Goal: Transaction & Acquisition: Book appointment/travel/reservation

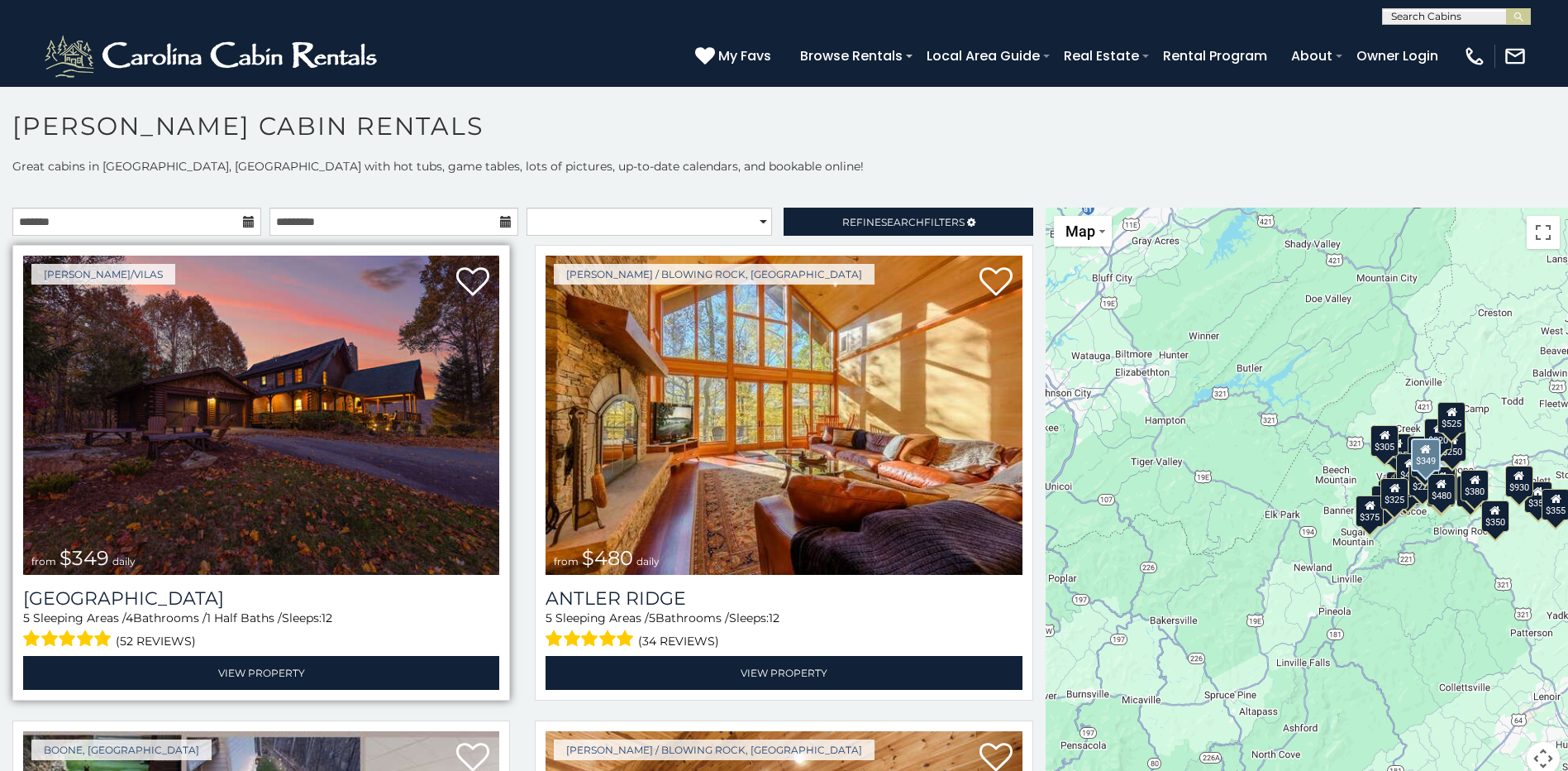
click at [360, 470] on img at bounding box center [261, 415] width 477 height 319
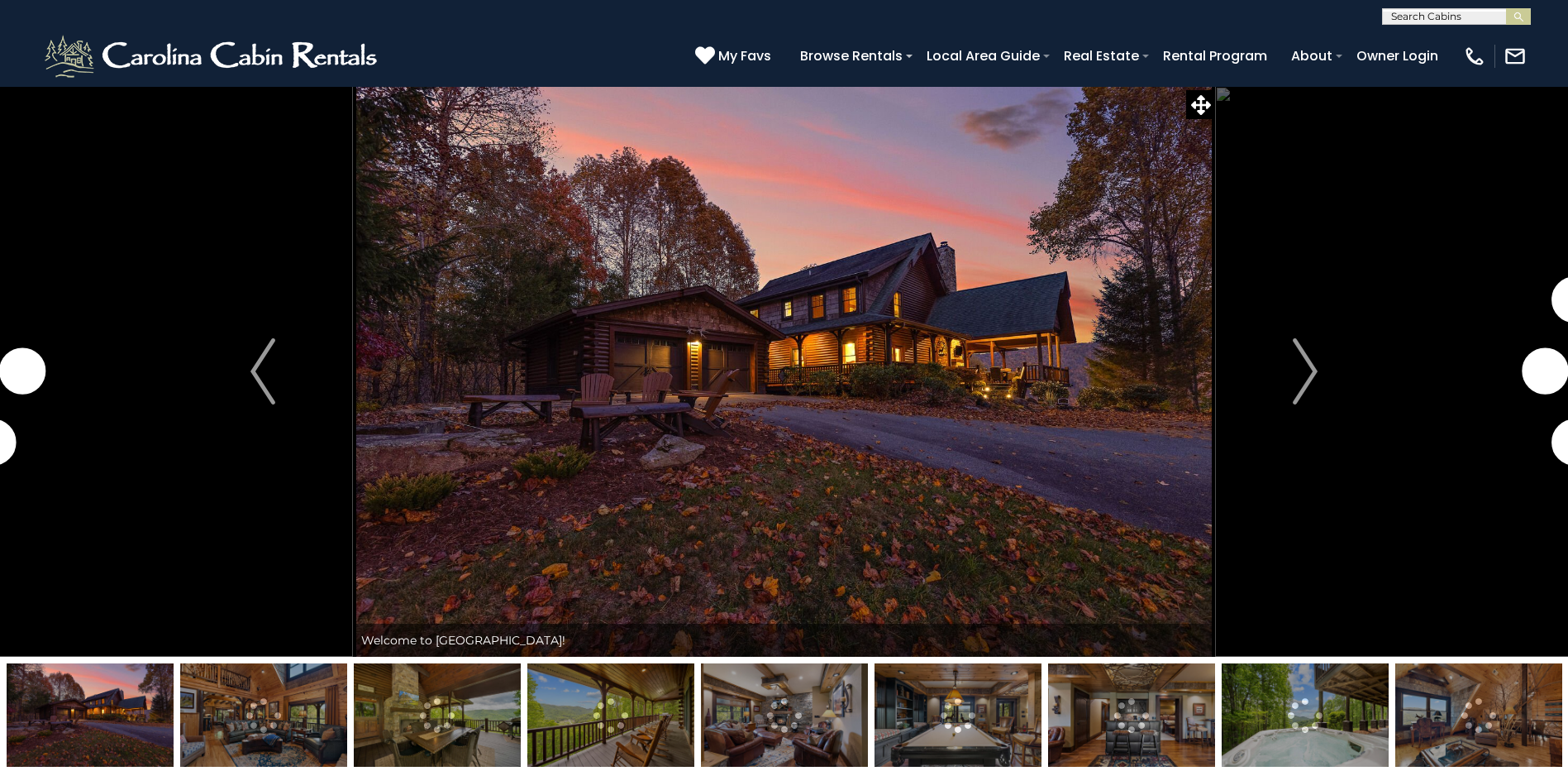
click at [1303, 373] on img "Next" at bounding box center [1305, 372] width 25 height 66
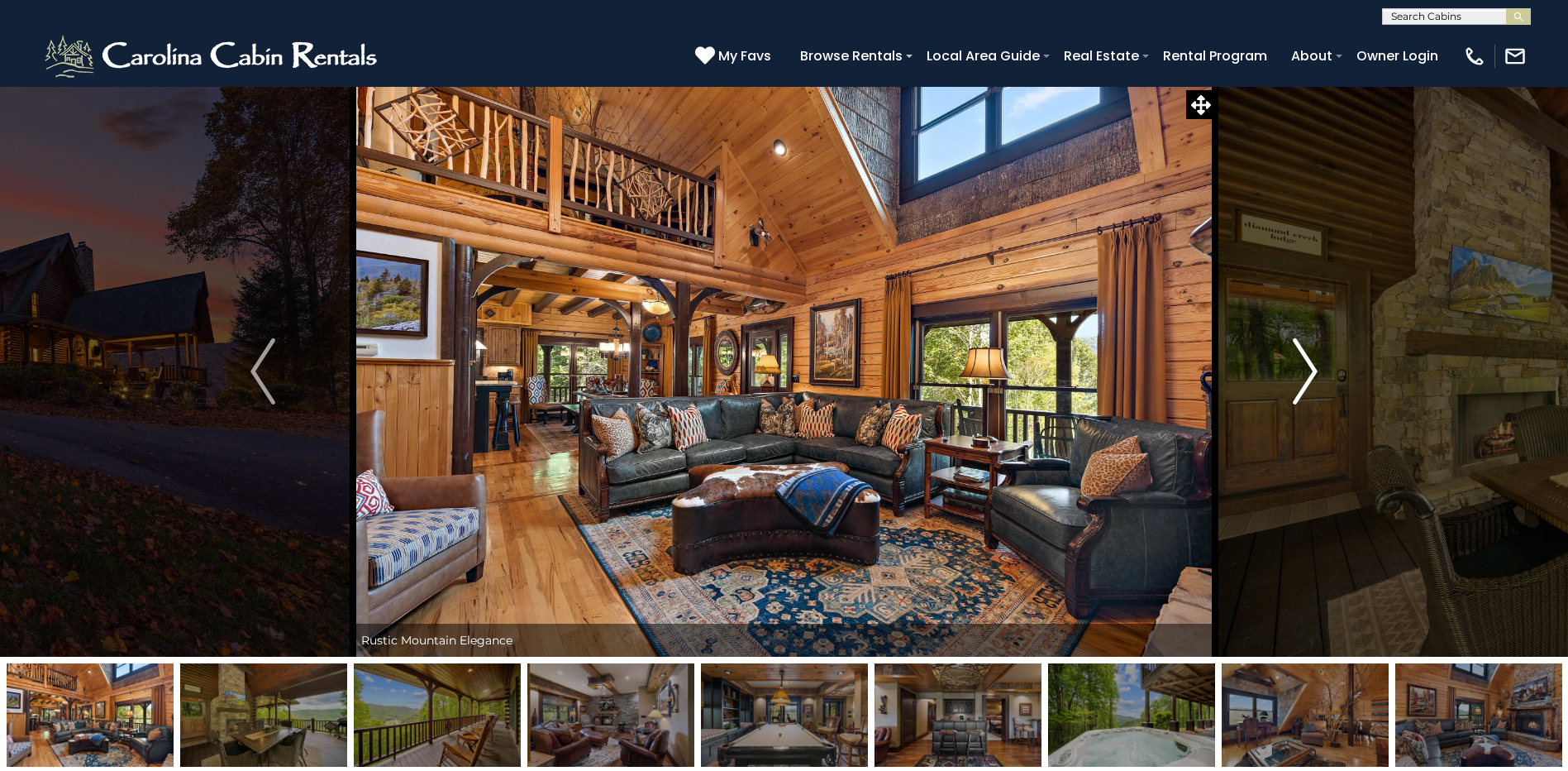
click at [1303, 373] on img "Next" at bounding box center [1305, 372] width 25 height 66
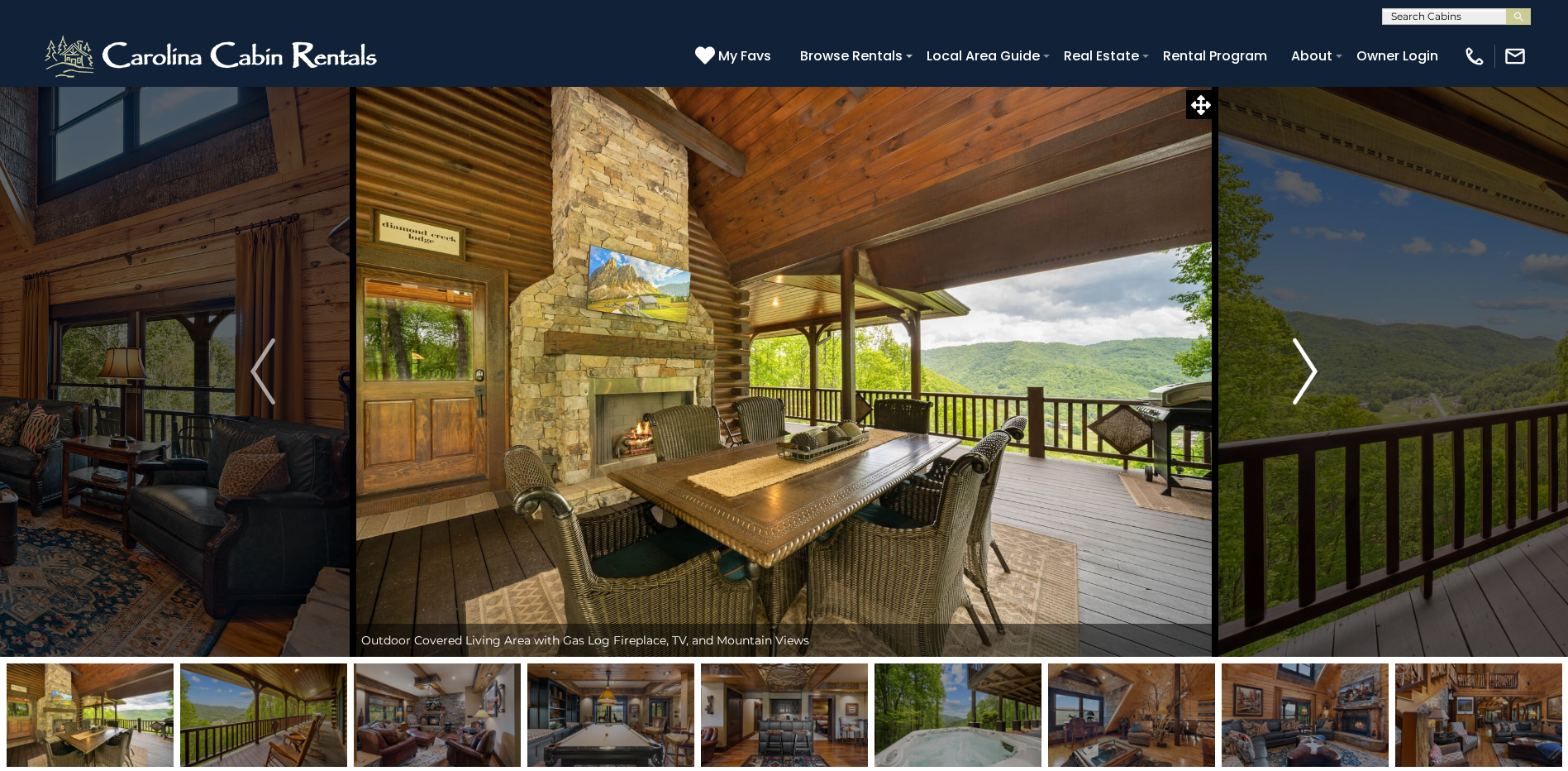
click at [1286, 388] on button "Next" at bounding box center [1305, 372] width 180 height 570
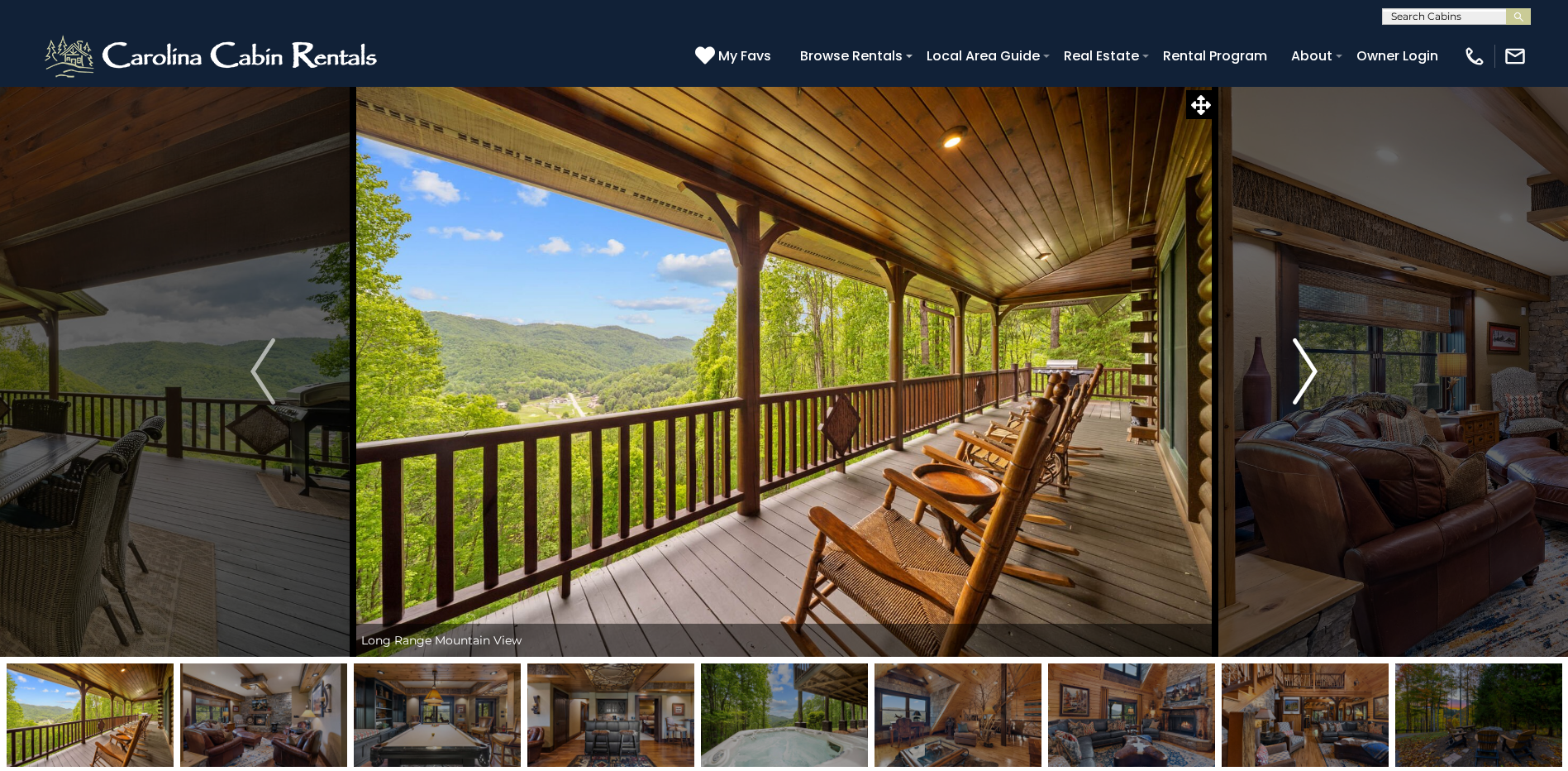
click at [1312, 378] on img "Next" at bounding box center [1305, 372] width 25 height 66
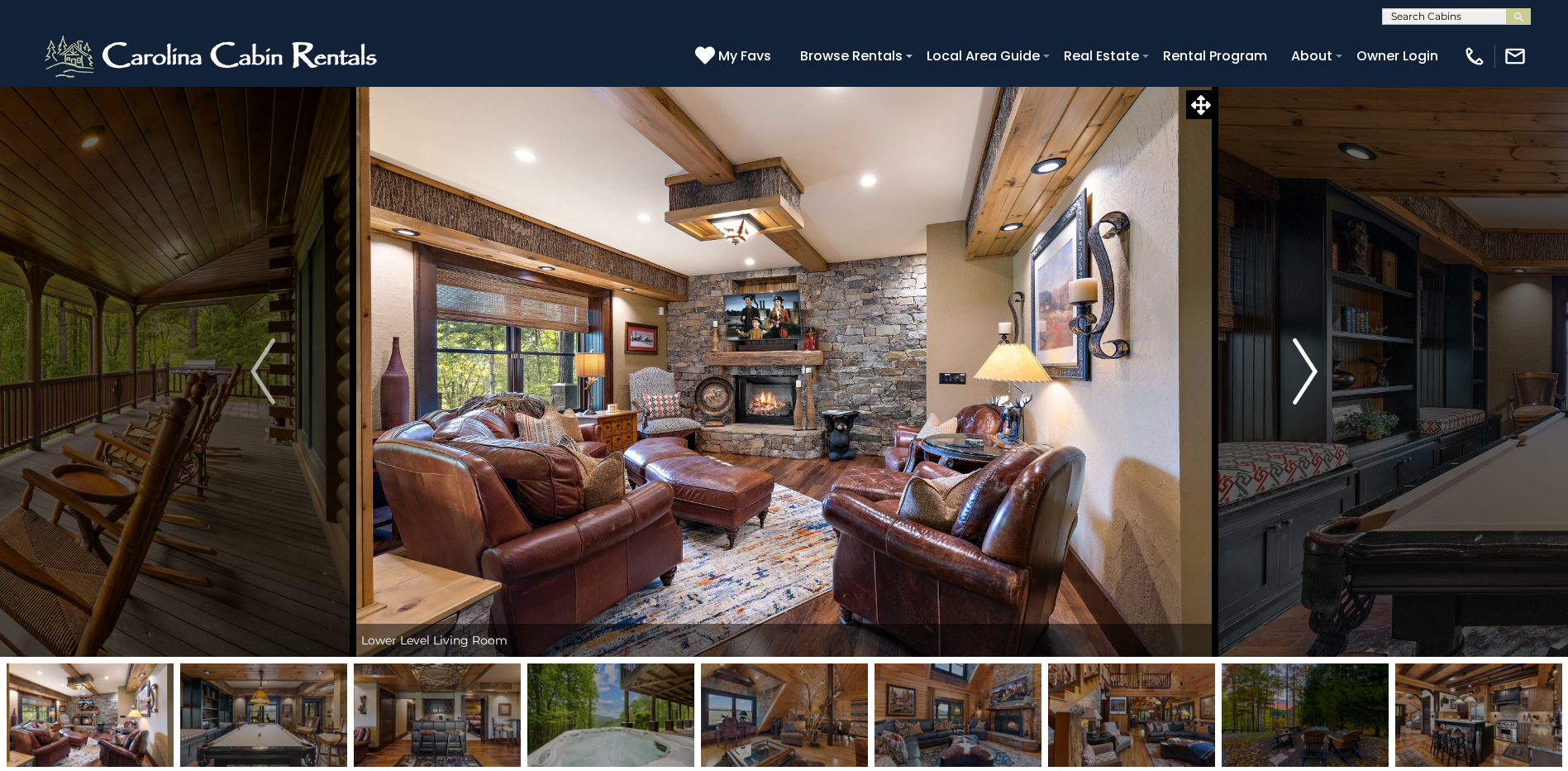
click at [1312, 378] on img "Next" at bounding box center [1305, 372] width 25 height 66
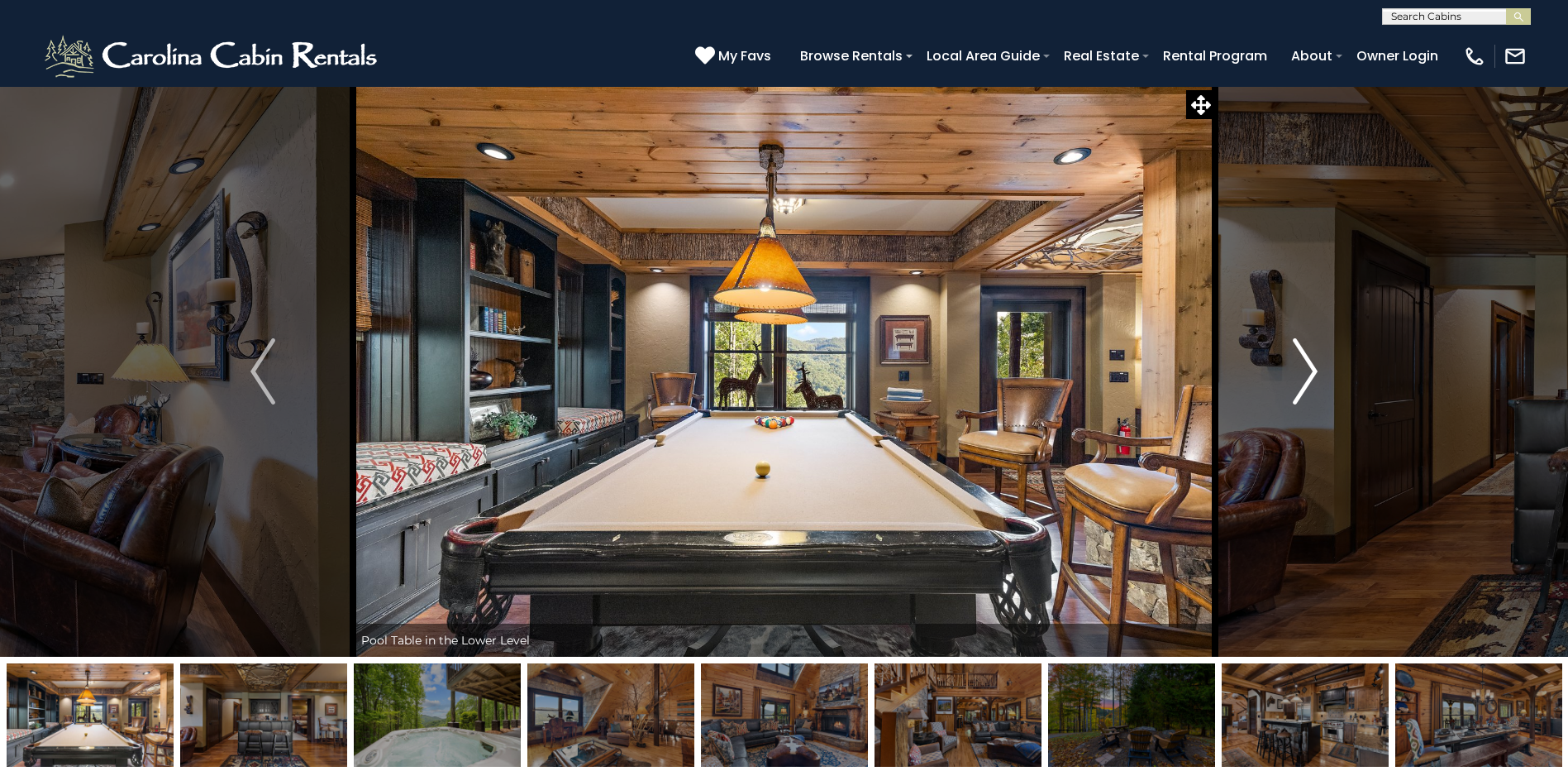
click at [1312, 378] on img "Next" at bounding box center [1305, 372] width 25 height 66
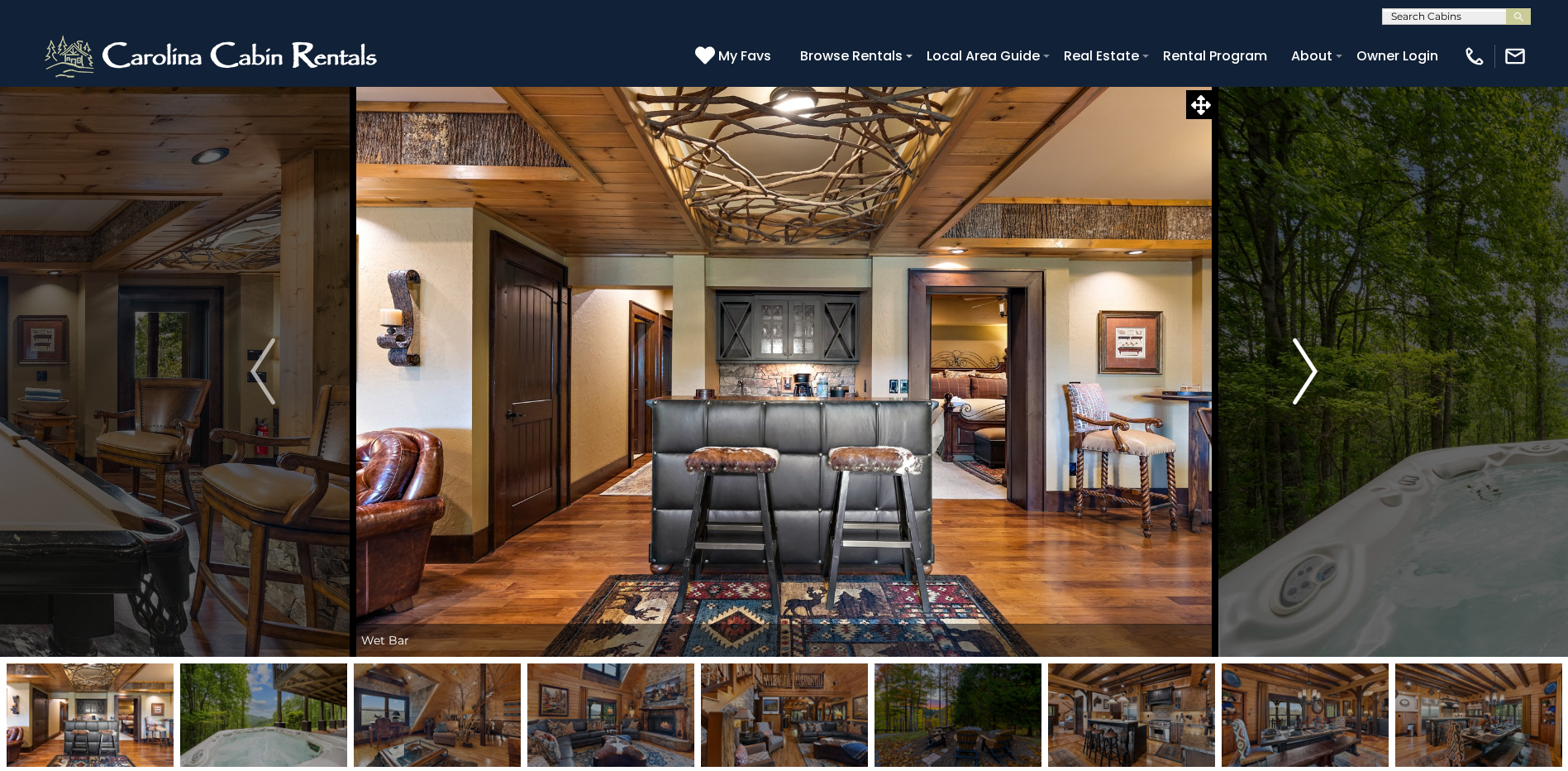
click at [1312, 378] on img "Next" at bounding box center [1305, 372] width 25 height 66
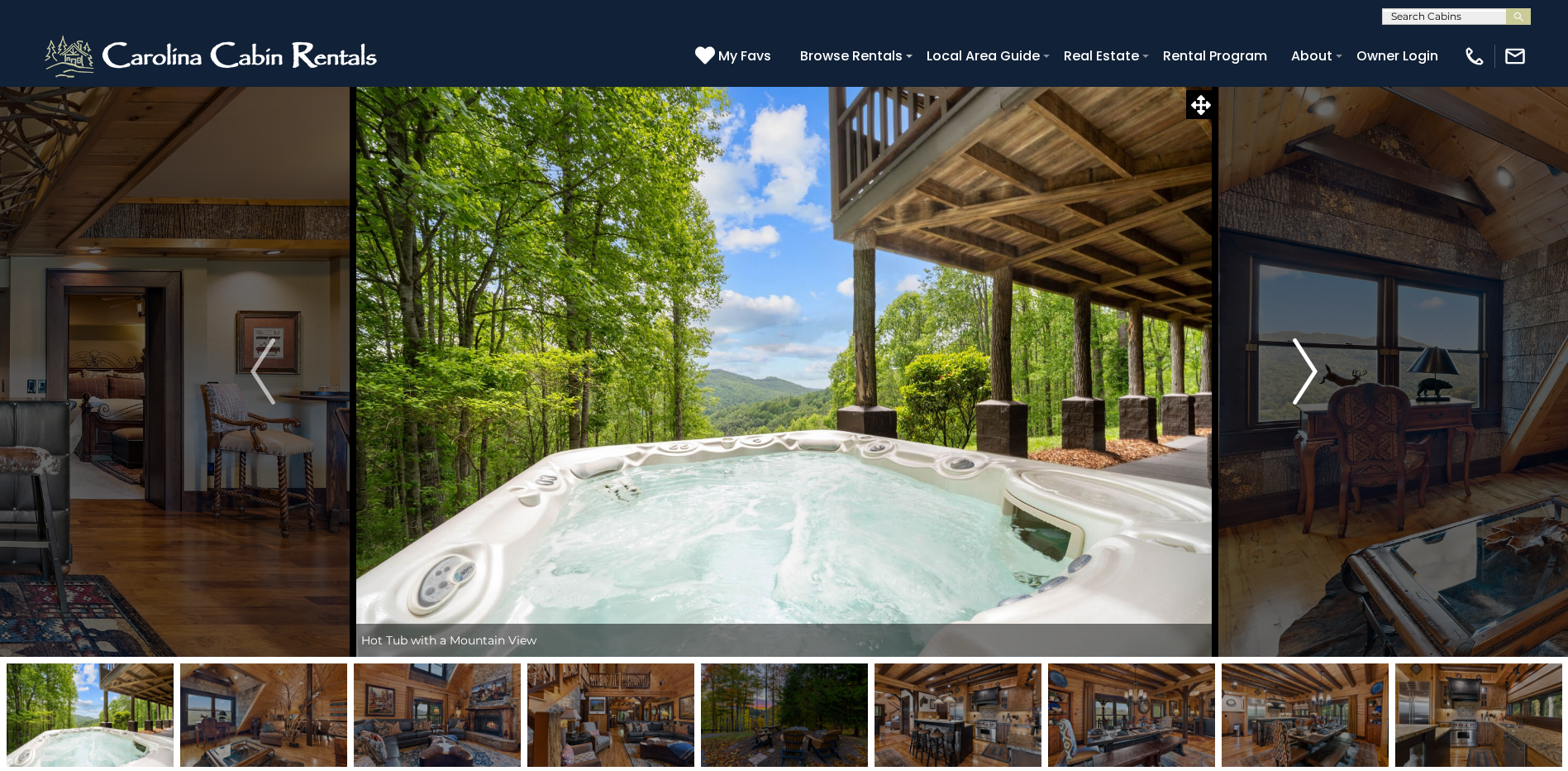
click at [1312, 378] on img "Next" at bounding box center [1305, 372] width 25 height 66
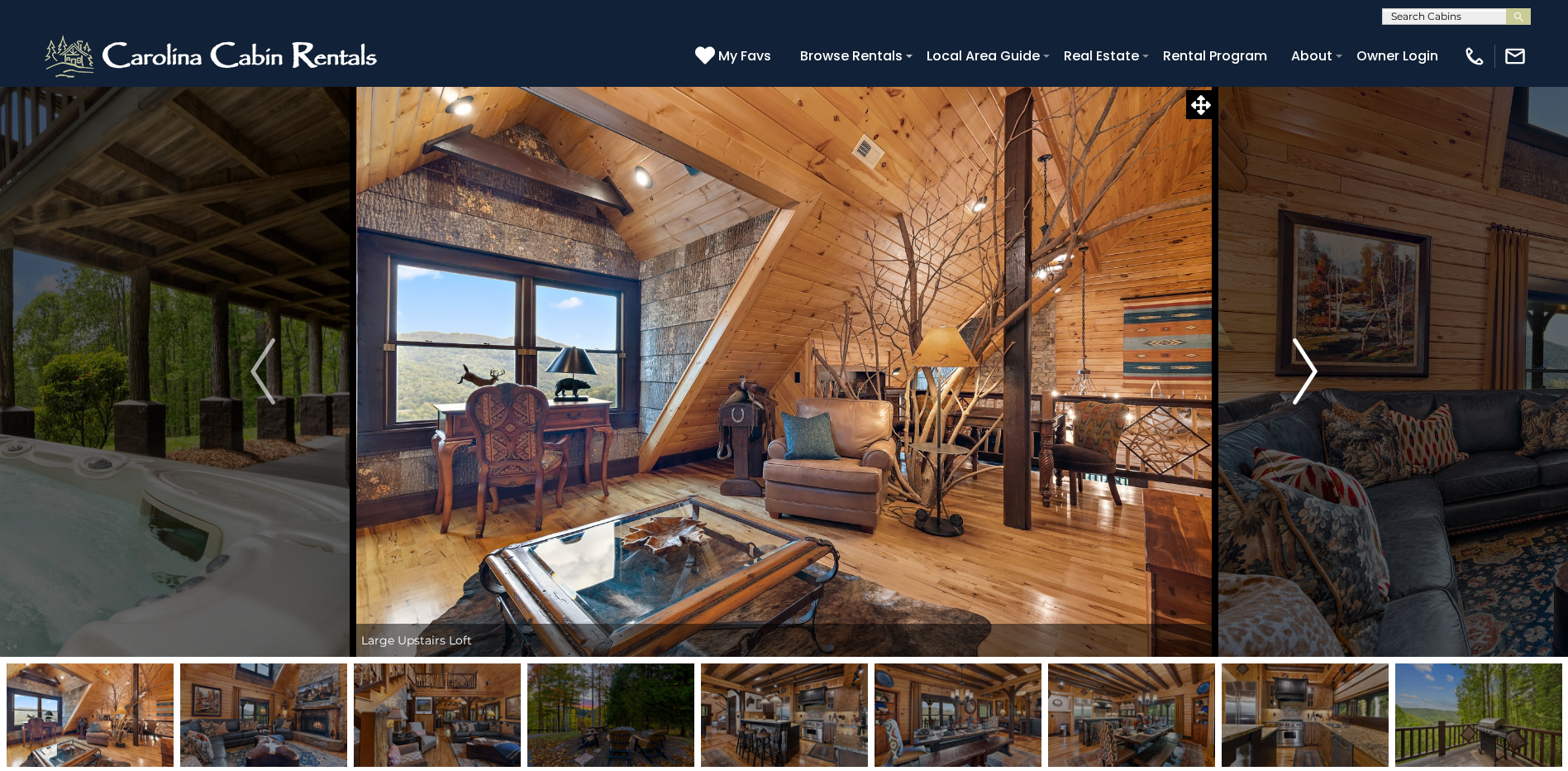
click at [1312, 378] on img "Next" at bounding box center [1305, 372] width 25 height 66
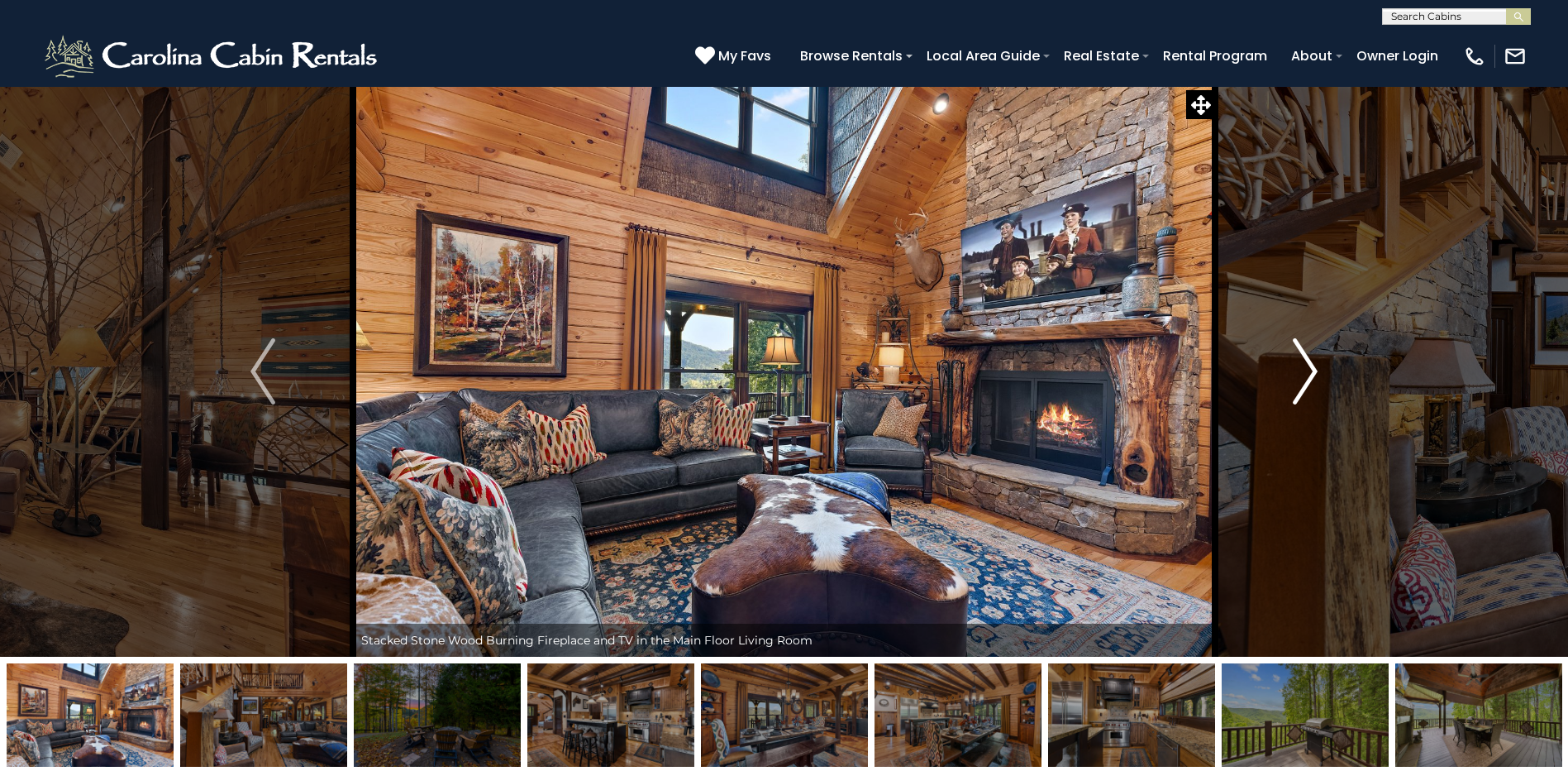
click at [1311, 378] on img "Next" at bounding box center [1305, 372] width 25 height 66
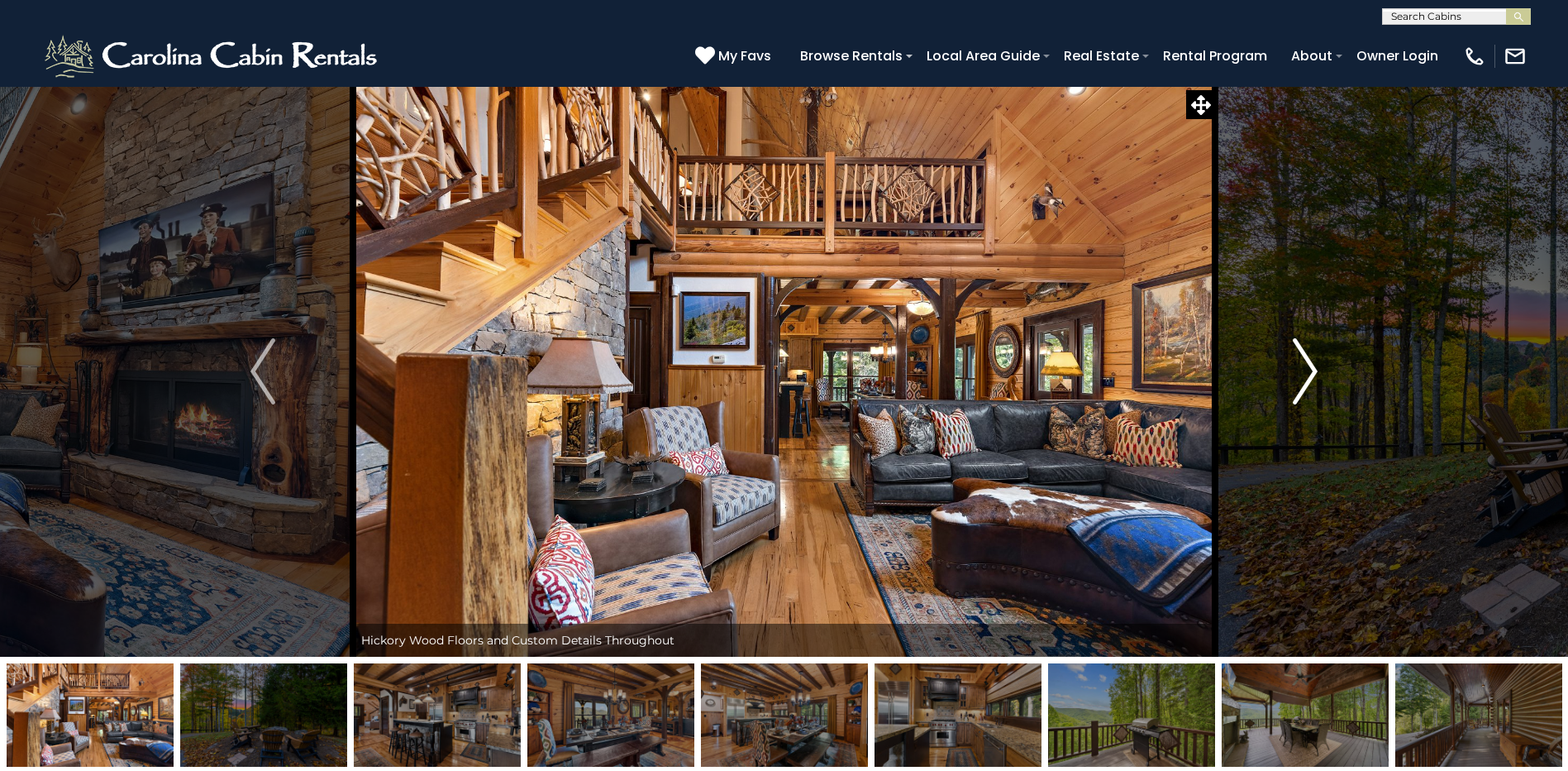
click at [1311, 381] on img "Next" at bounding box center [1305, 372] width 25 height 66
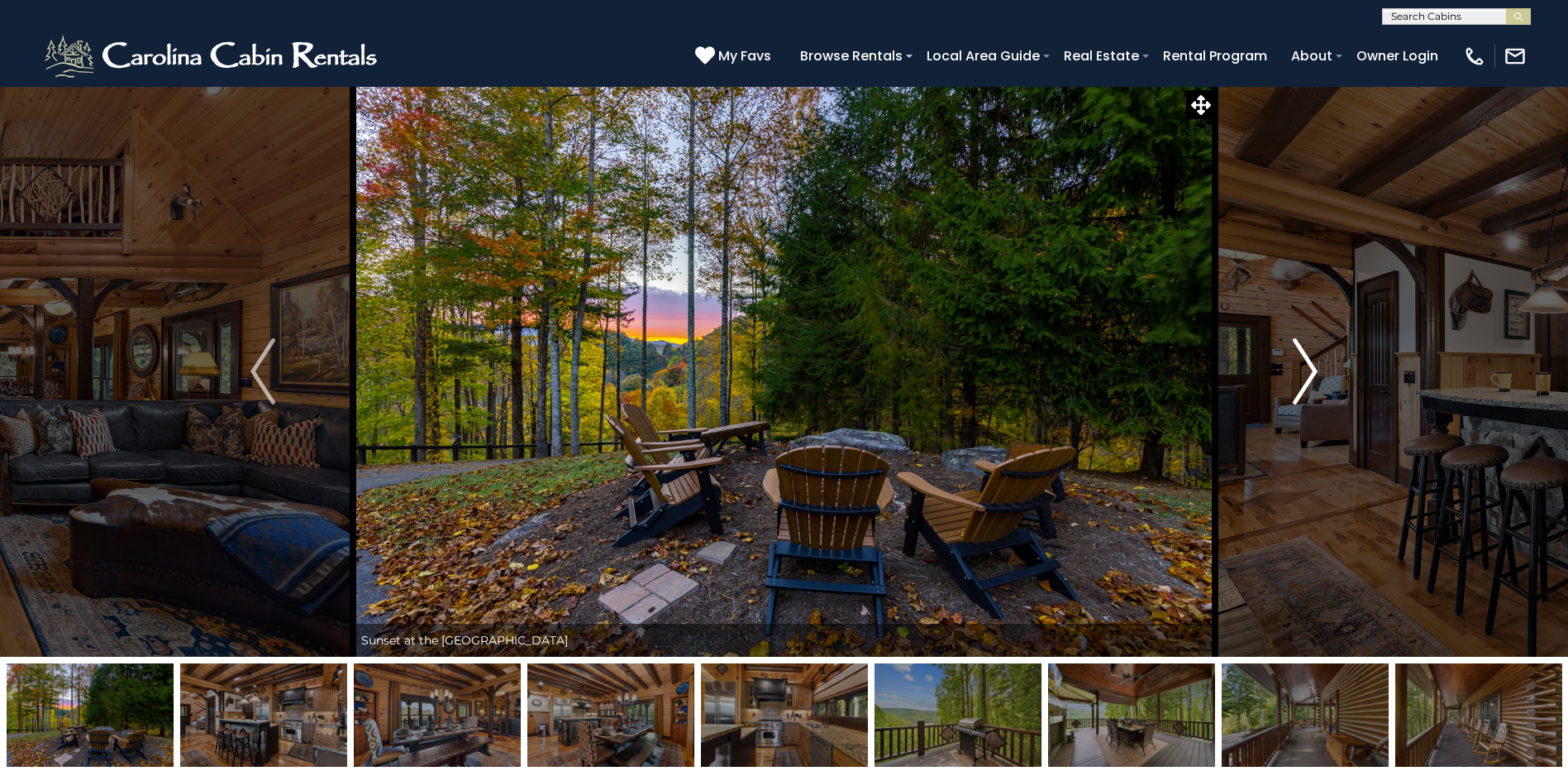
click at [1318, 362] on img "Next" at bounding box center [1305, 372] width 25 height 66
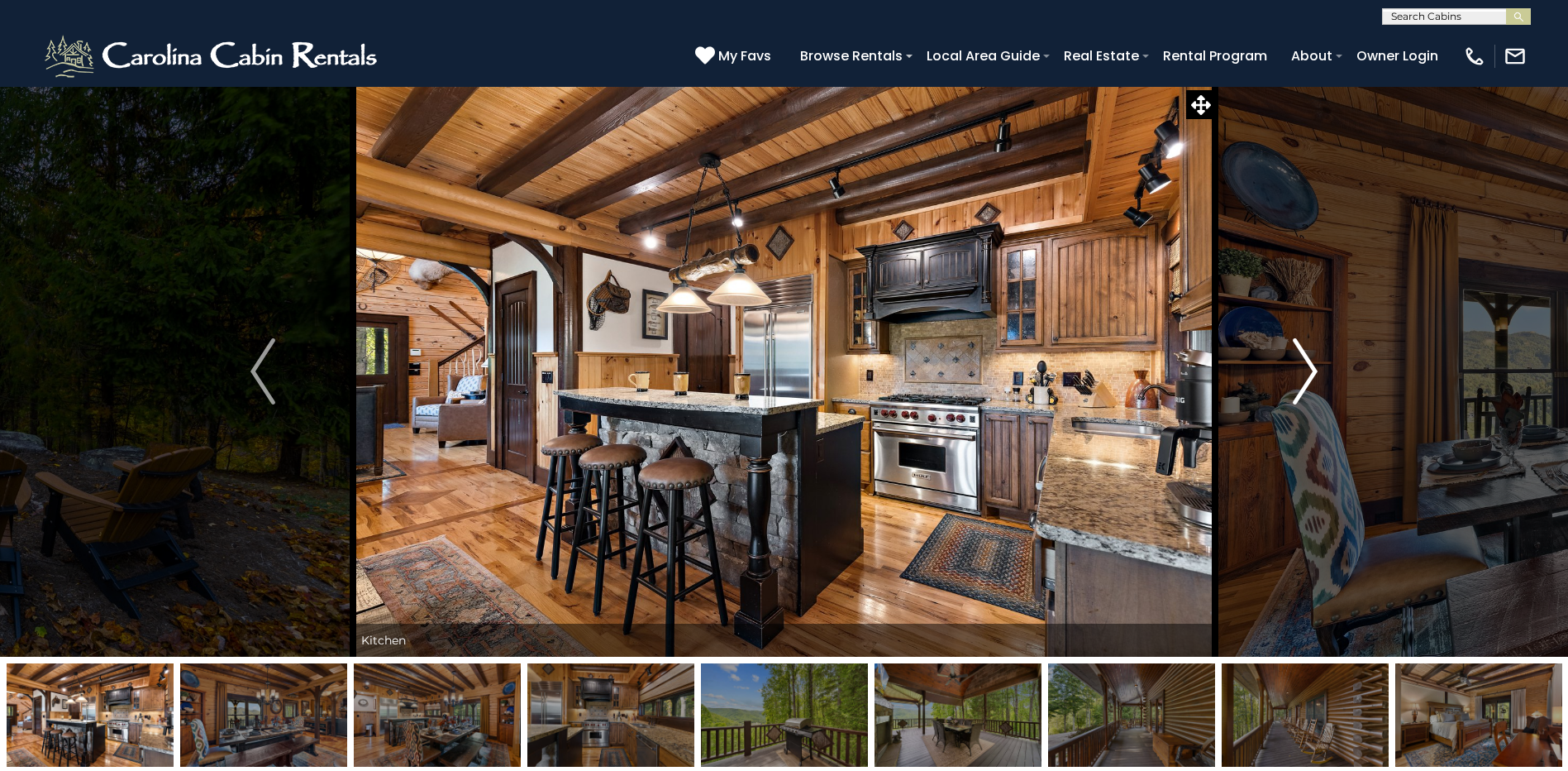
click at [1301, 358] on img "Next" at bounding box center [1305, 372] width 25 height 66
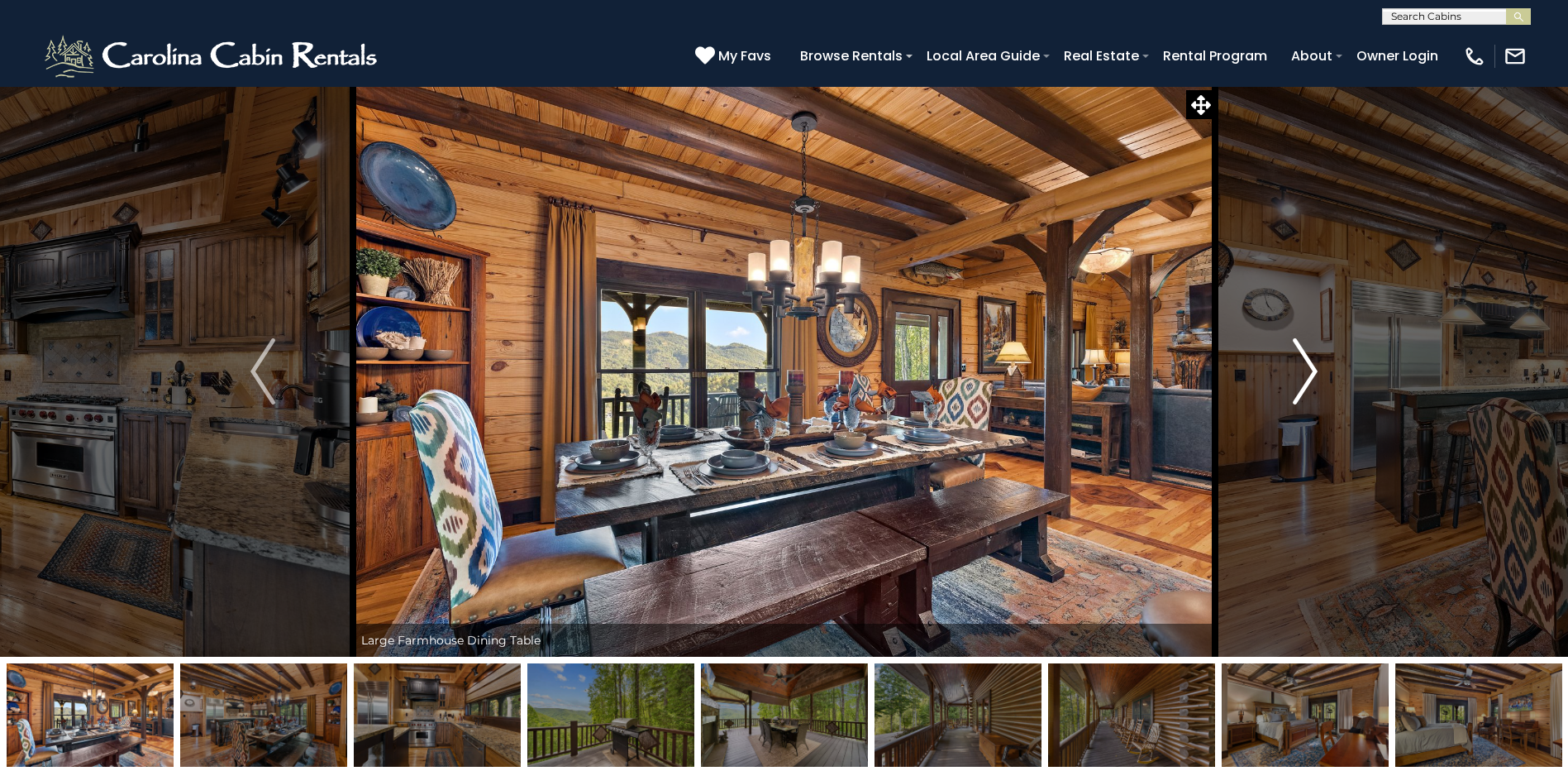
click at [1304, 366] on img "Next" at bounding box center [1305, 372] width 25 height 66
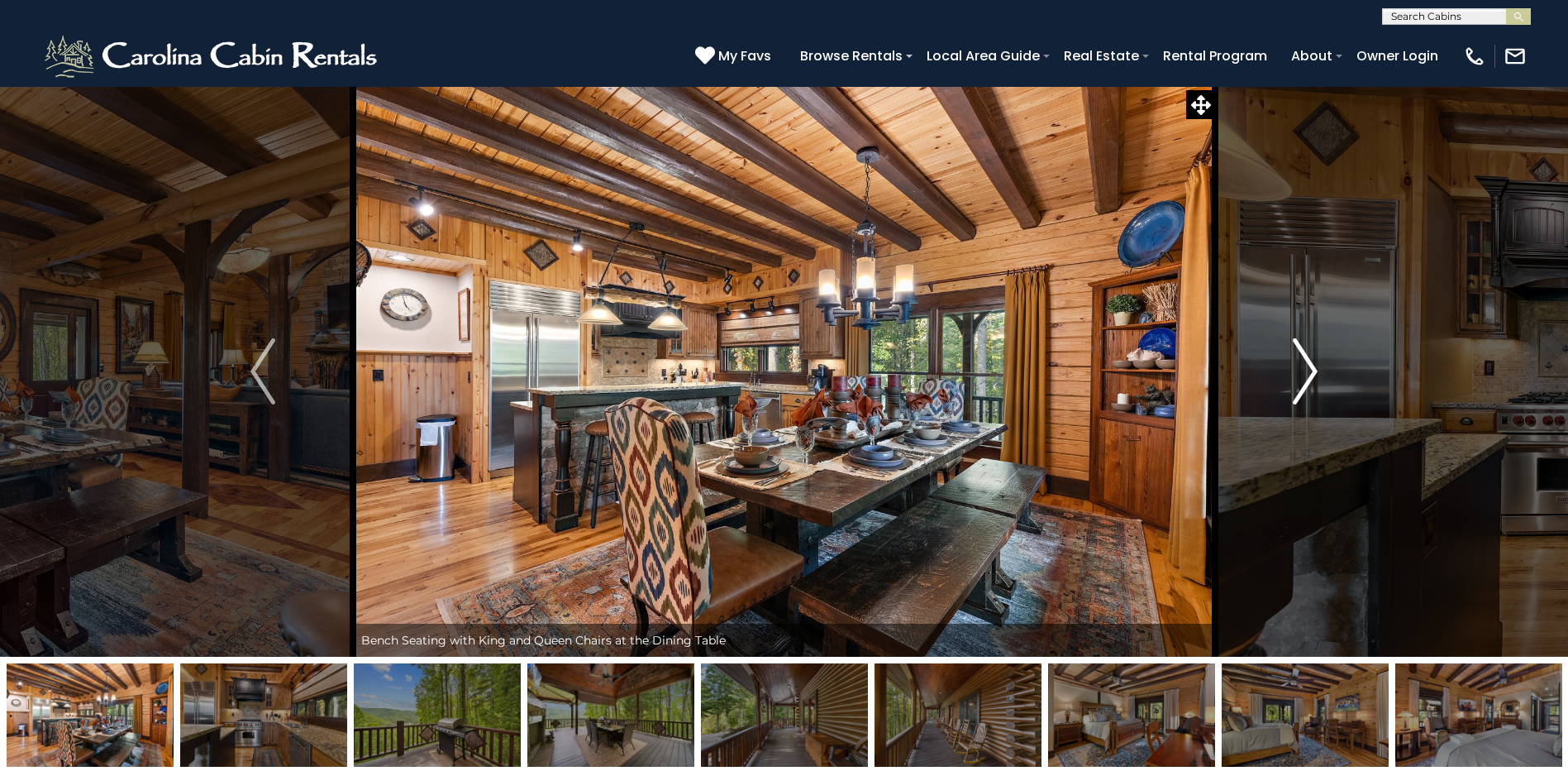
click at [1303, 367] on img "Next" at bounding box center [1305, 372] width 25 height 66
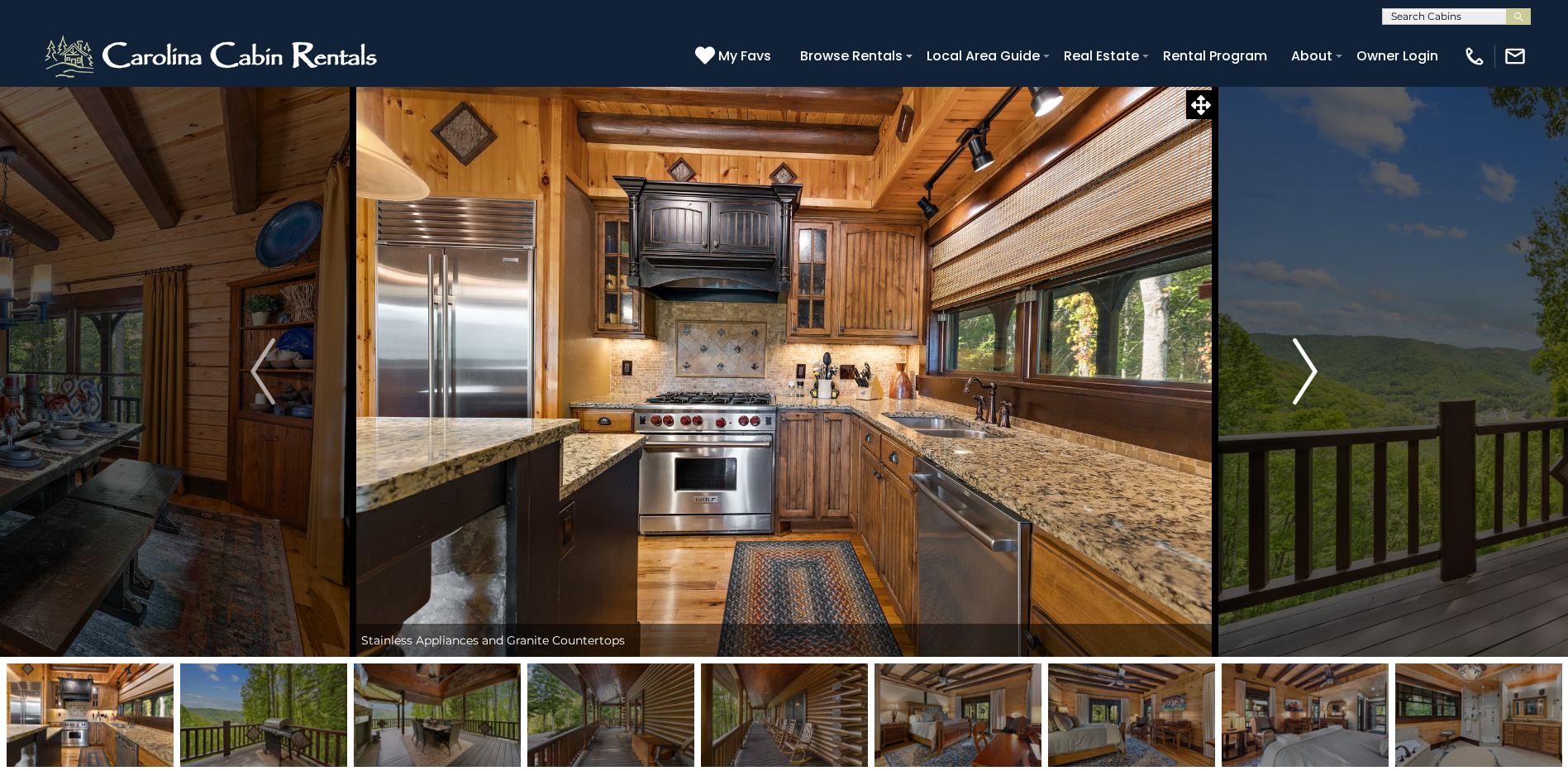
click at [1303, 367] on img "Next" at bounding box center [1305, 372] width 25 height 66
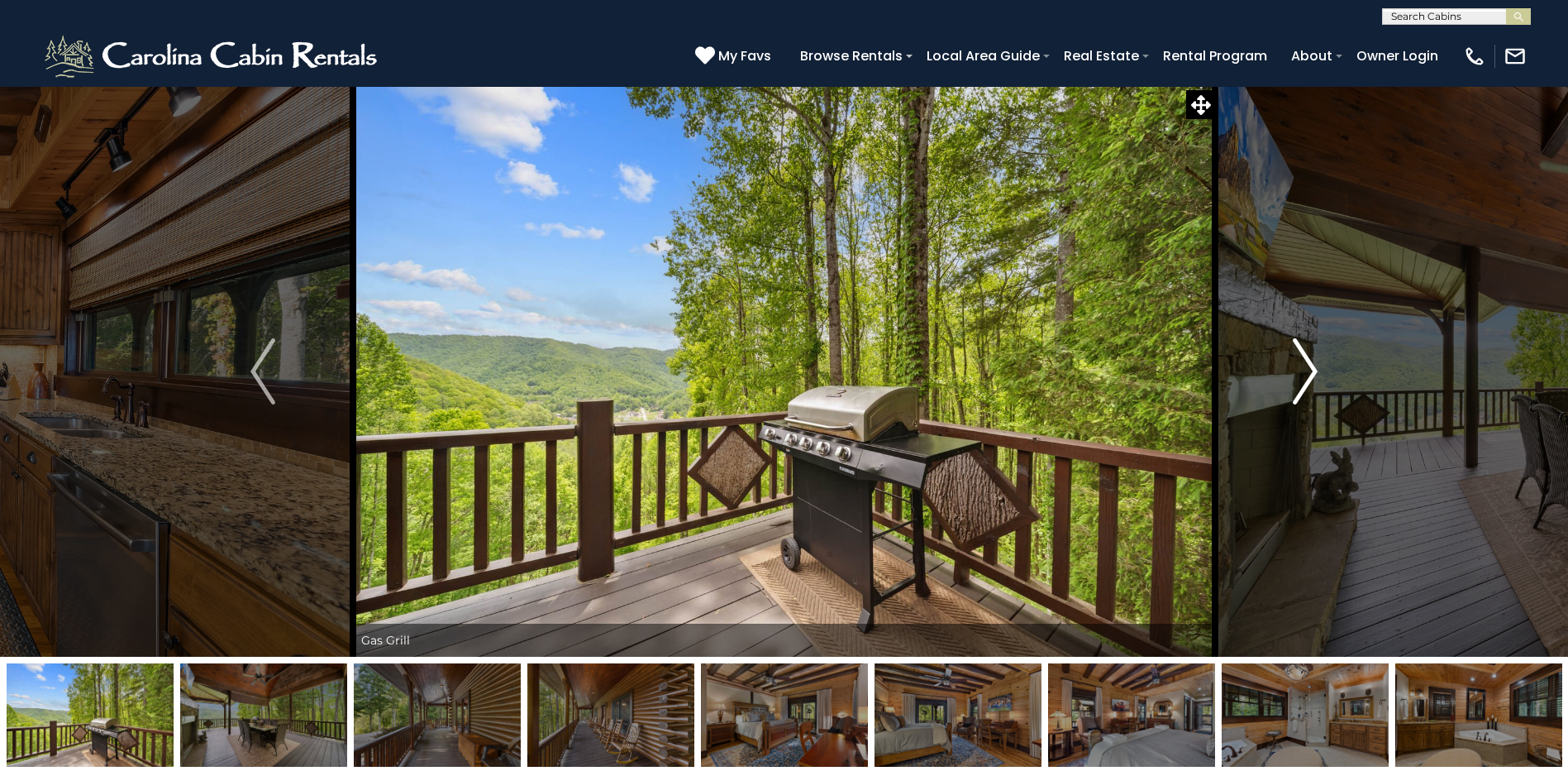
click at [1303, 367] on img "Next" at bounding box center [1305, 372] width 25 height 66
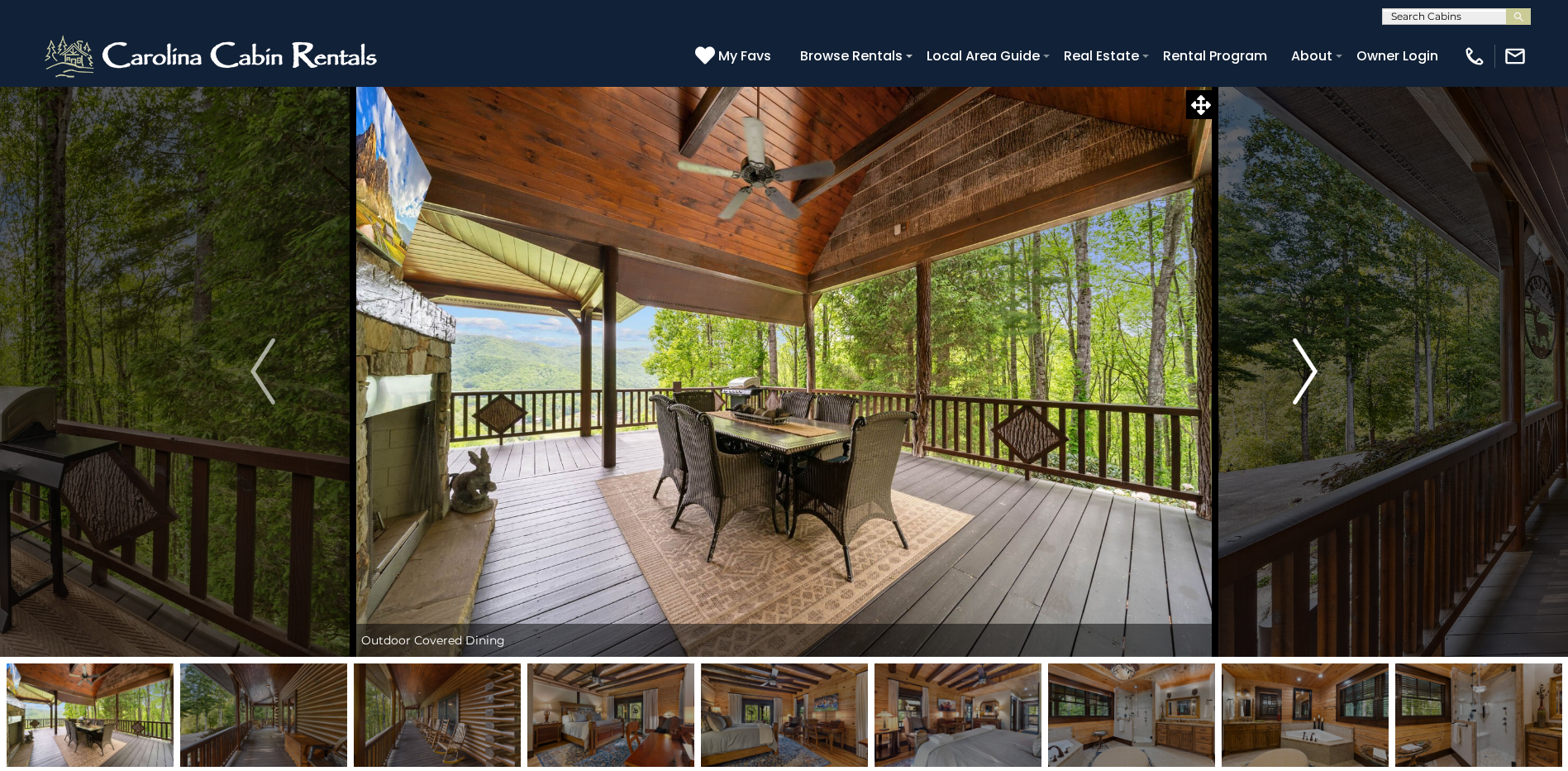
click at [1303, 367] on img "Next" at bounding box center [1305, 372] width 25 height 66
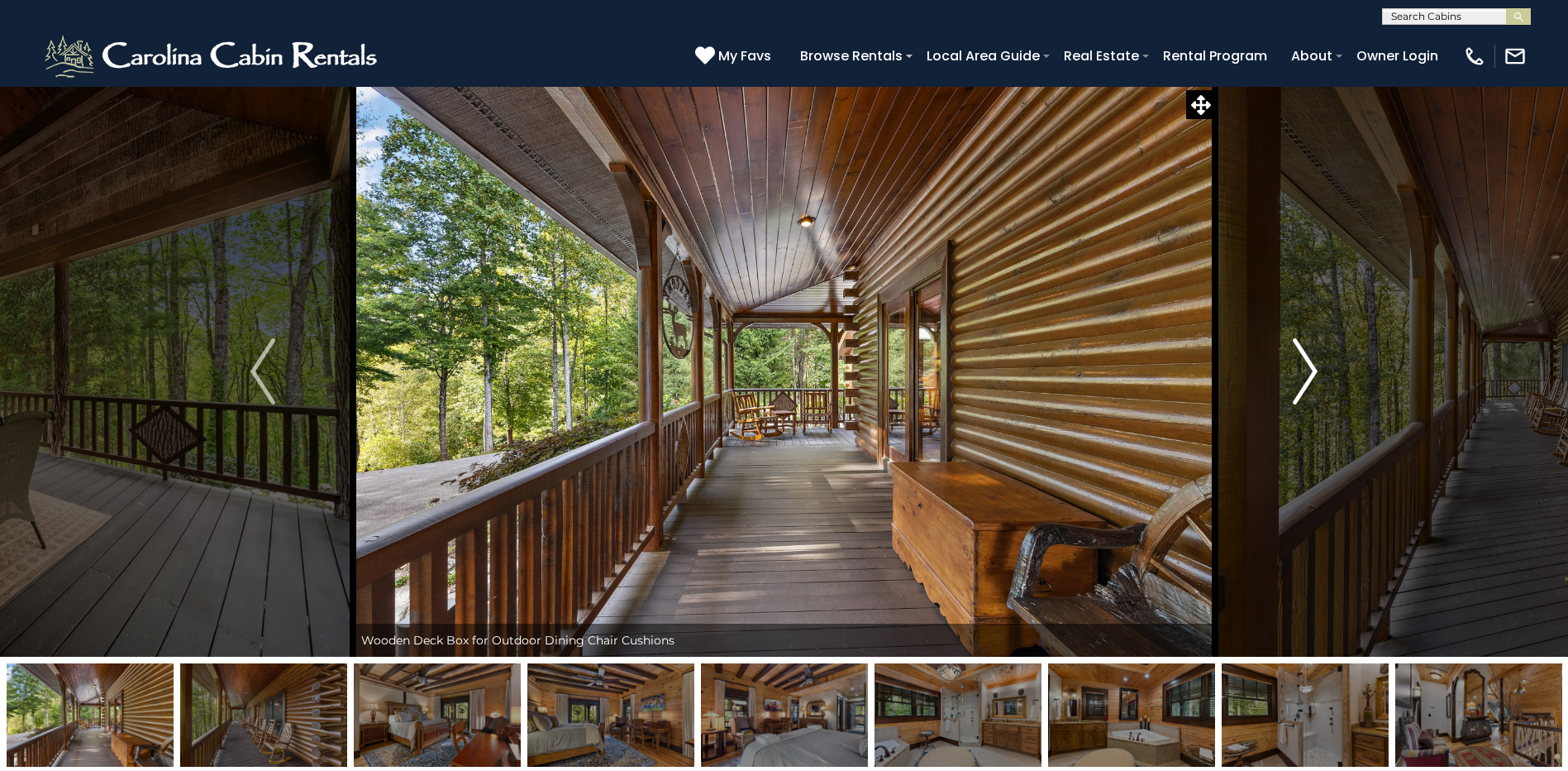
click at [1303, 367] on img "Next" at bounding box center [1305, 372] width 25 height 66
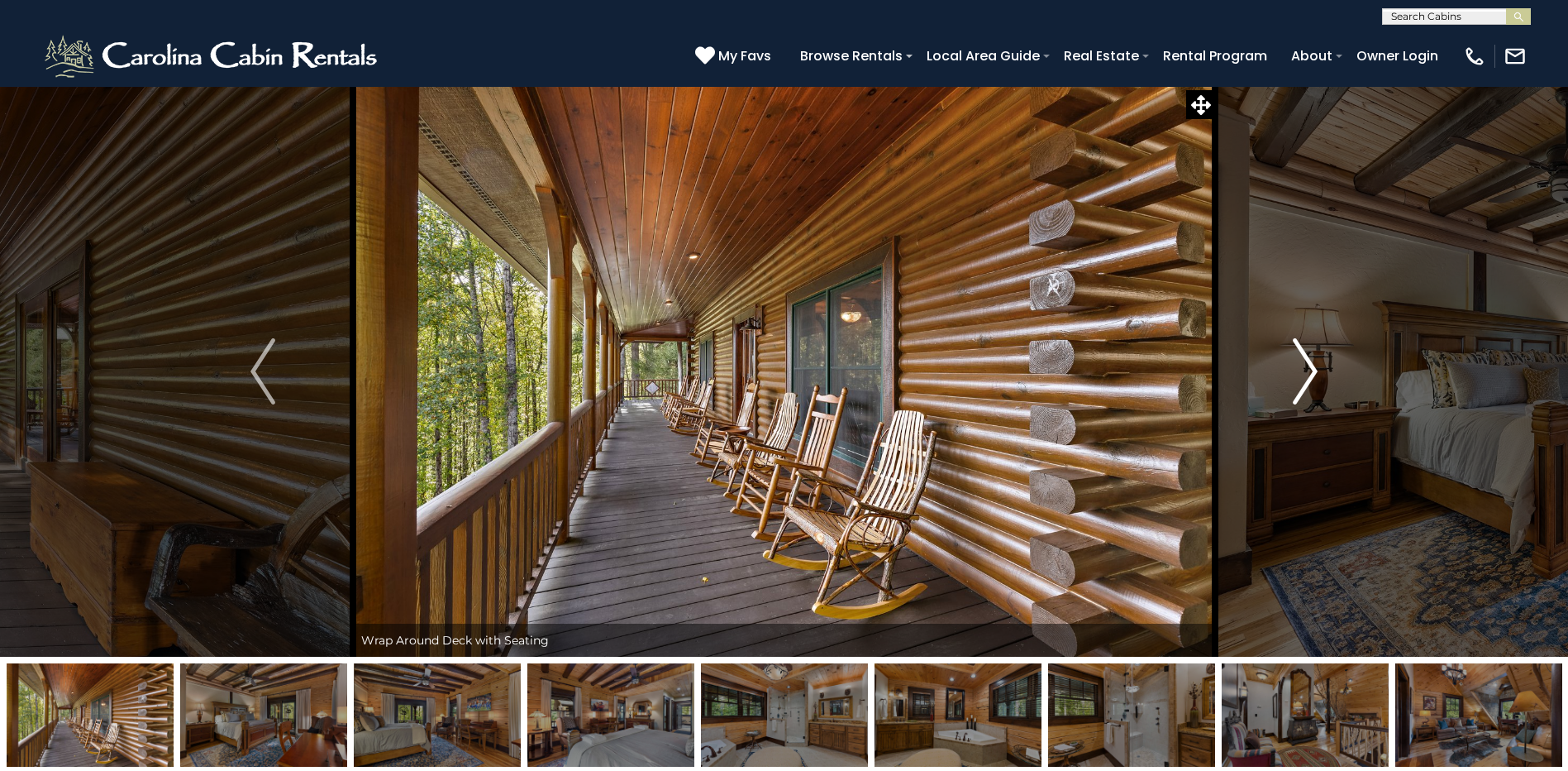
click at [1303, 367] on img "Next" at bounding box center [1305, 372] width 25 height 66
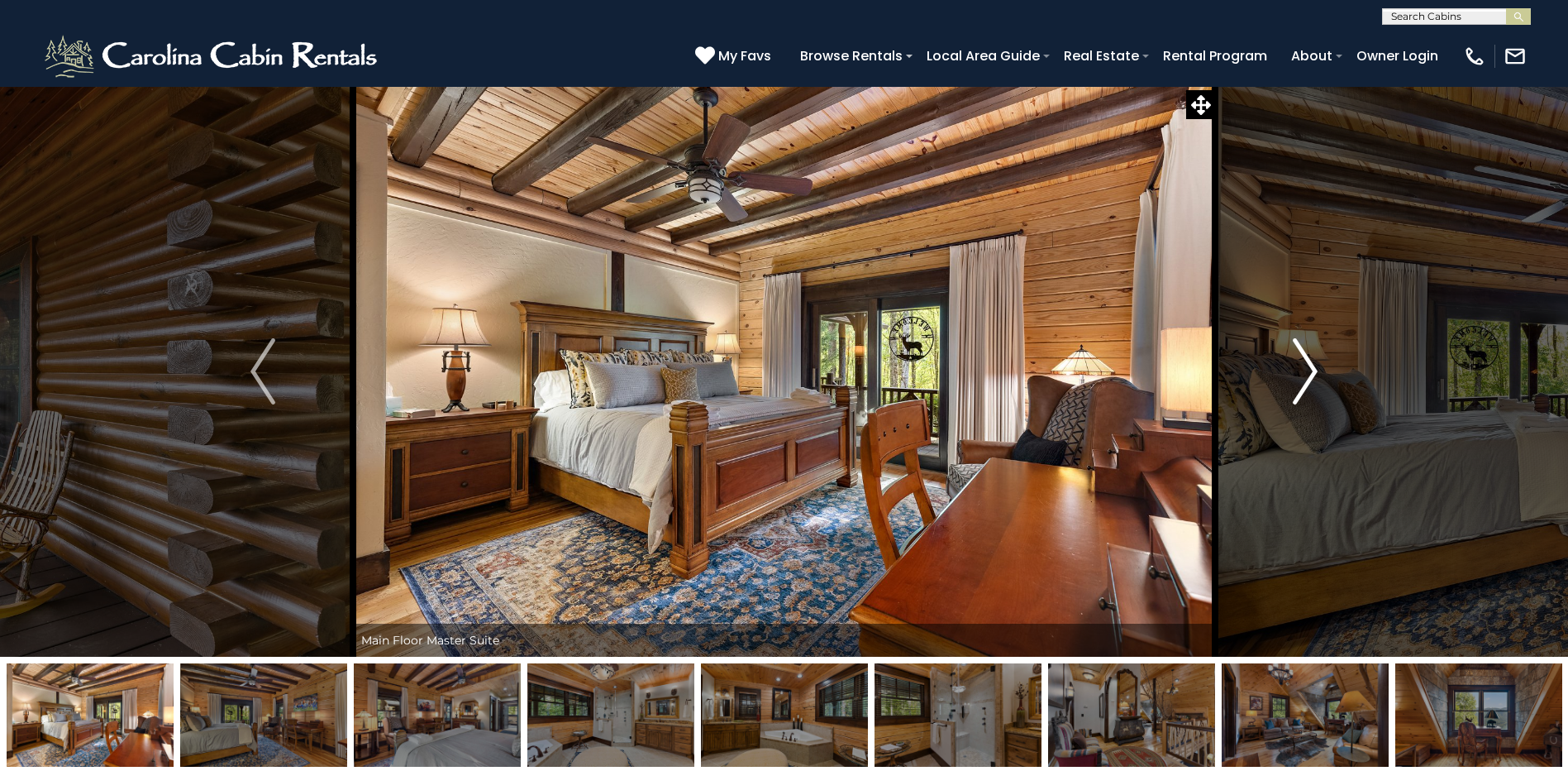
click at [1303, 367] on img "Next" at bounding box center [1305, 372] width 25 height 66
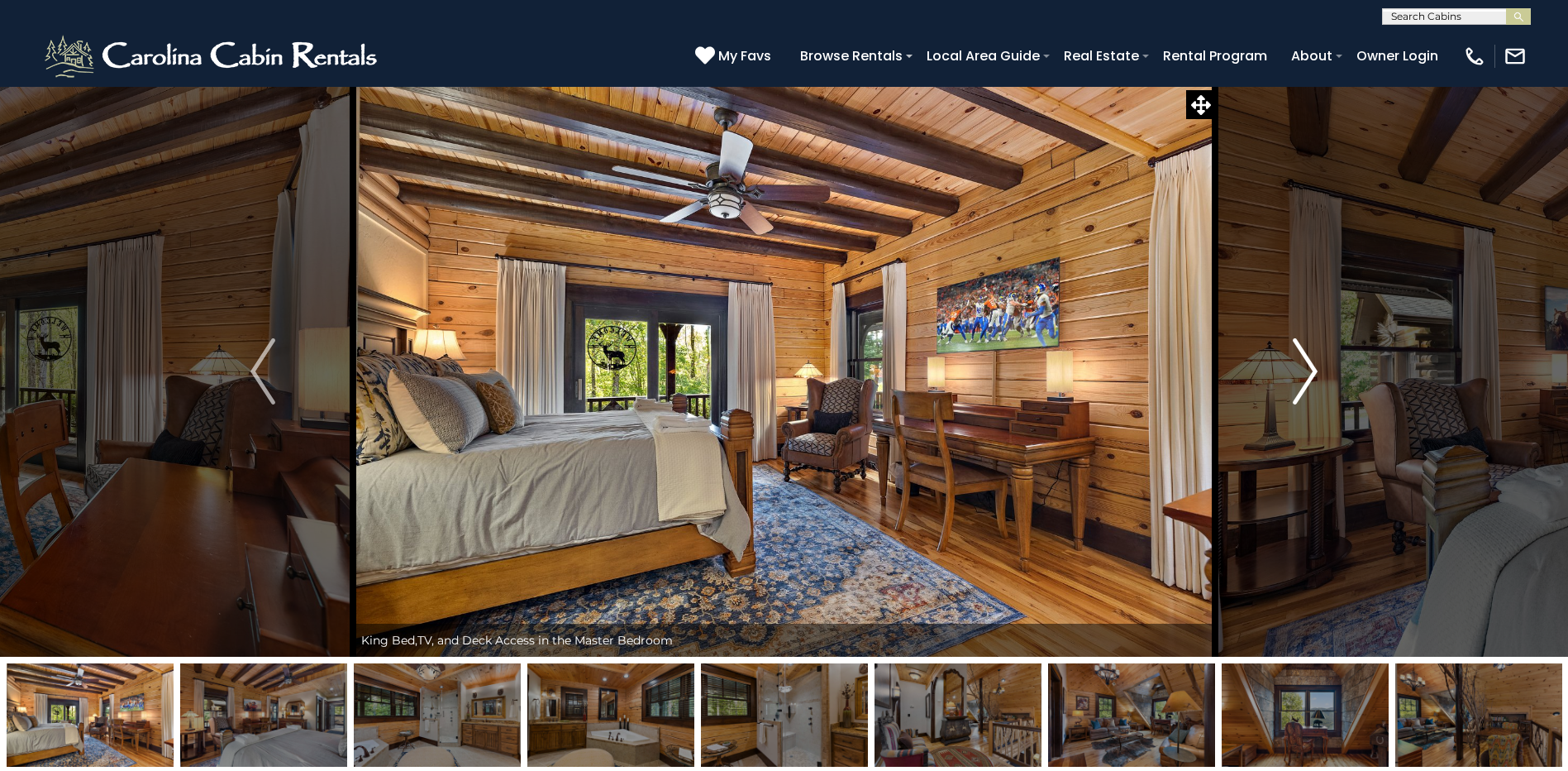
click at [1303, 368] on img "Next" at bounding box center [1305, 372] width 25 height 66
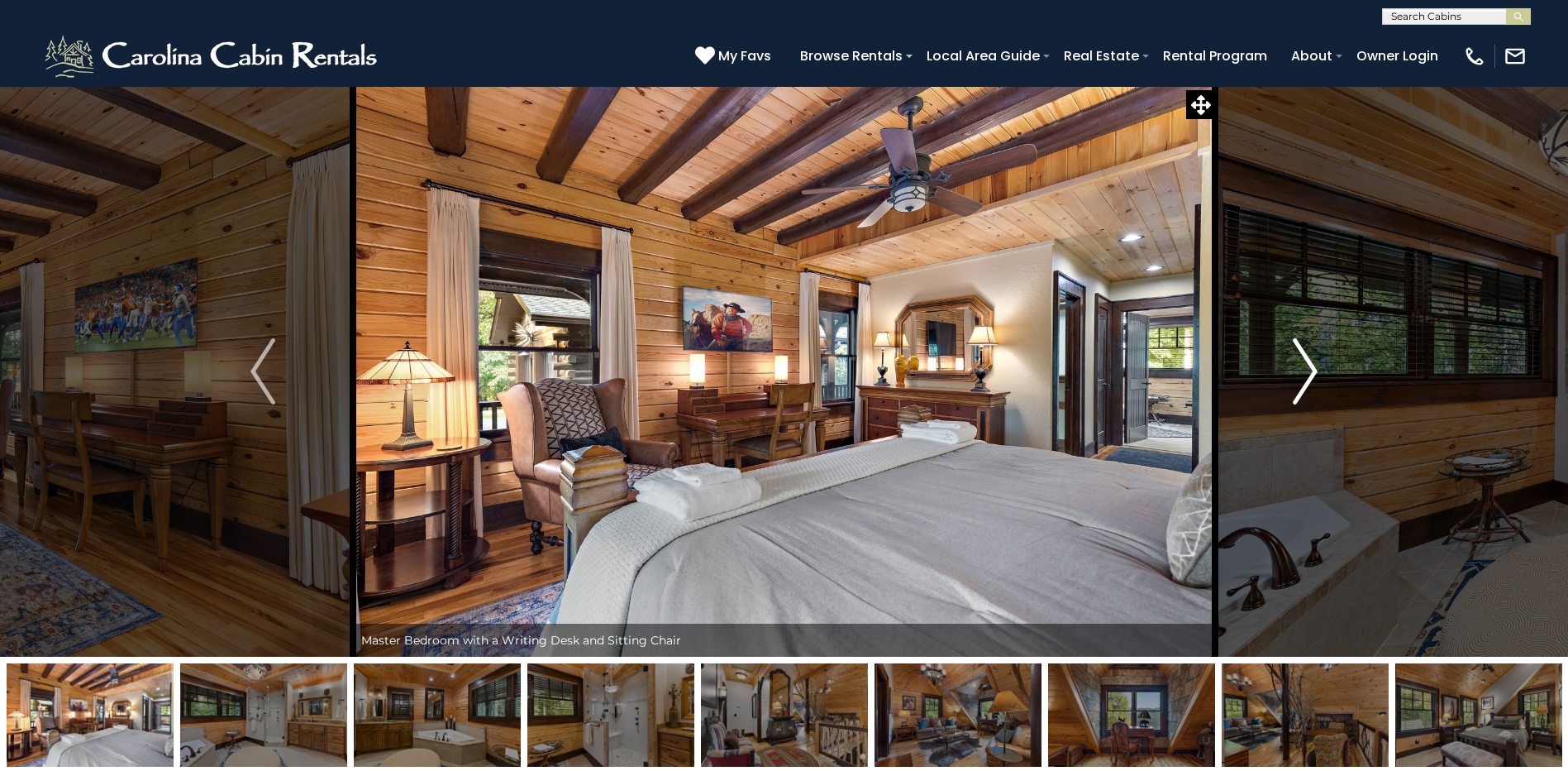
click at [1303, 368] on img "Next" at bounding box center [1305, 372] width 25 height 66
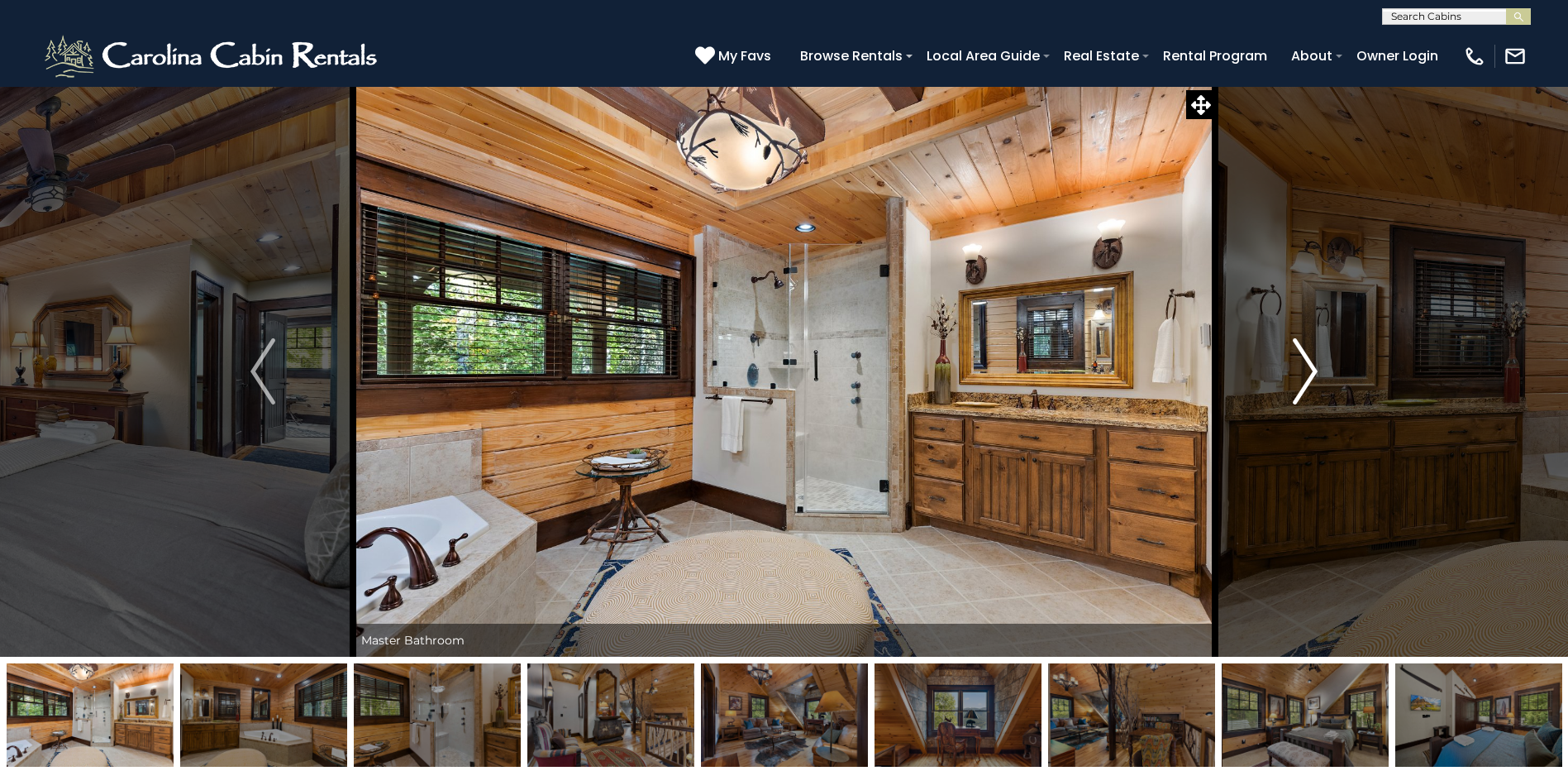
click at [1302, 370] on img "Next" at bounding box center [1305, 372] width 25 height 66
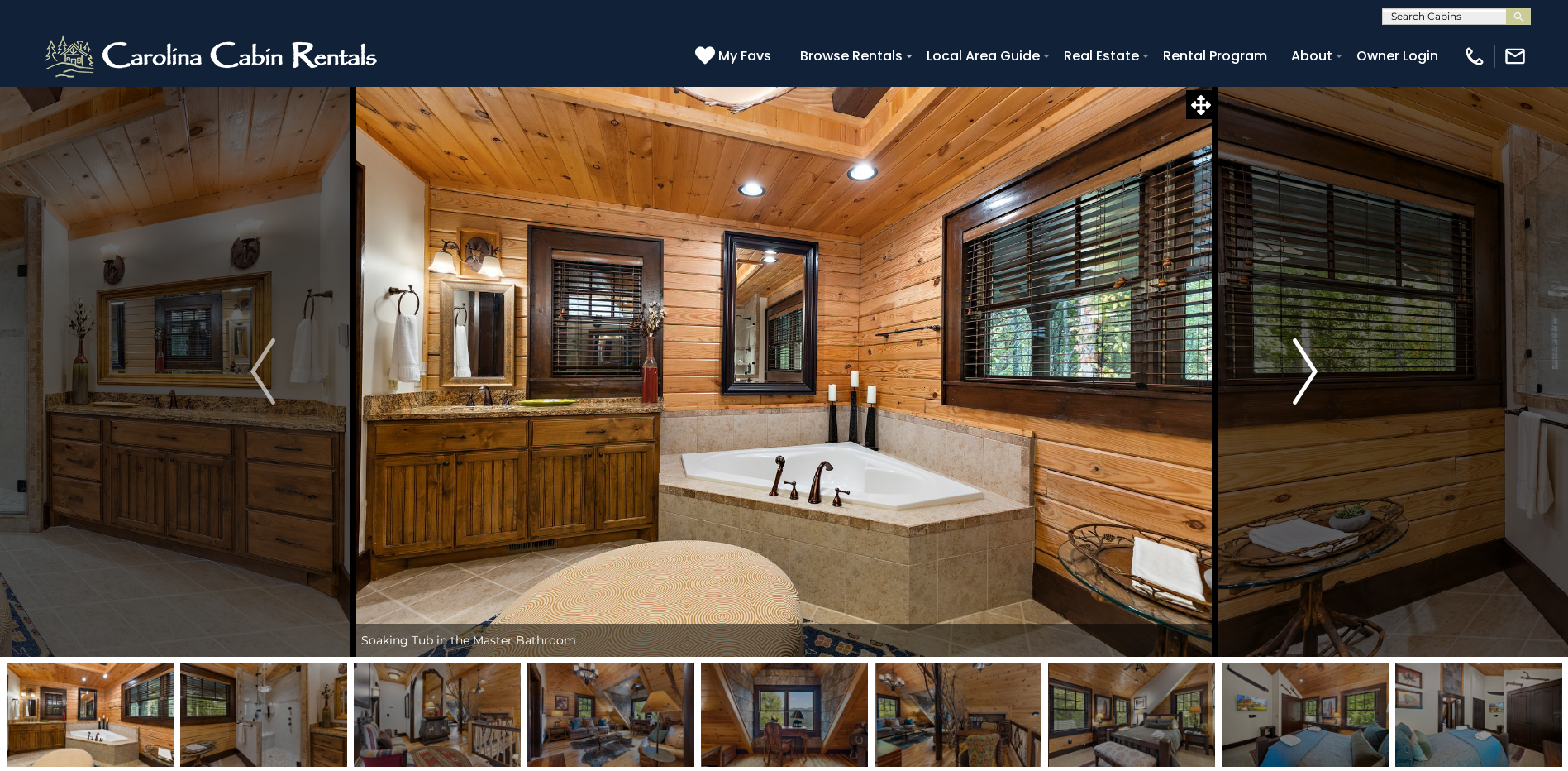
click at [1302, 370] on img "Next" at bounding box center [1305, 372] width 25 height 66
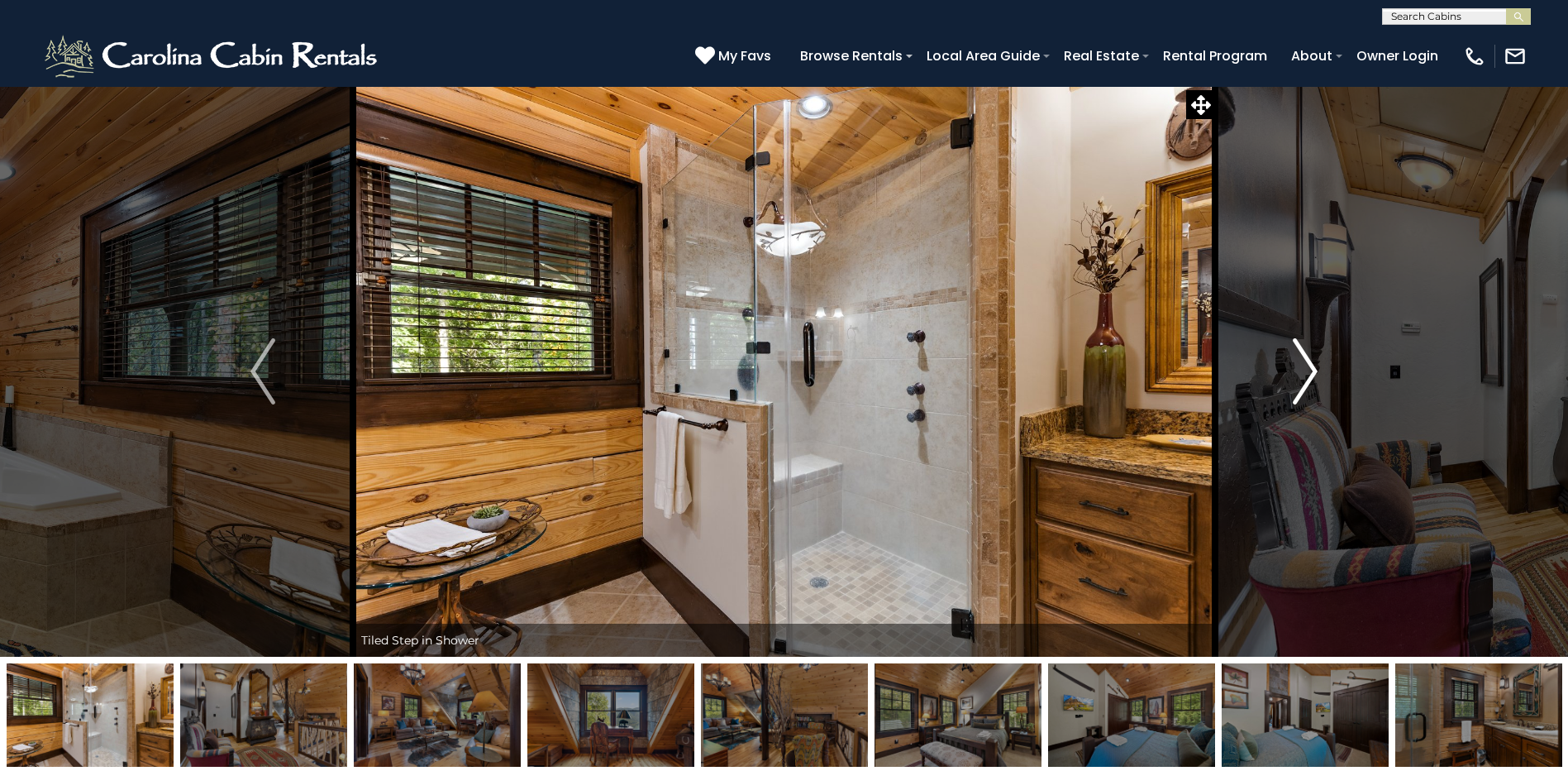
click at [1302, 370] on img "Next" at bounding box center [1305, 372] width 25 height 66
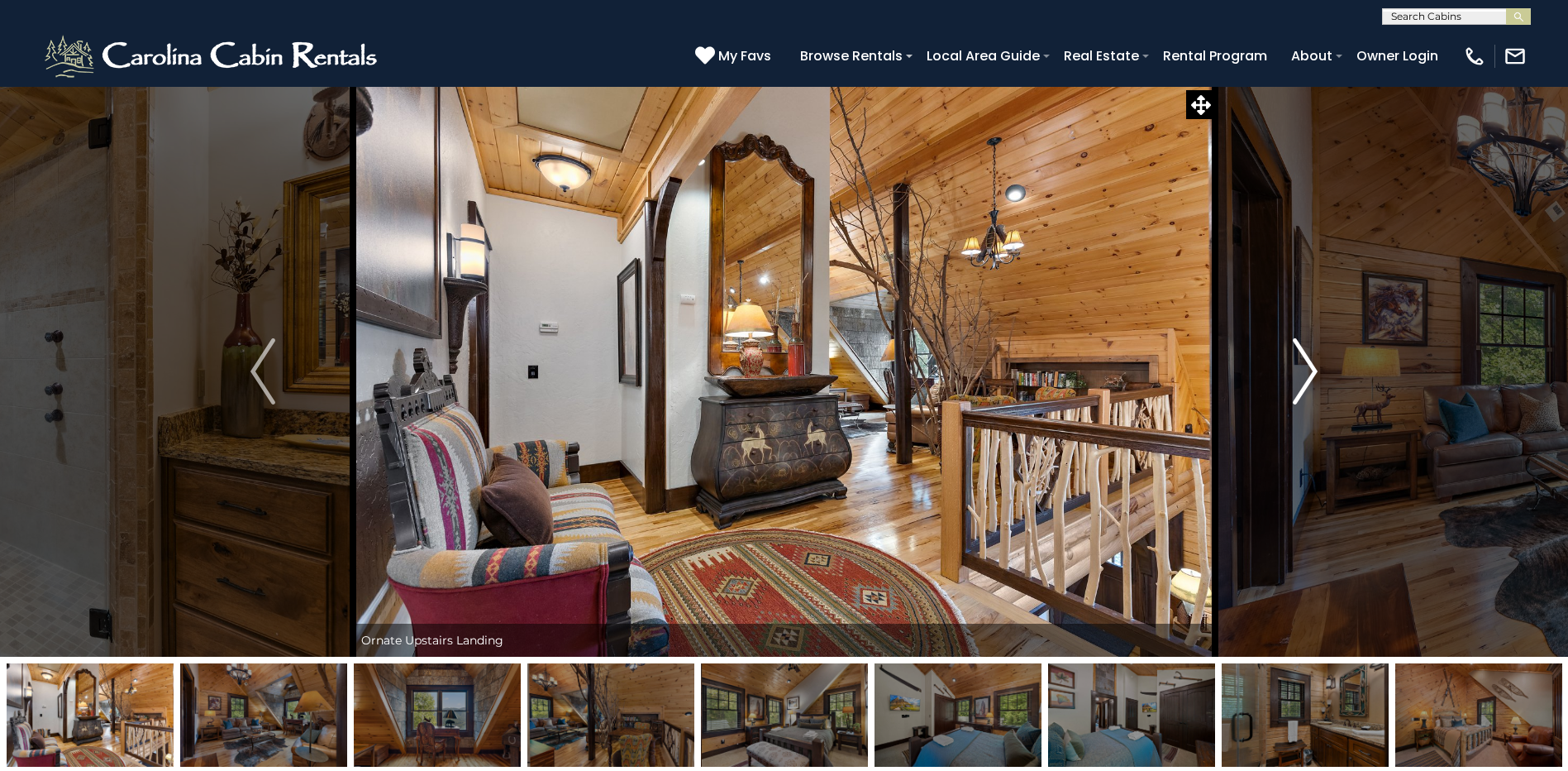
click at [1302, 370] on img "Next" at bounding box center [1305, 372] width 25 height 66
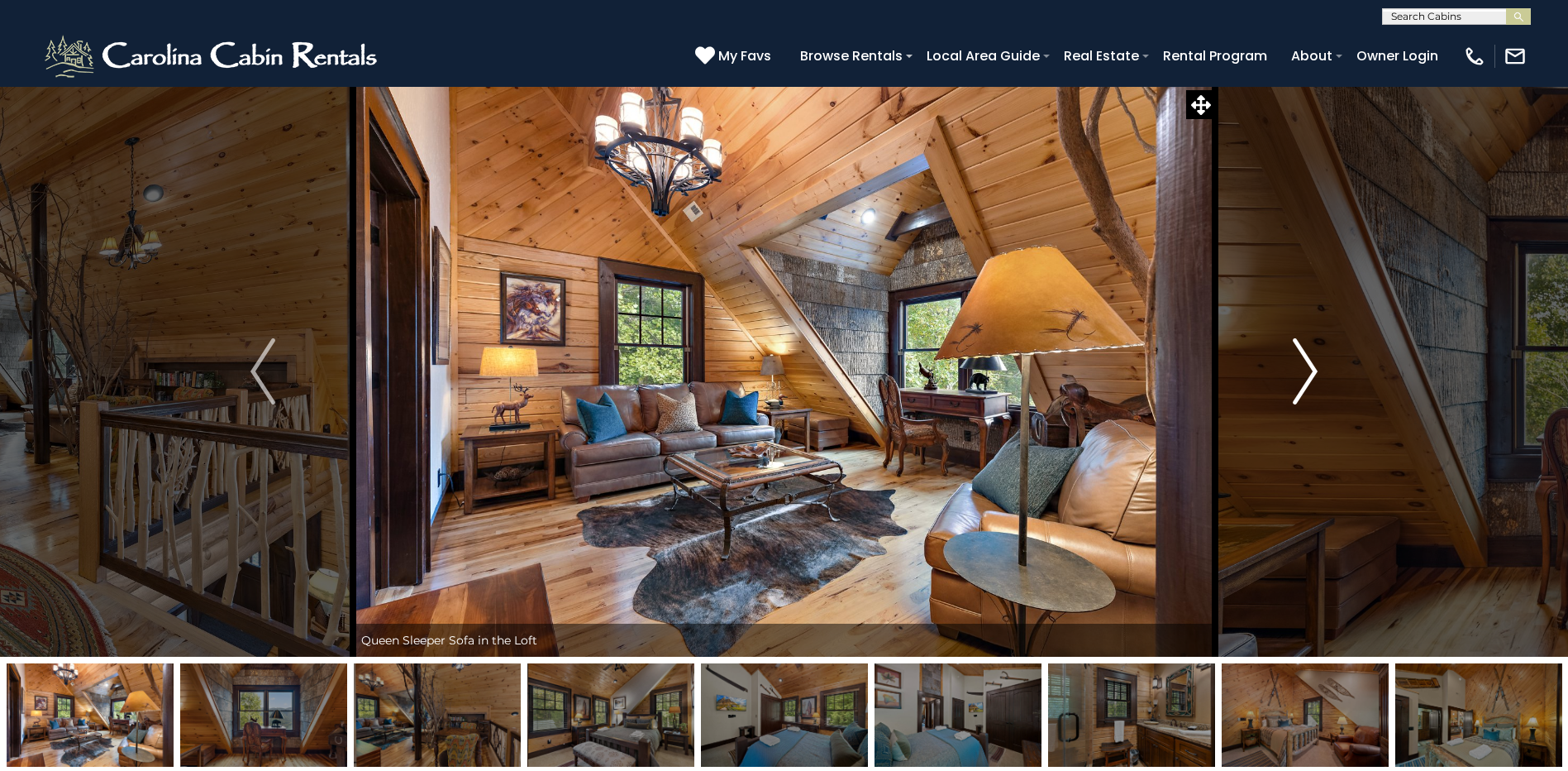
click at [1301, 371] on img "Next" at bounding box center [1305, 372] width 25 height 66
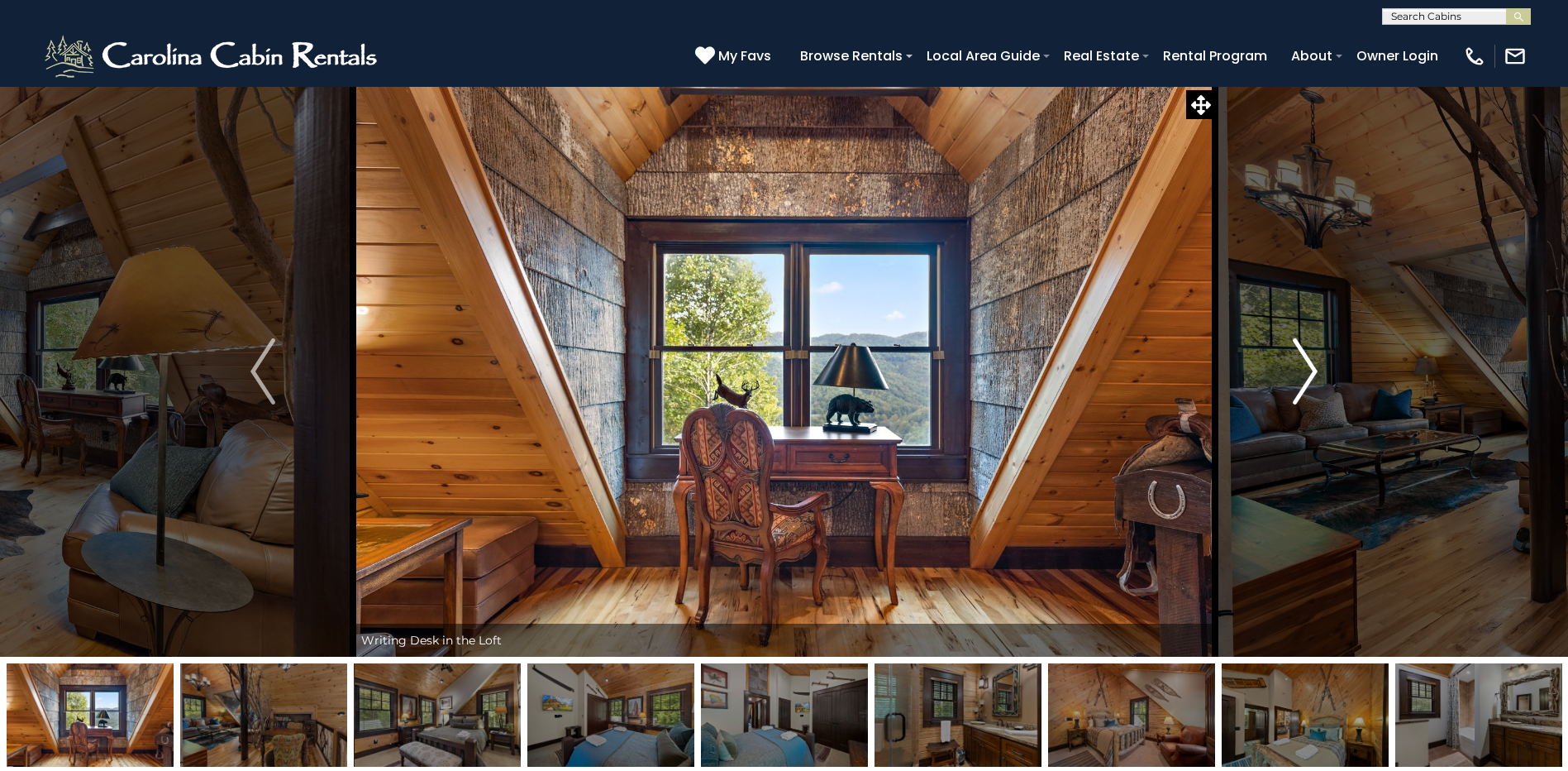
click at [1300, 356] on img "Next" at bounding box center [1305, 372] width 25 height 66
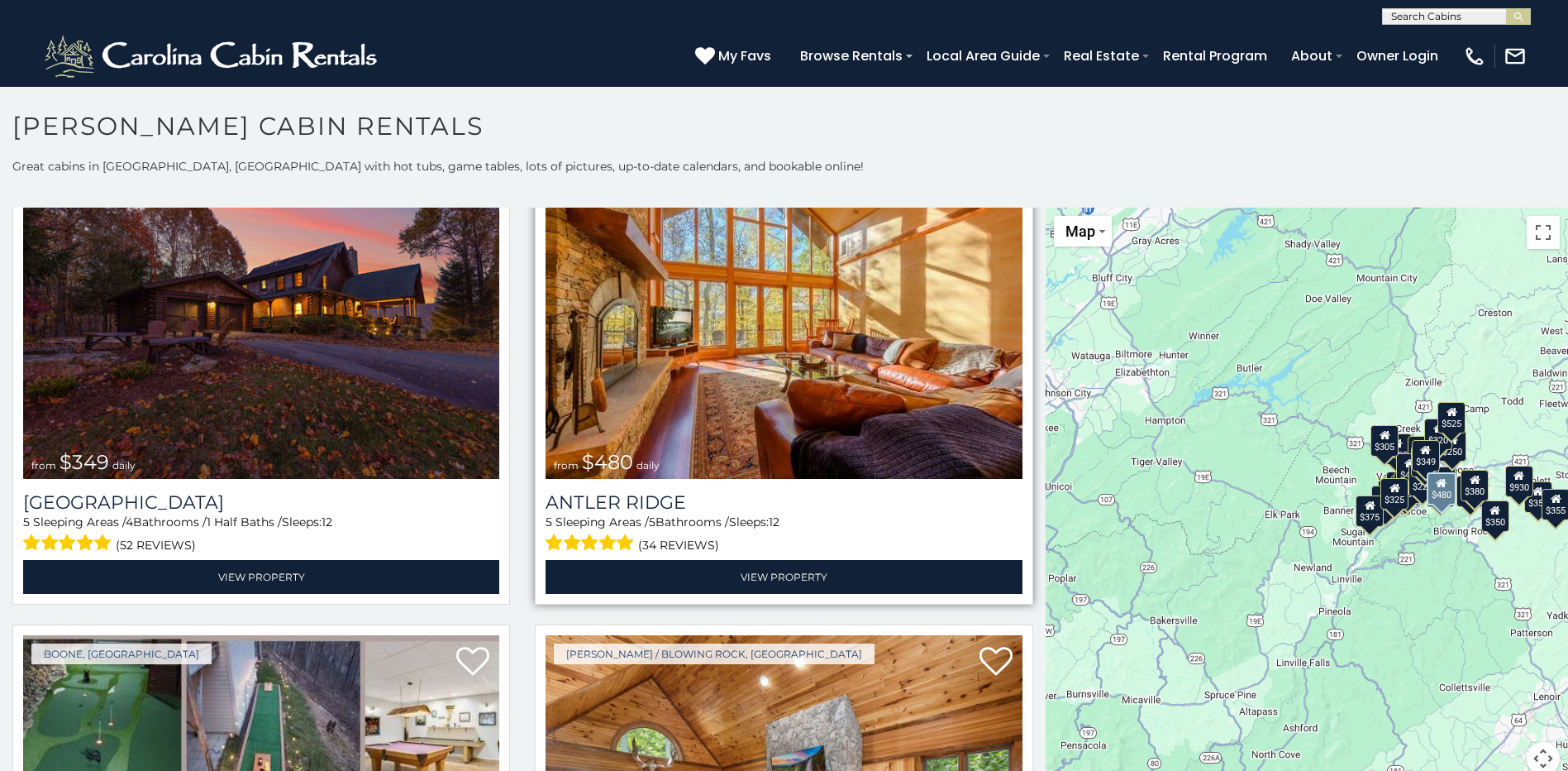
scroll to position [83, 0]
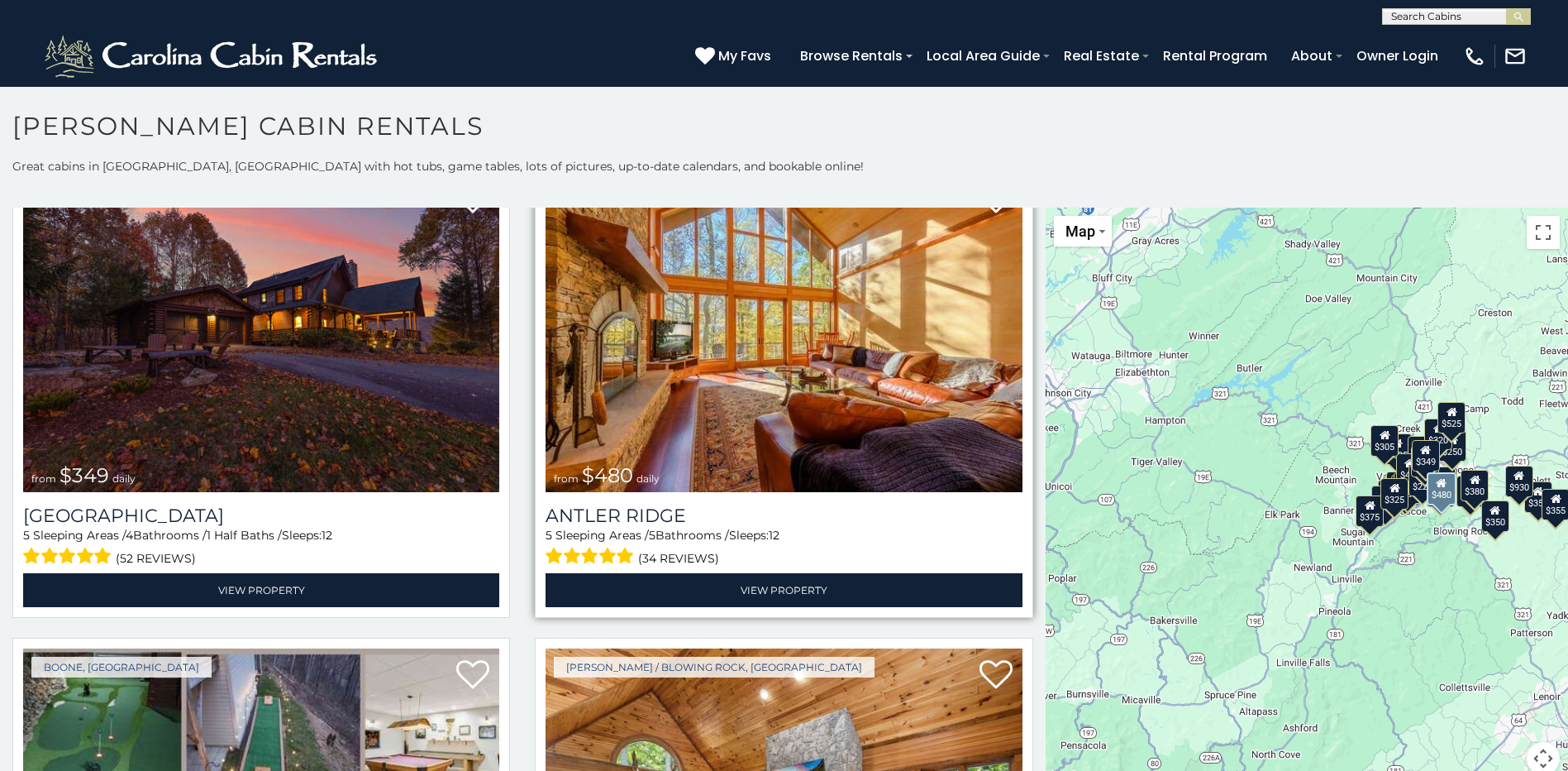
click at [715, 365] on img at bounding box center [784, 332] width 477 height 319
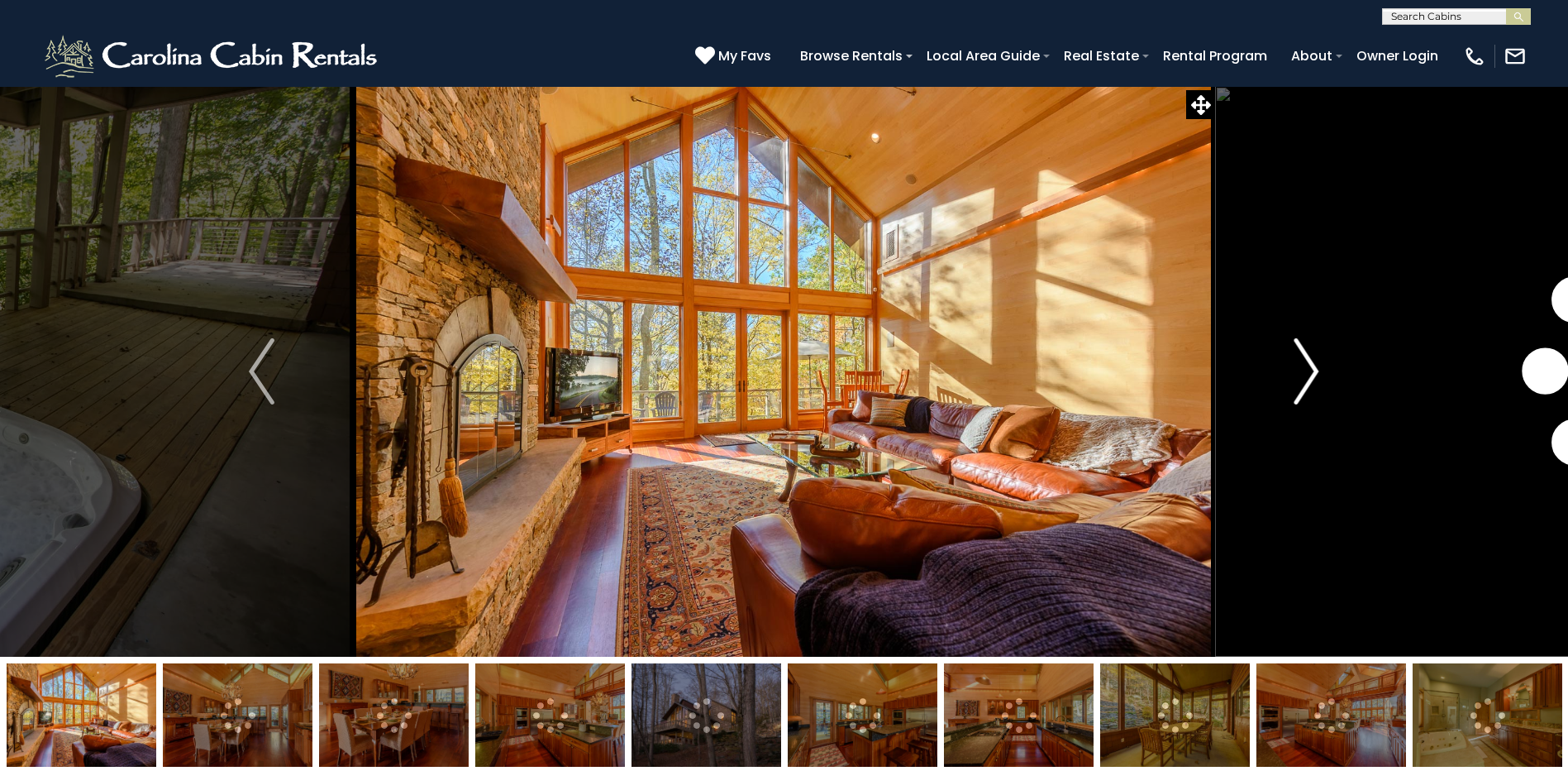
click at [1294, 358] on img "Next" at bounding box center [1306, 372] width 25 height 66
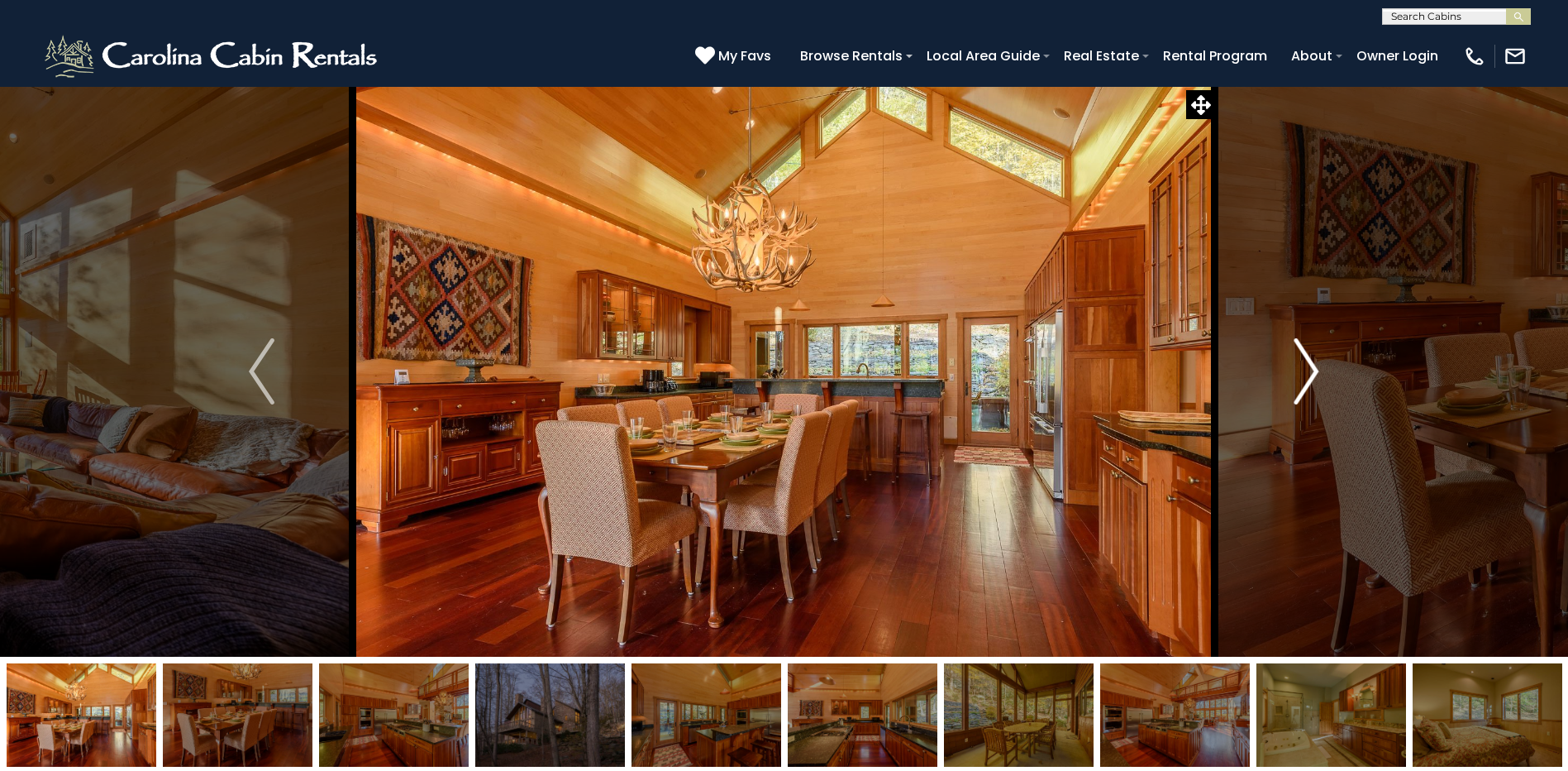
drag, startPoint x: 274, startPoint y: 373, endPoint x: 1320, endPoint y: 374, distance: 1046.0
click at [1320, 374] on button "Next" at bounding box center [1306, 372] width 182 height 570
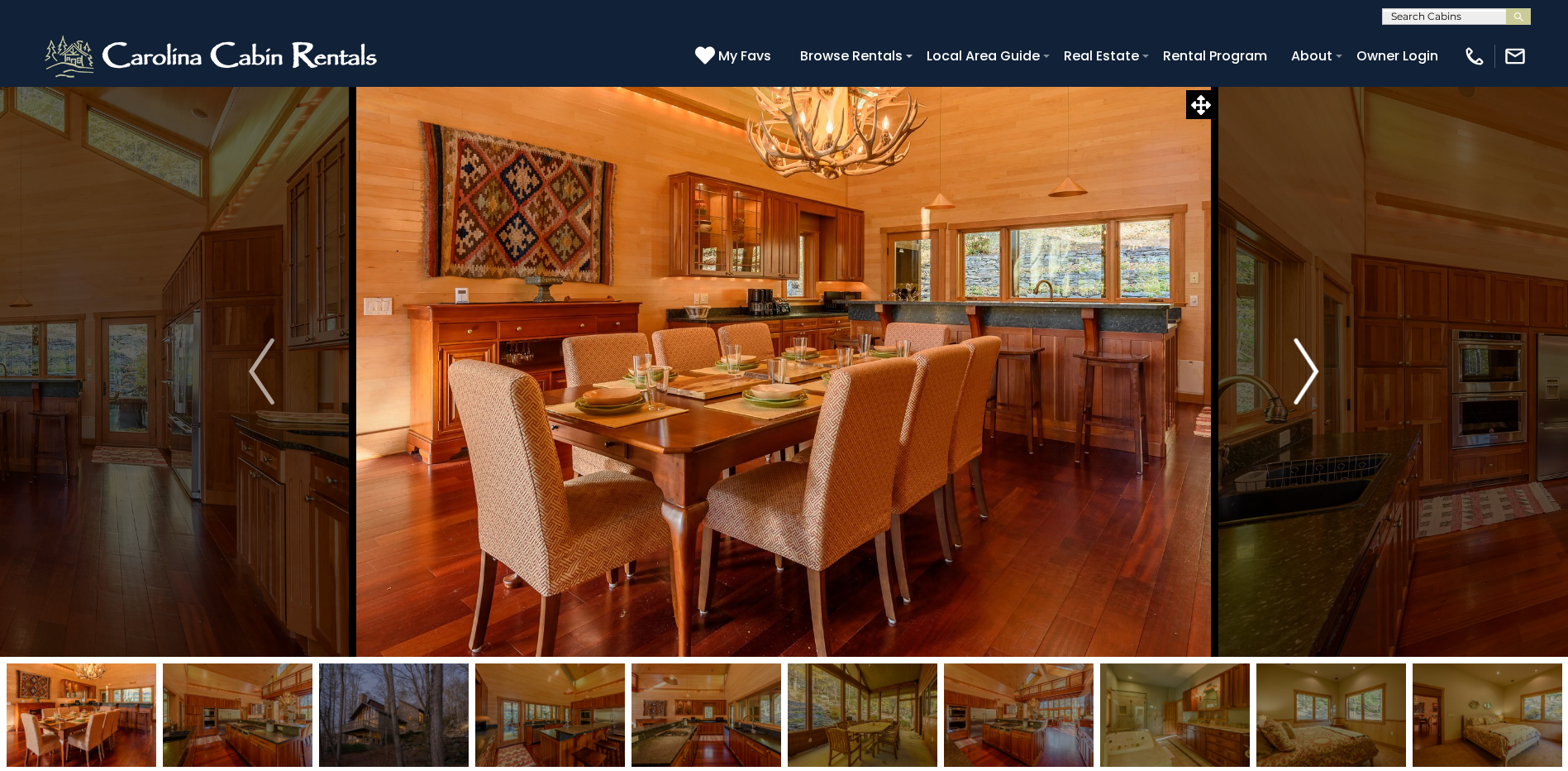
click at [1320, 374] on button "Next" at bounding box center [1306, 372] width 182 height 570
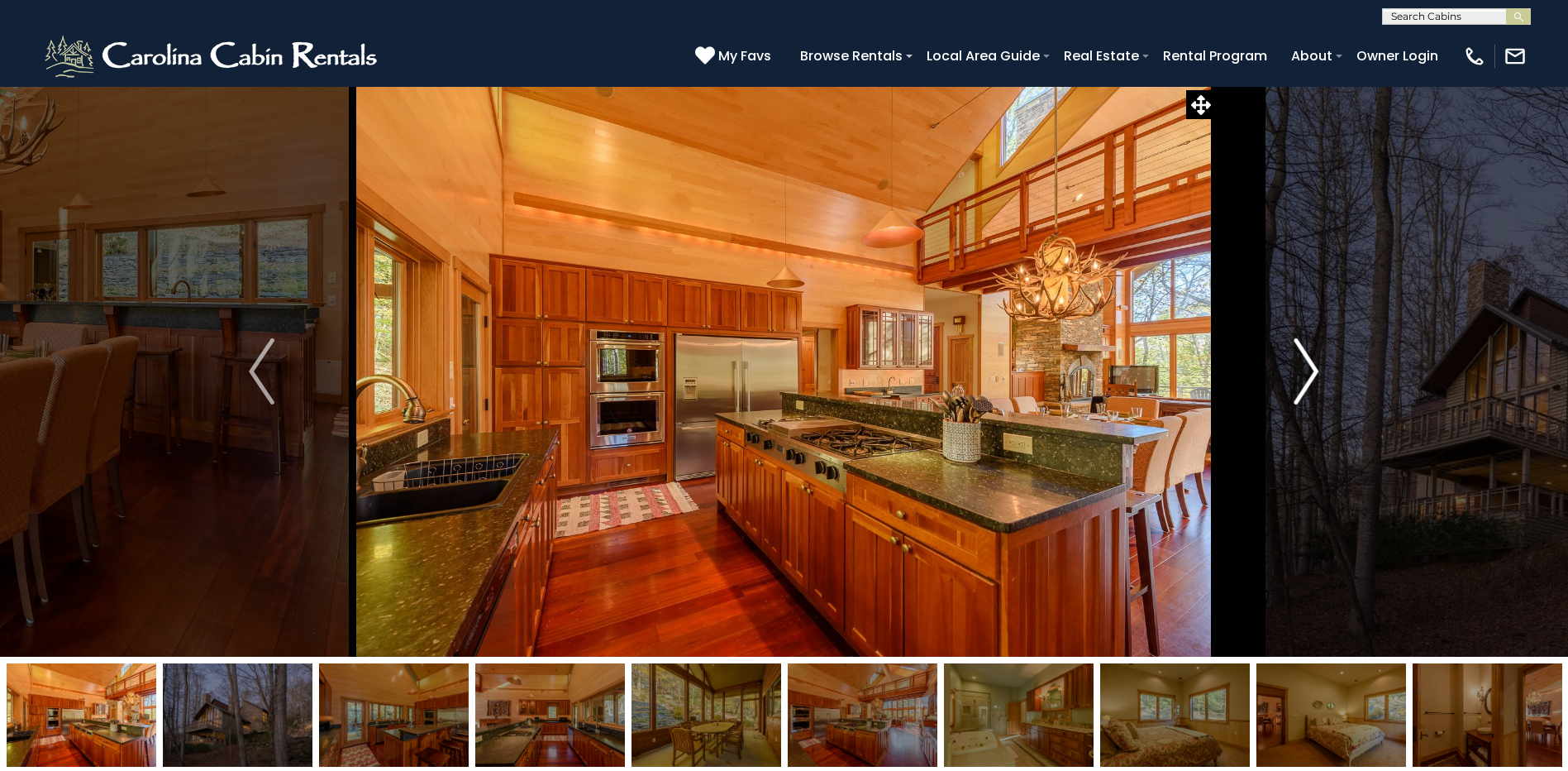
click at [1314, 379] on img "Next" at bounding box center [1306, 372] width 25 height 66
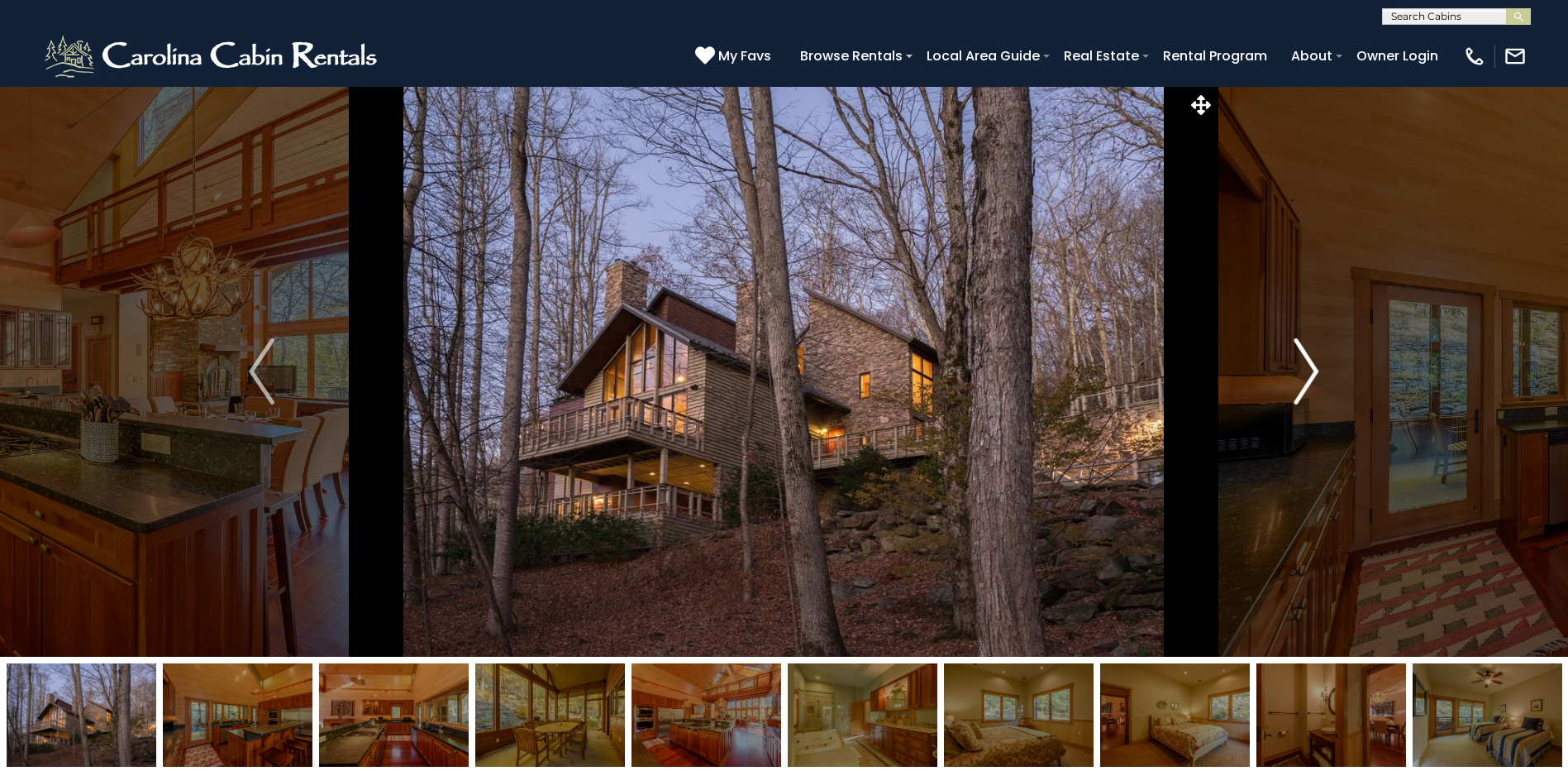
click at [1308, 373] on img "Next" at bounding box center [1306, 372] width 25 height 66
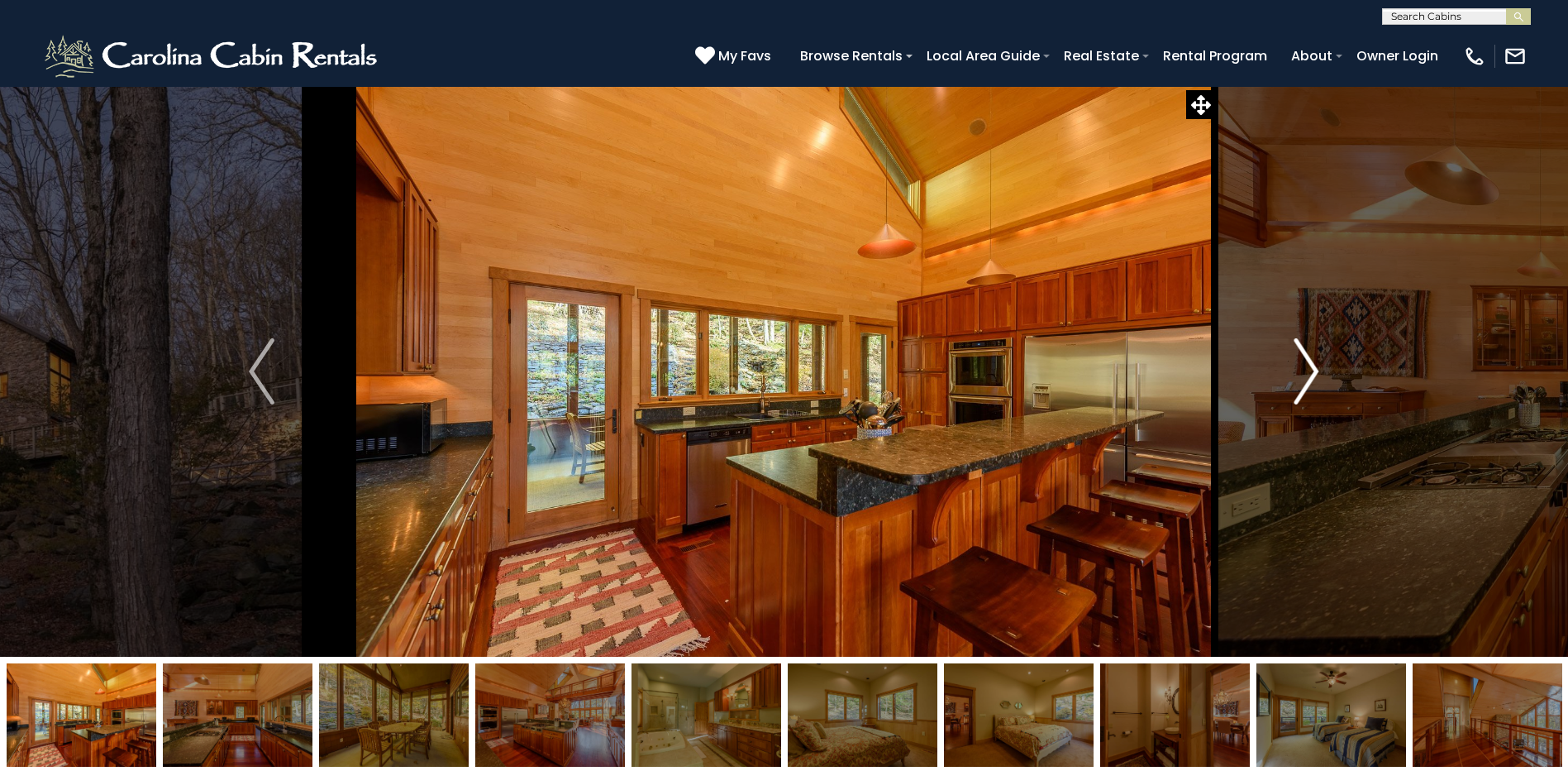
click at [1308, 373] on img "Next" at bounding box center [1306, 372] width 25 height 66
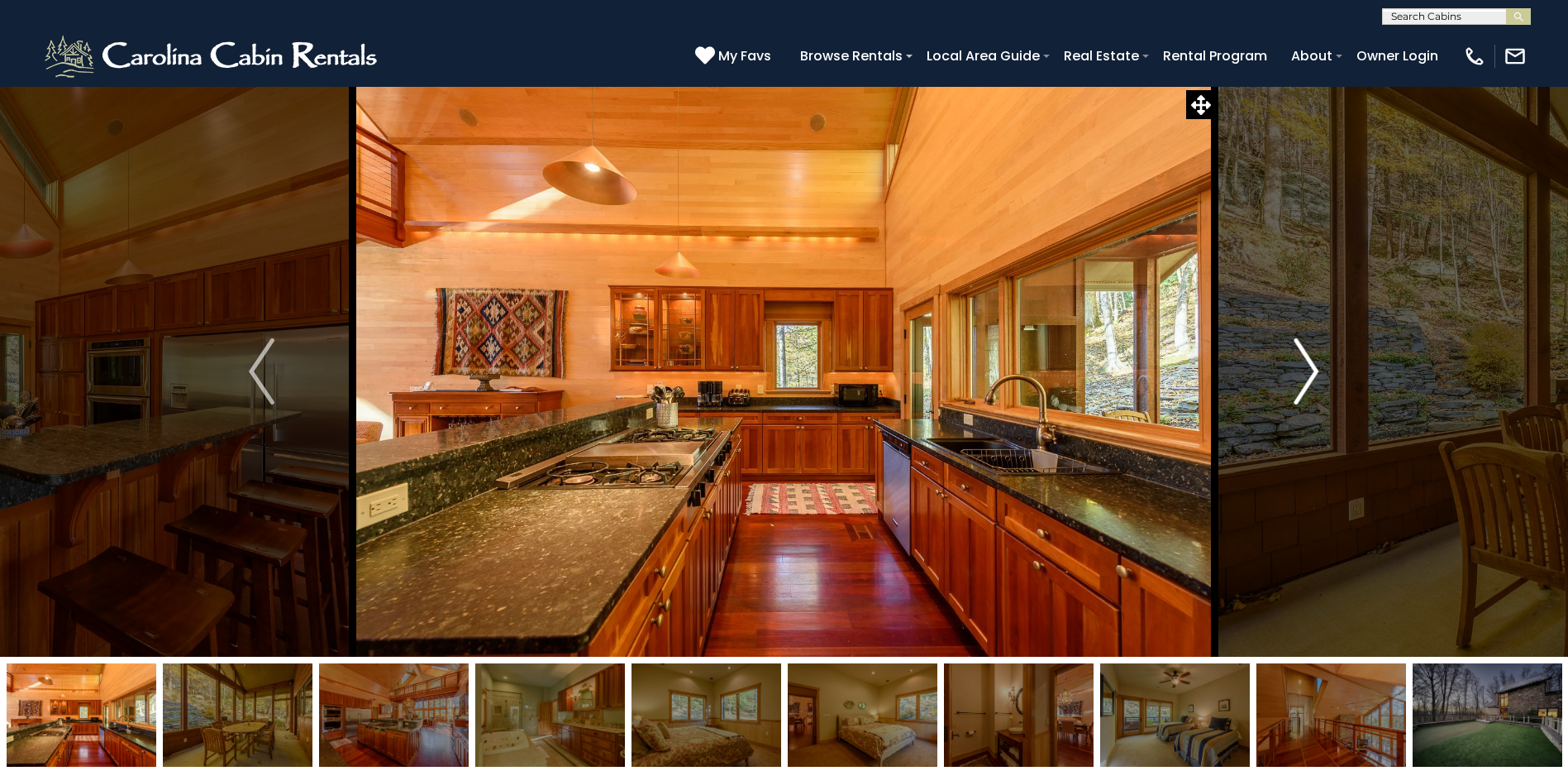
click at [1308, 373] on img "Next" at bounding box center [1306, 372] width 25 height 66
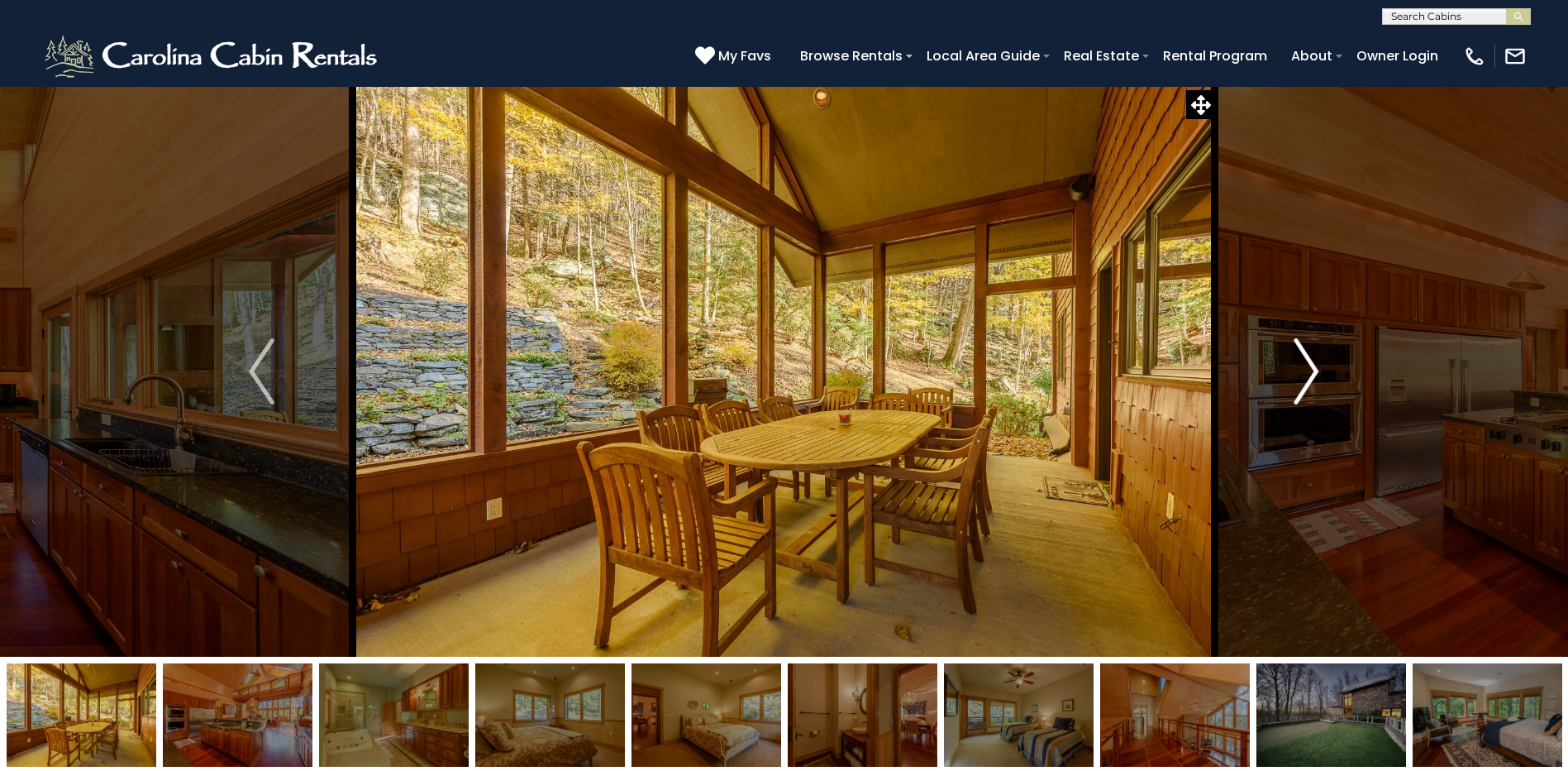
click at [1308, 373] on img "Next" at bounding box center [1306, 372] width 25 height 66
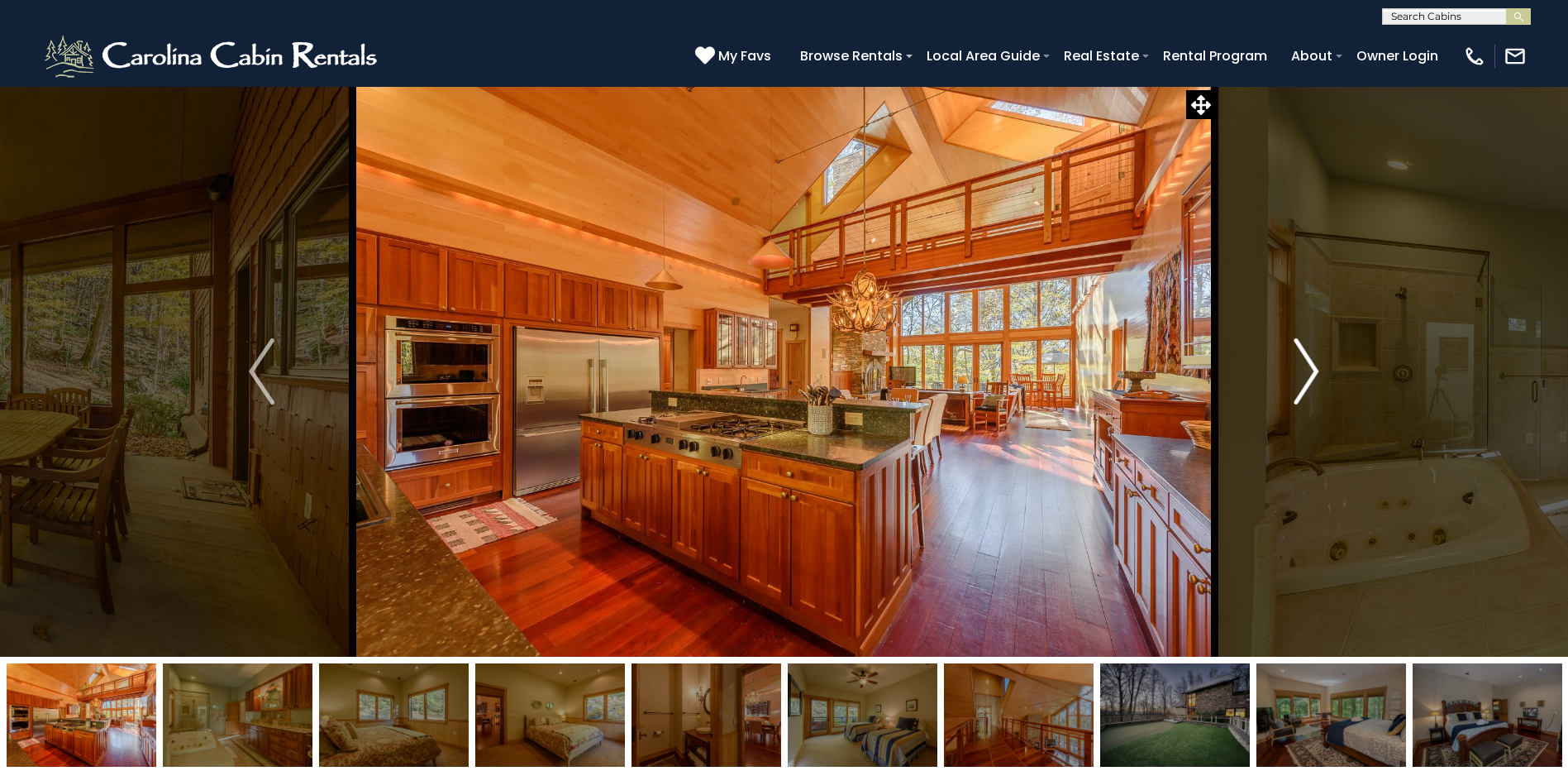
click at [1308, 373] on img "Next" at bounding box center [1306, 372] width 25 height 66
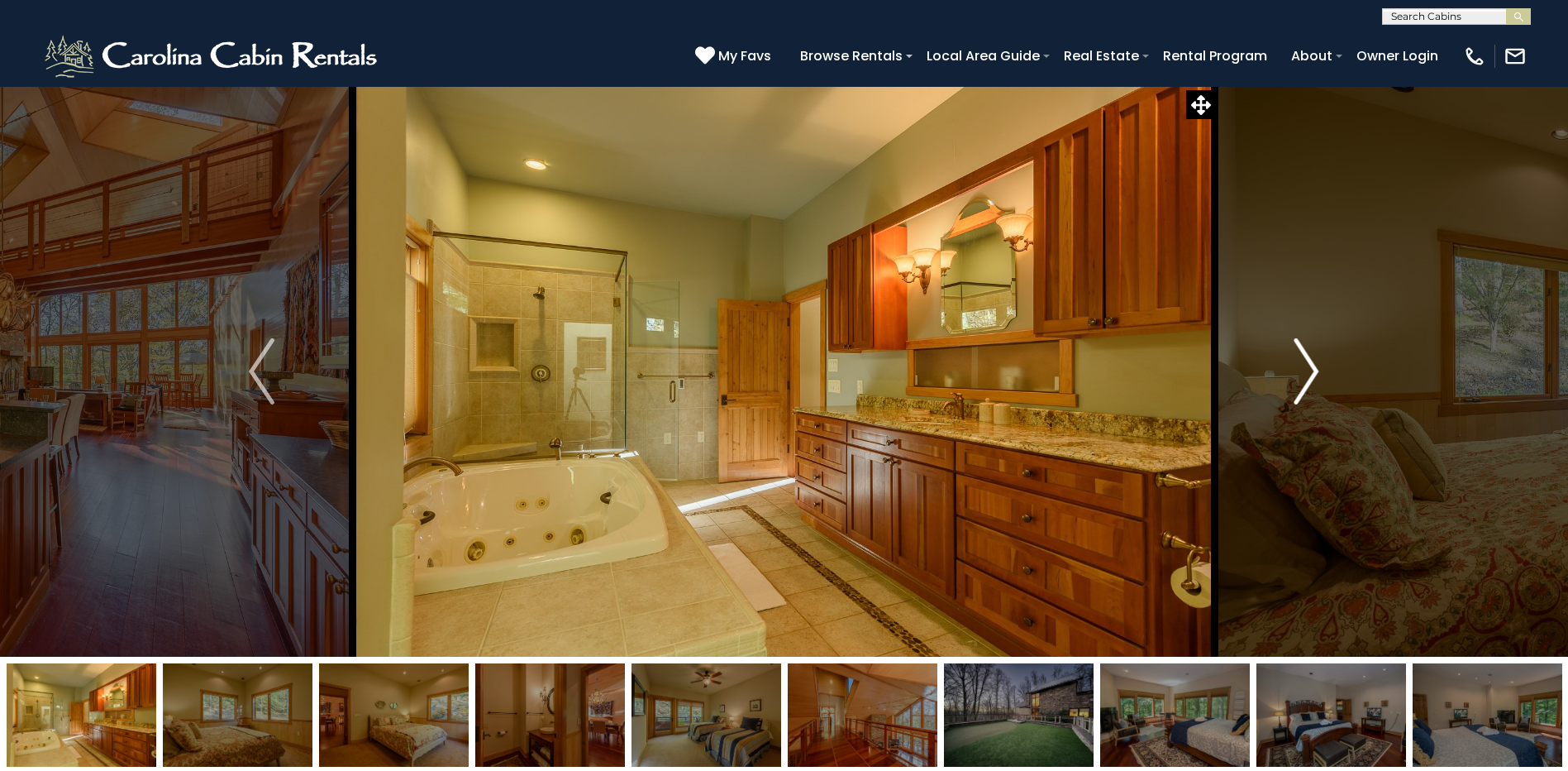
click at [1307, 373] on img "Next" at bounding box center [1306, 372] width 25 height 66
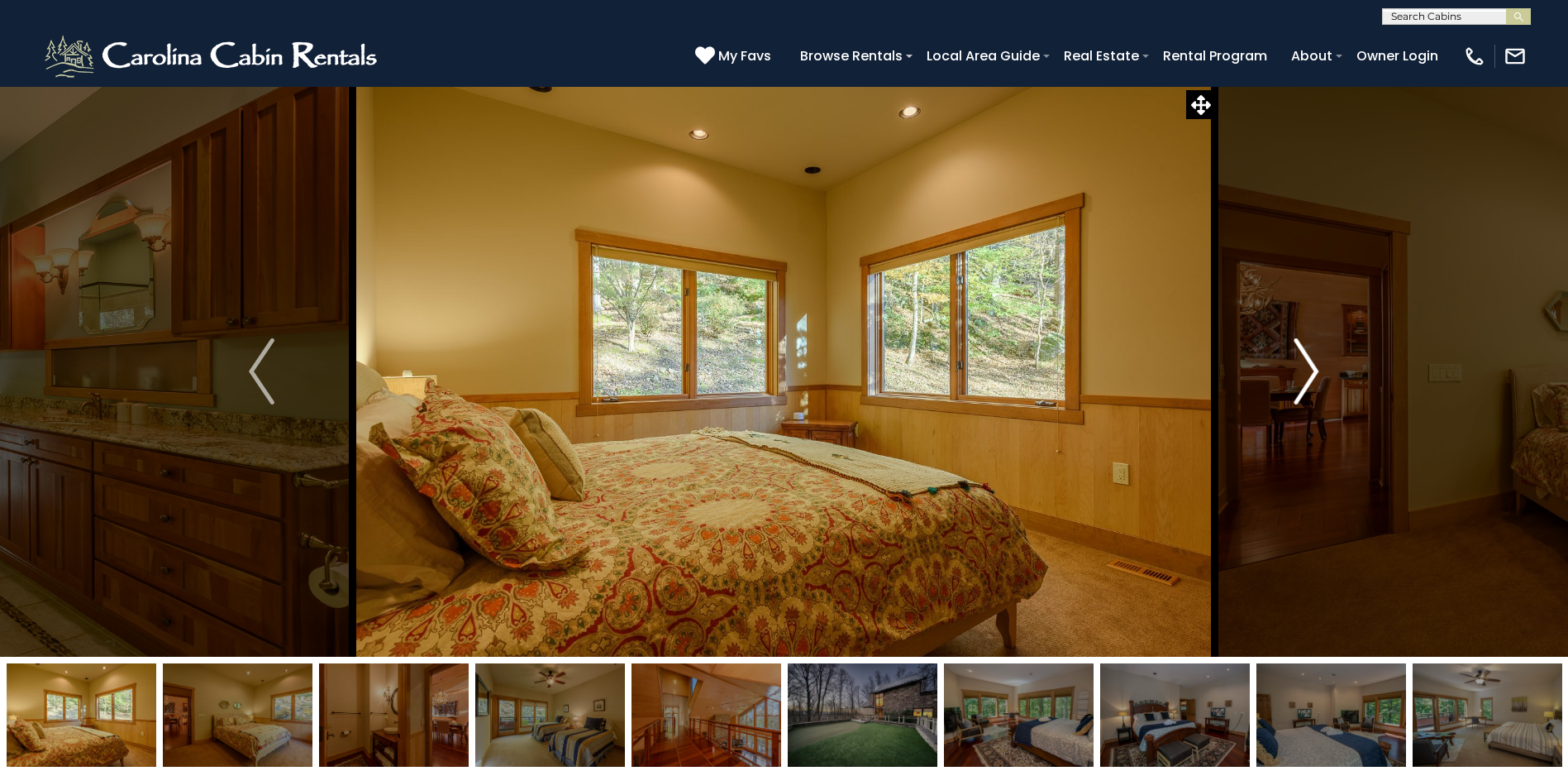
click at [1307, 373] on img "Next" at bounding box center [1306, 372] width 25 height 66
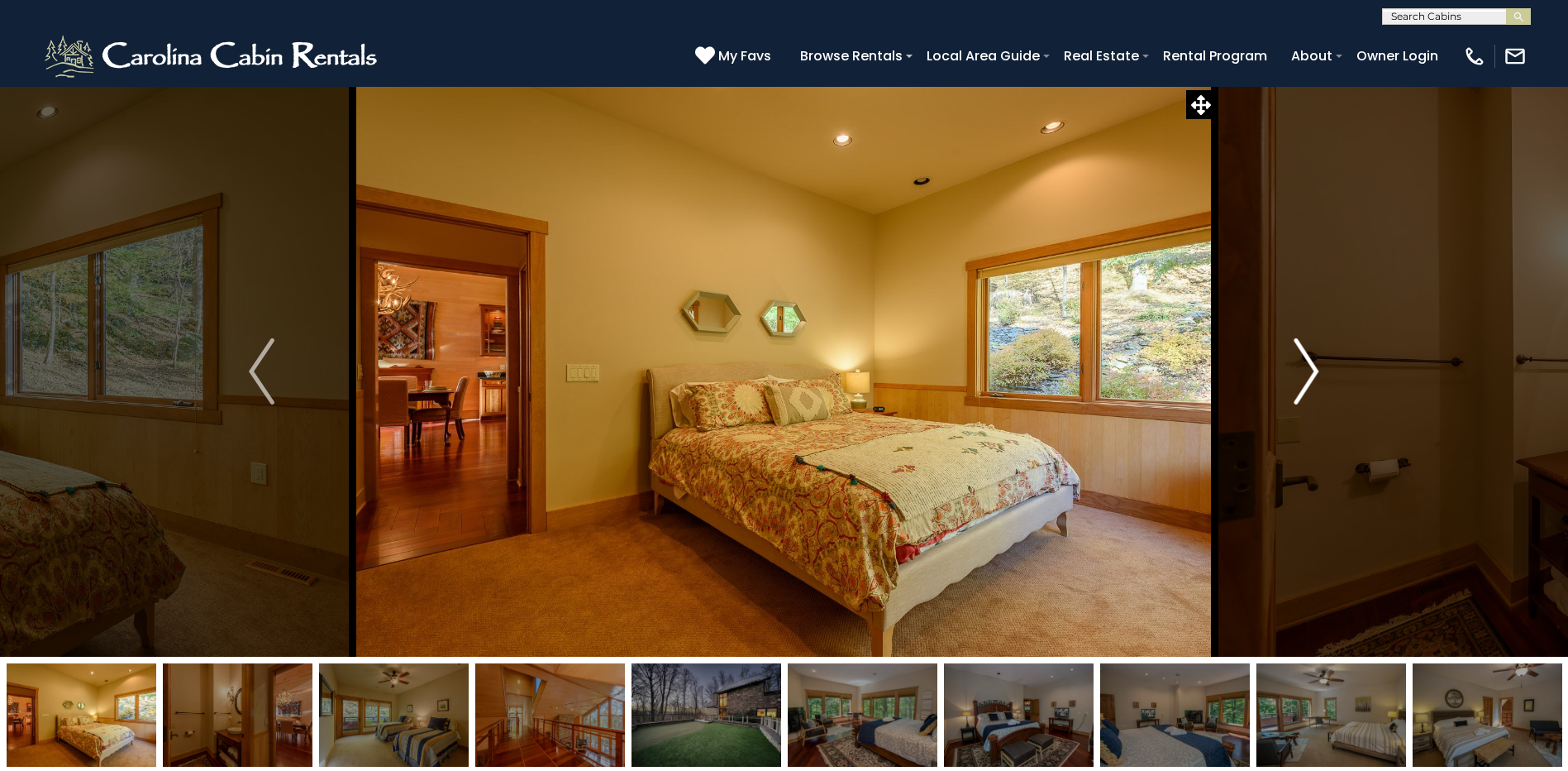
click at [1304, 371] on img "Next" at bounding box center [1306, 372] width 25 height 66
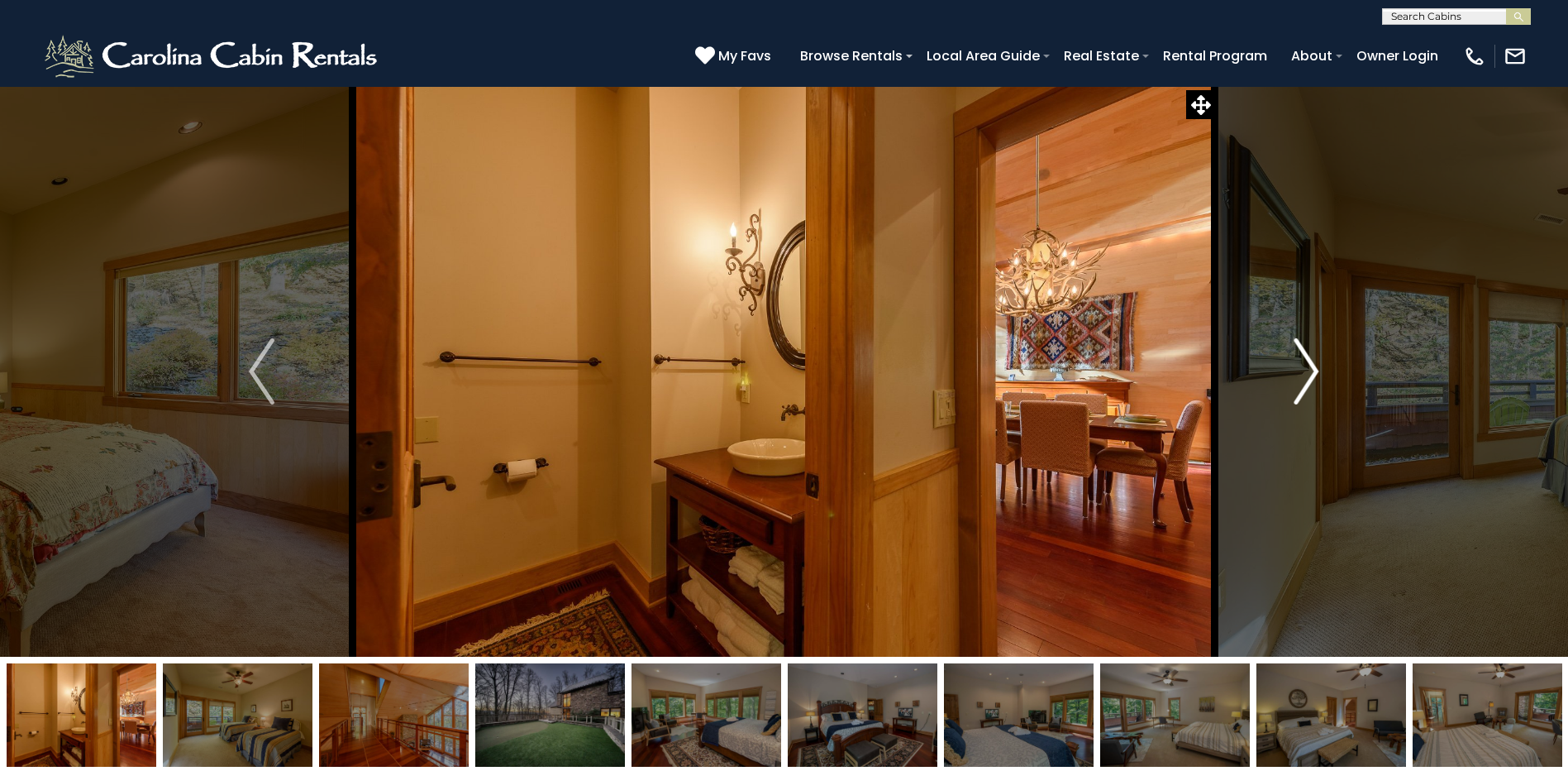
click at [1304, 371] on img "Next" at bounding box center [1306, 372] width 25 height 66
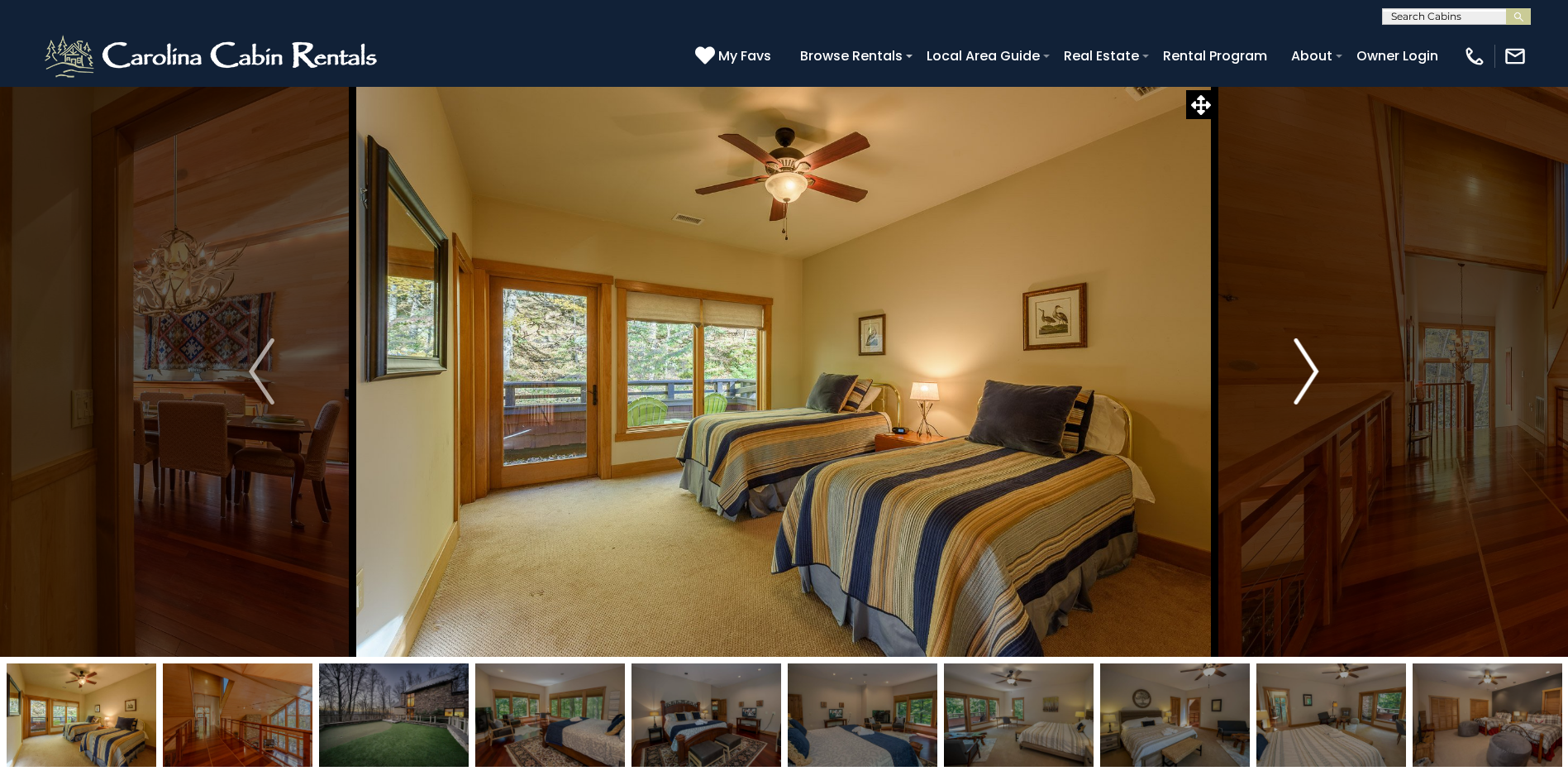
click at [1312, 365] on img "Next" at bounding box center [1306, 372] width 25 height 66
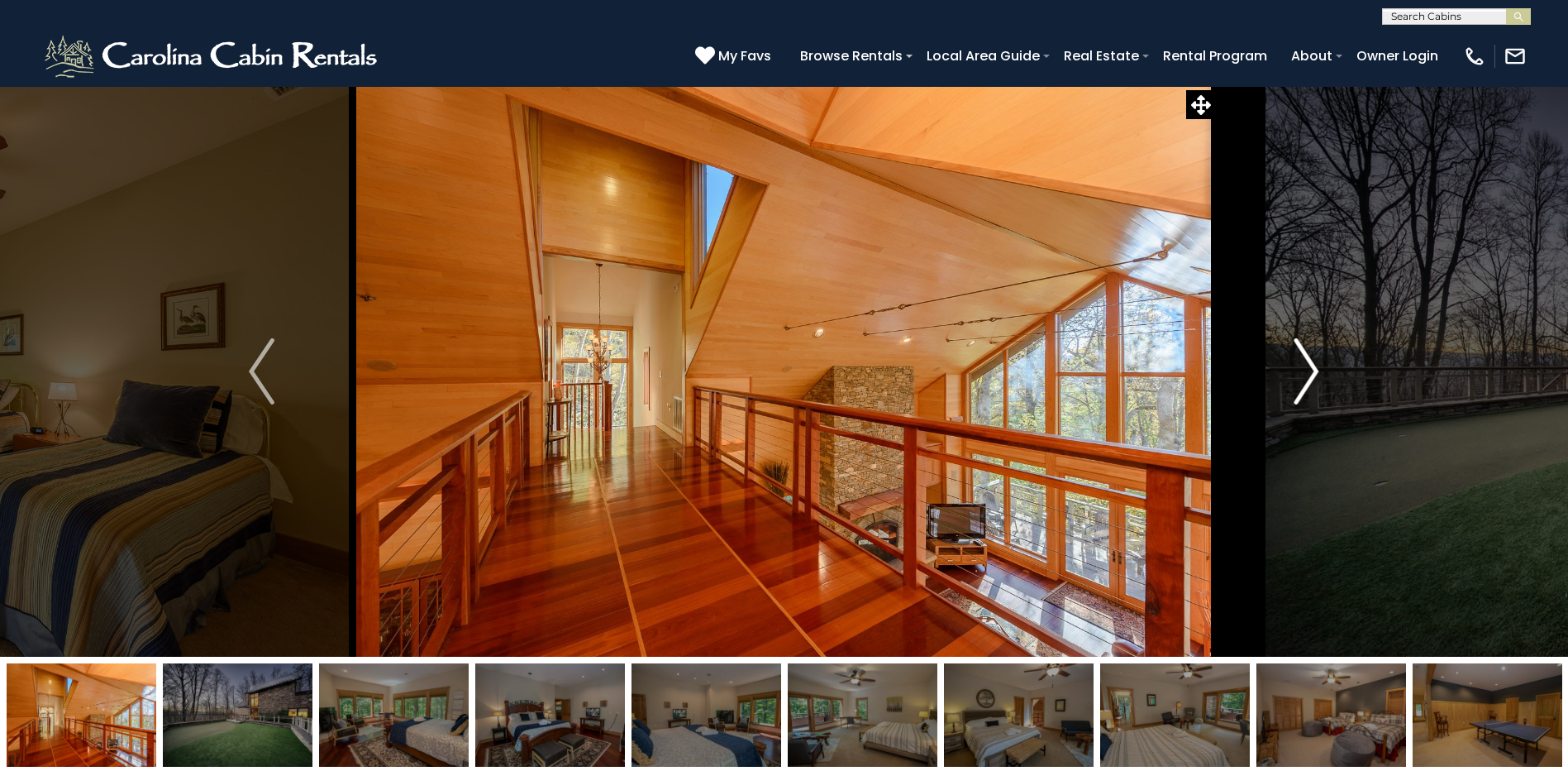
click at [1305, 362] on img "Next" at bounding box center [1306, 372] width 25 height 66
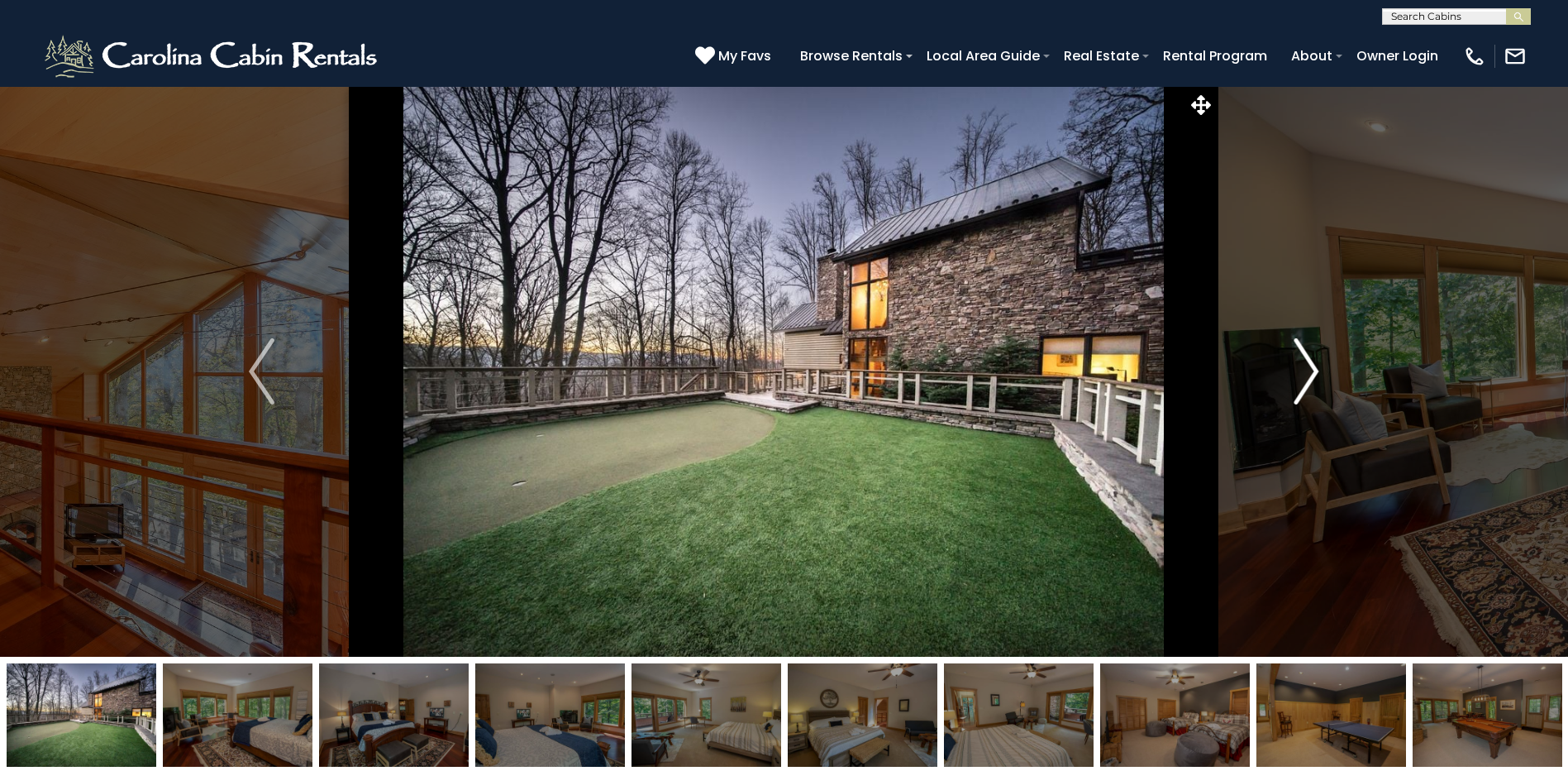
click at [1308, 364] on img "Next" at bounding box center [1306, 372] width 25 height 66
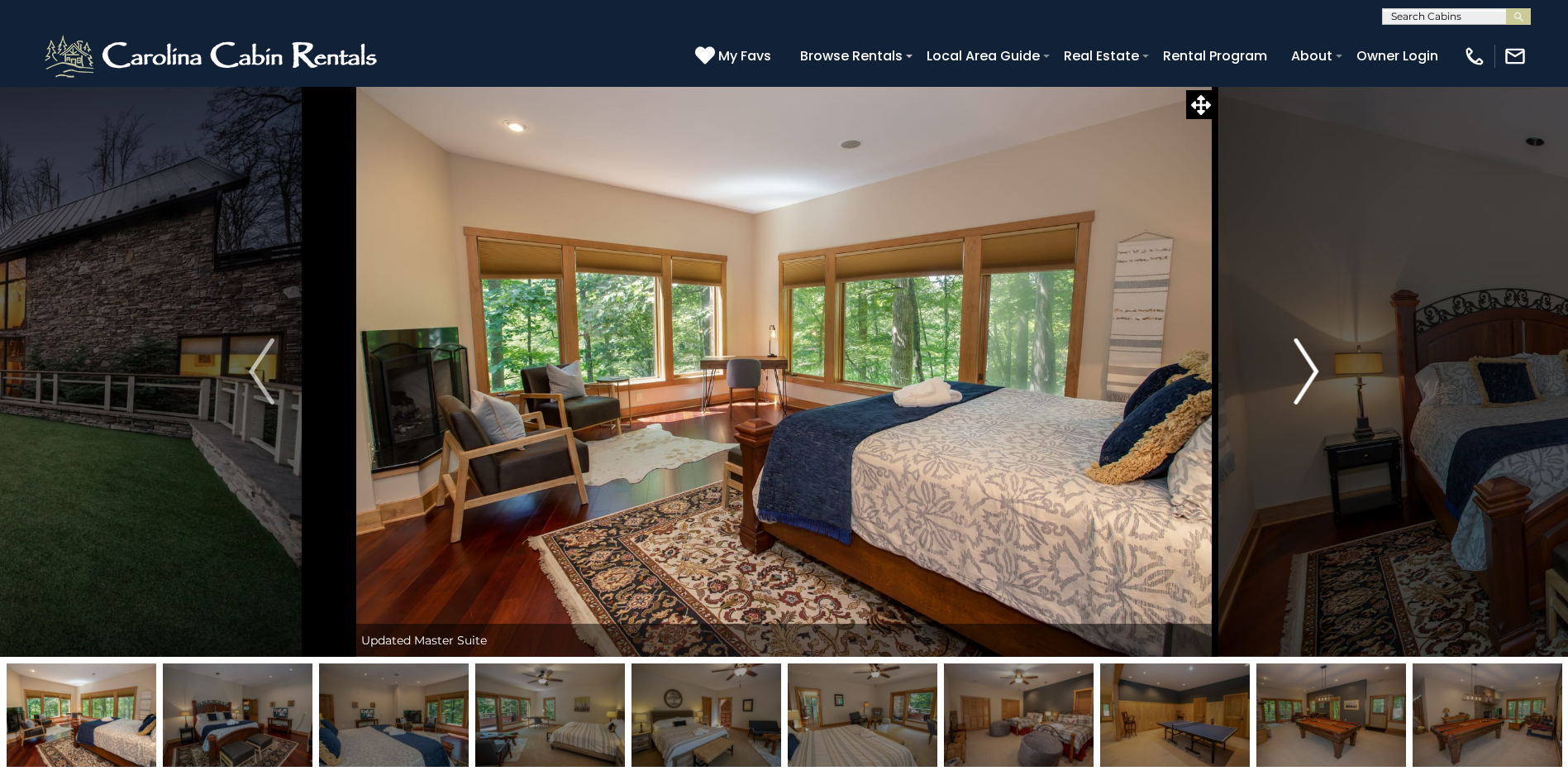
click at [1308, 365] on img "Next" at bounding box center [1306, 372] width 25 height 66
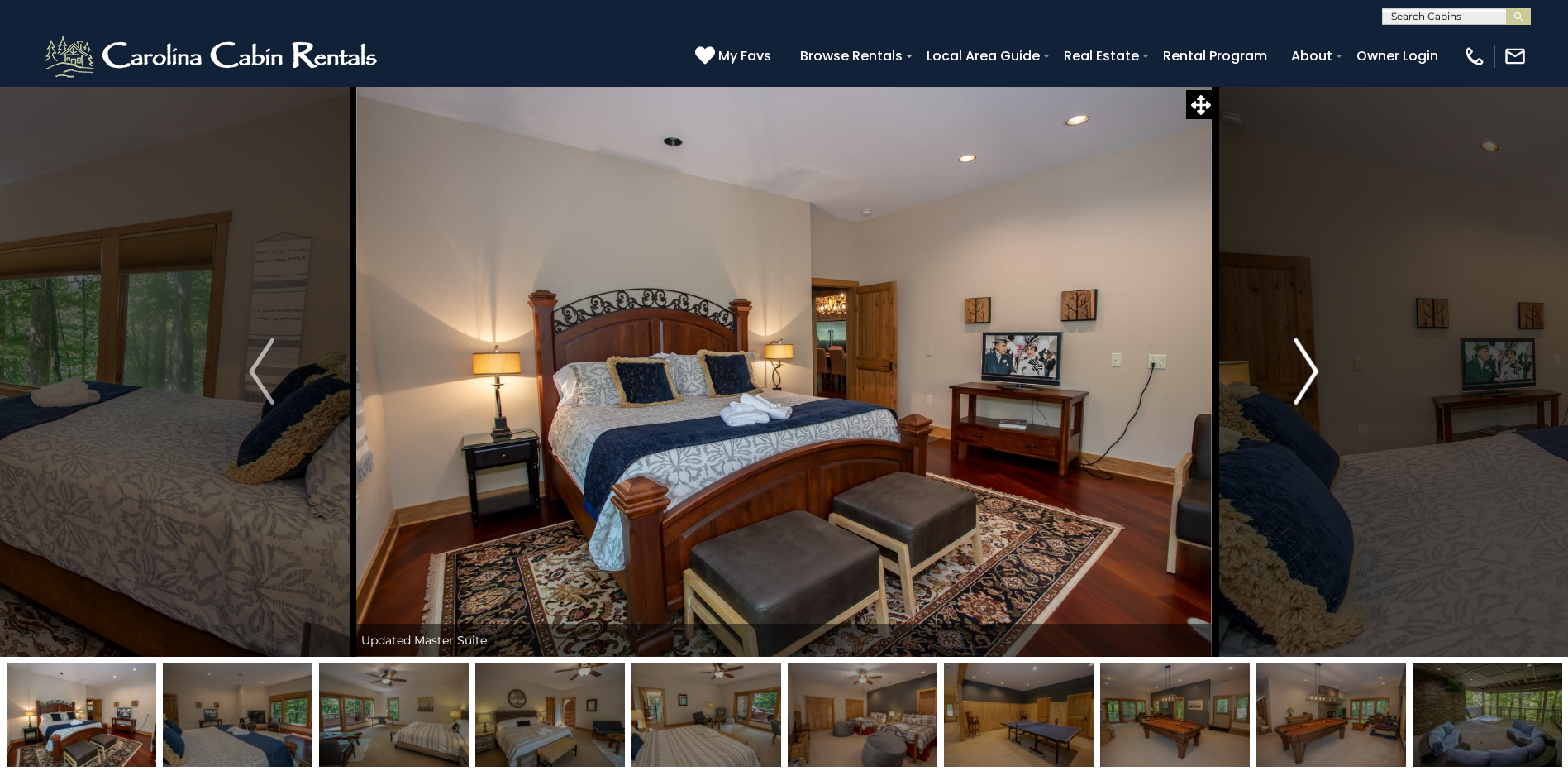
click at [1308, 365] on img "Next" at bounding box center [1306, 372] width 25 height 66
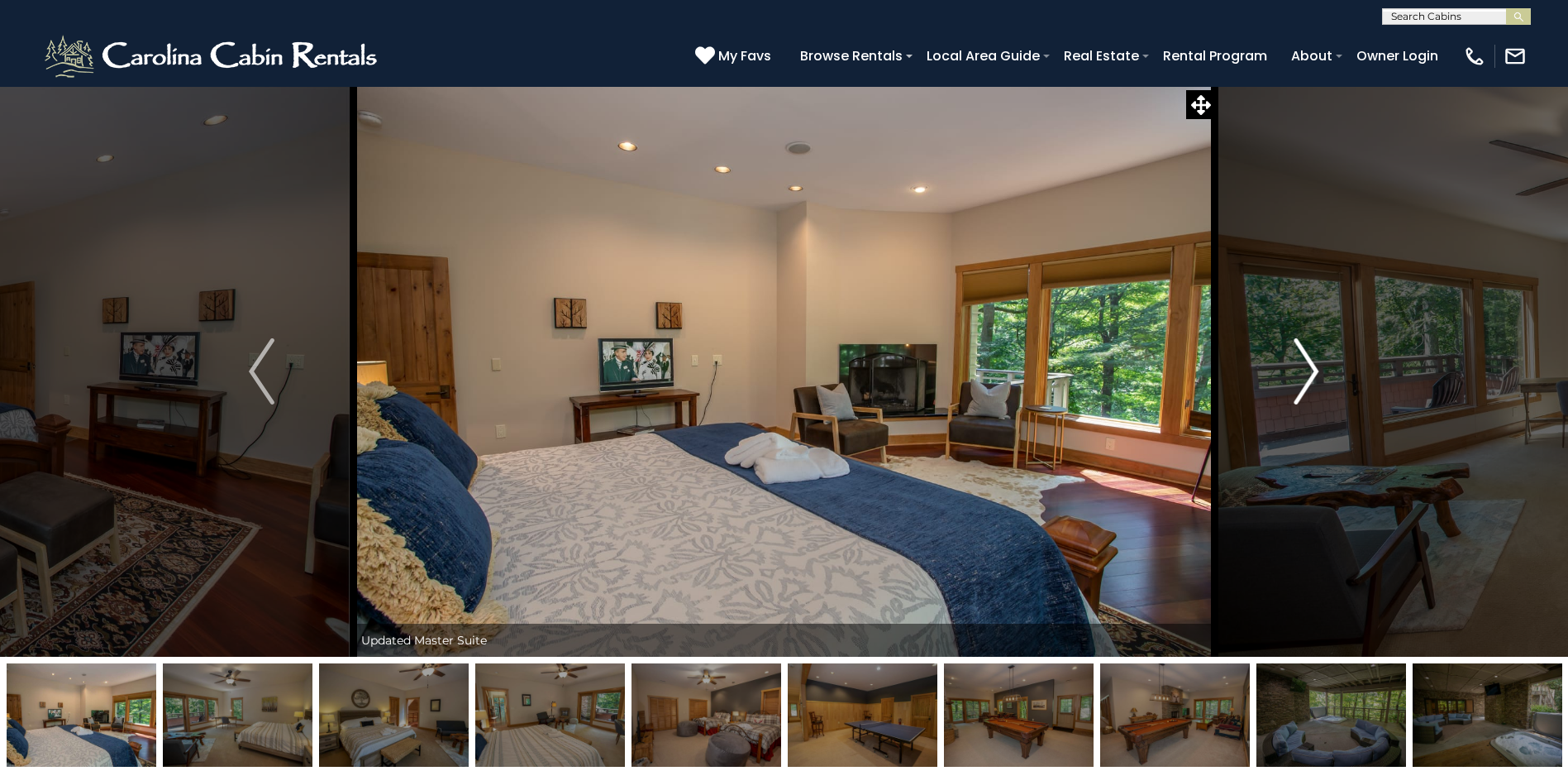
click at [1309, 367] on img "Next" at bounding box center [1306, 372] width 25 height 66
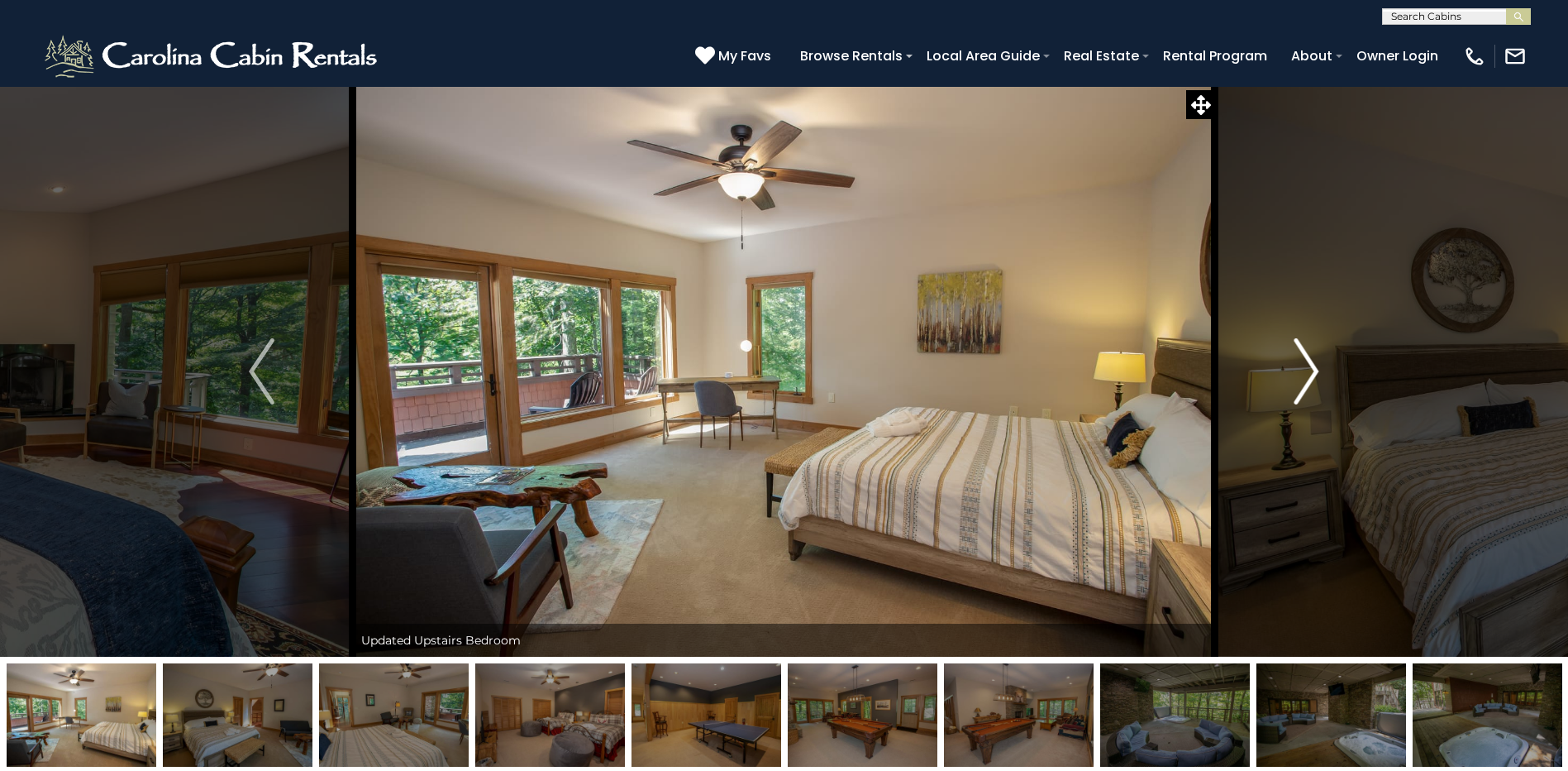
click at [1309, 370] on img "Next" at bounding box center [1306, 372] width 25 height 66
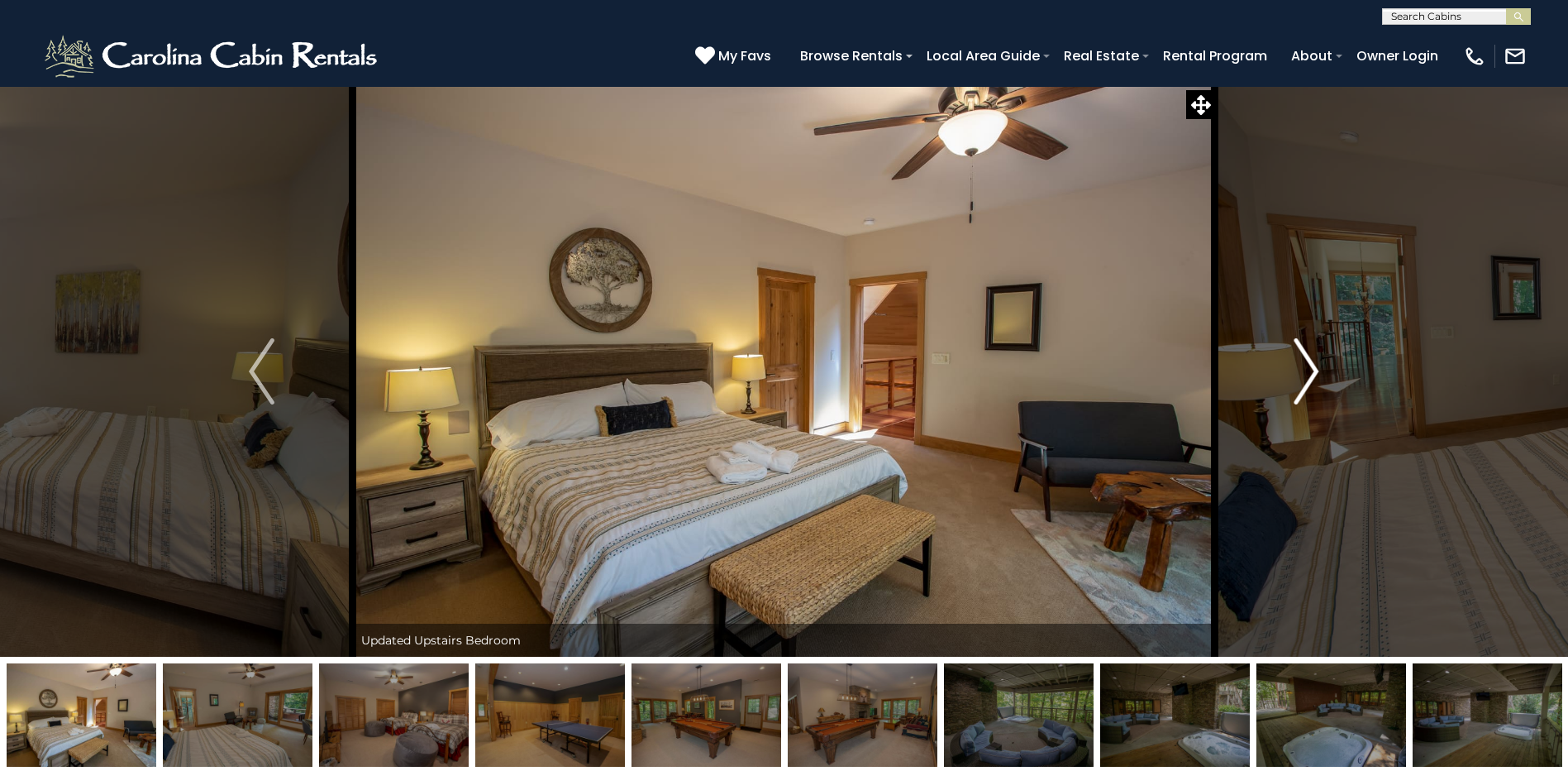
click at [1309, 370] on img "Next" at bounding box center [1306, 372] width 25 height 66
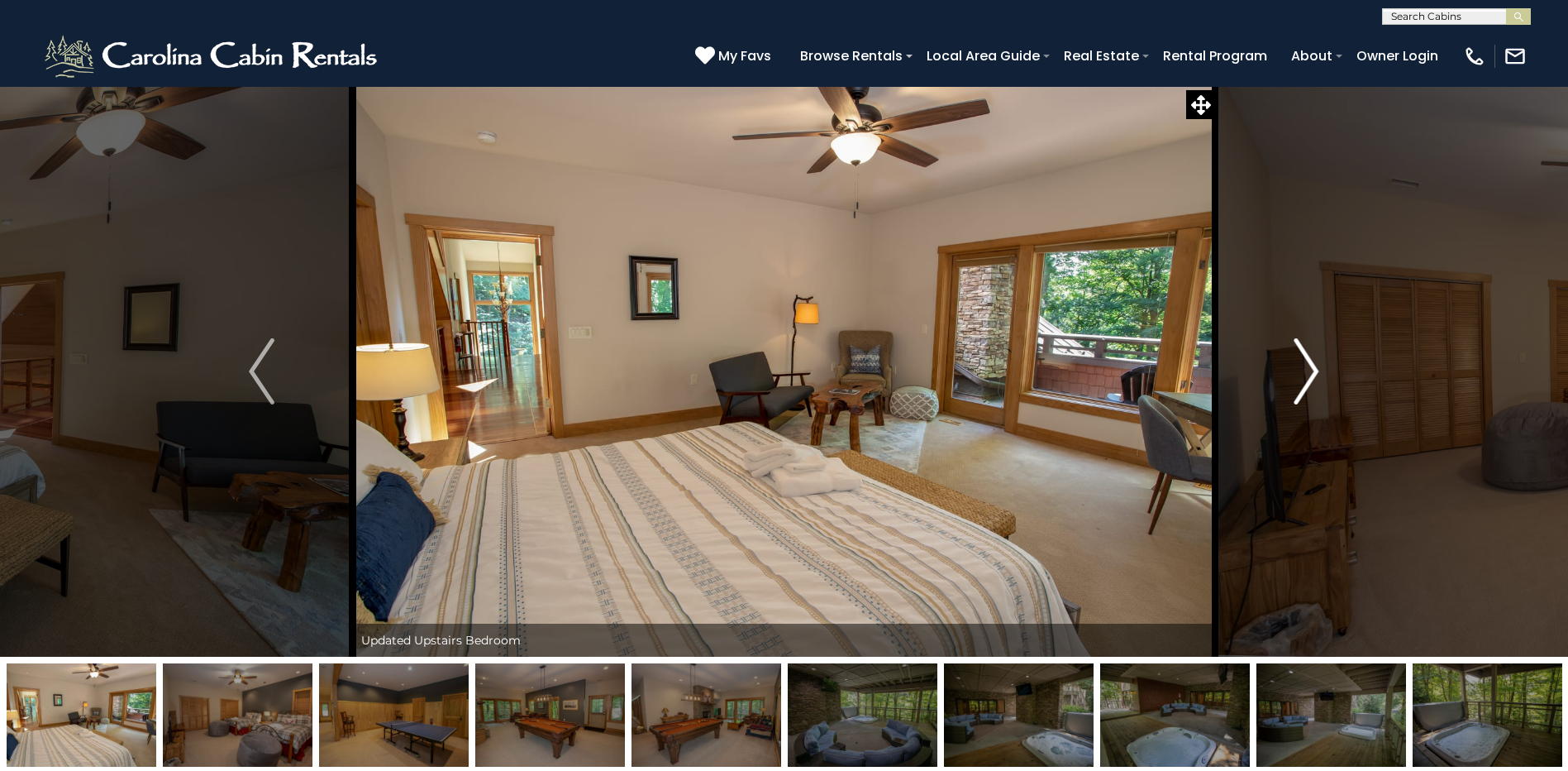
click at [1309, 370] on img "Next" at bounding box center [1306, 372] width 25 height 66
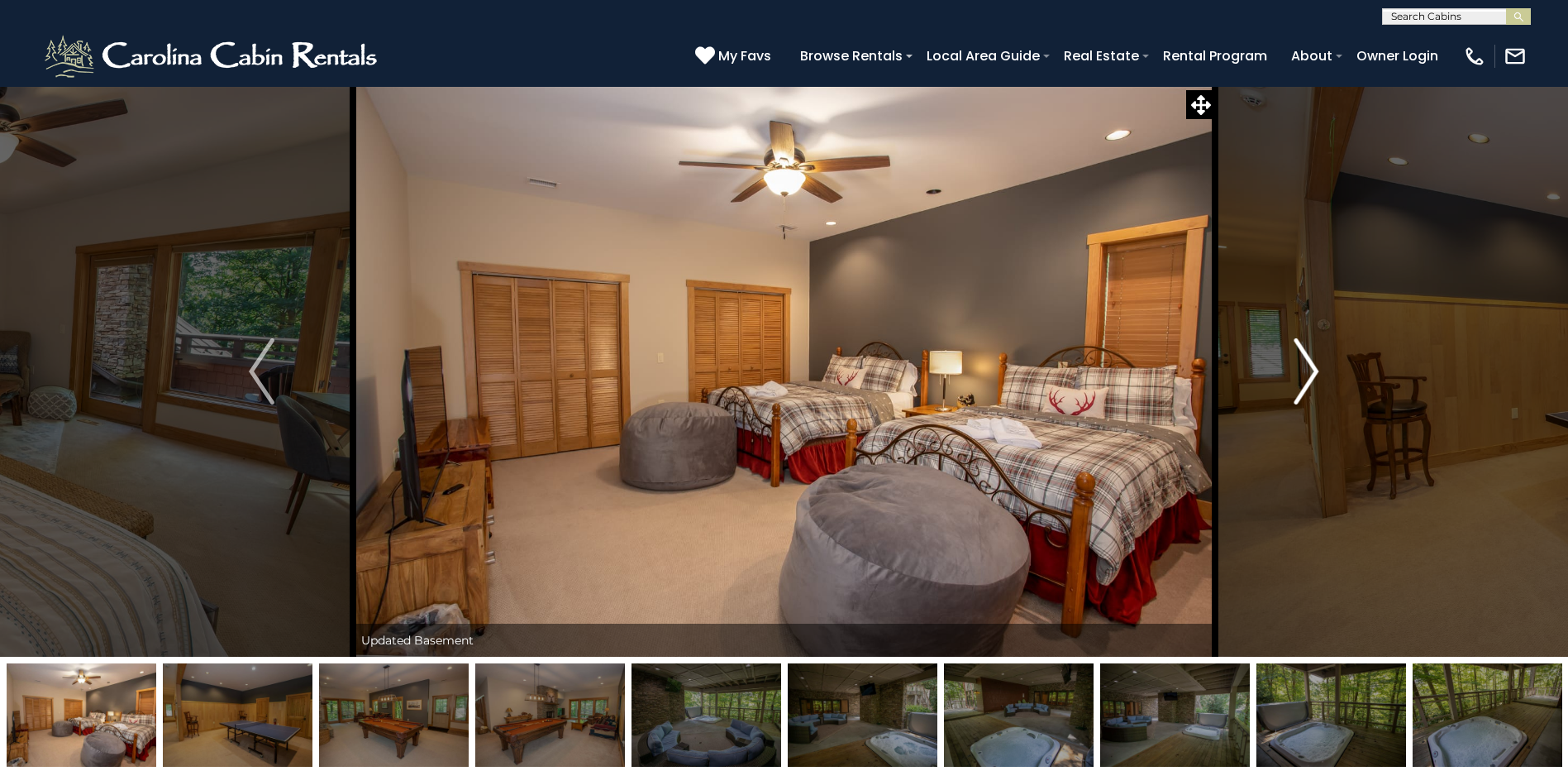
drag, startPoint x: 1309, startPoint y: 372, endPoint x: 1308, endPoint y: 360, distance: 12.0
click at [1308, 360] on img "Next" at bounding box center [1306, 372] width 25 height 66
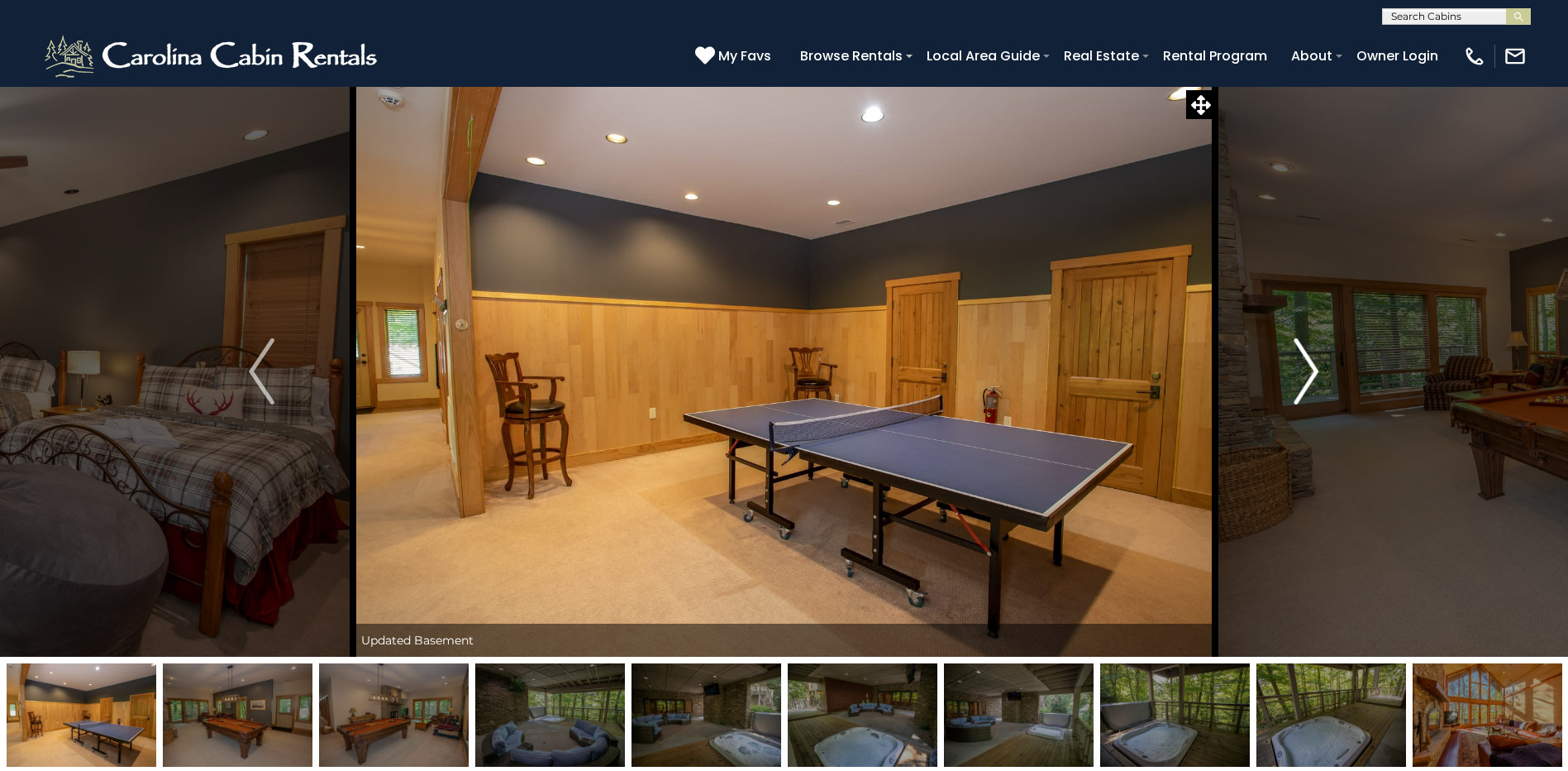
click at [1309, 366] on img "Next" at bounding box center [1306, 372] width 25 height 66
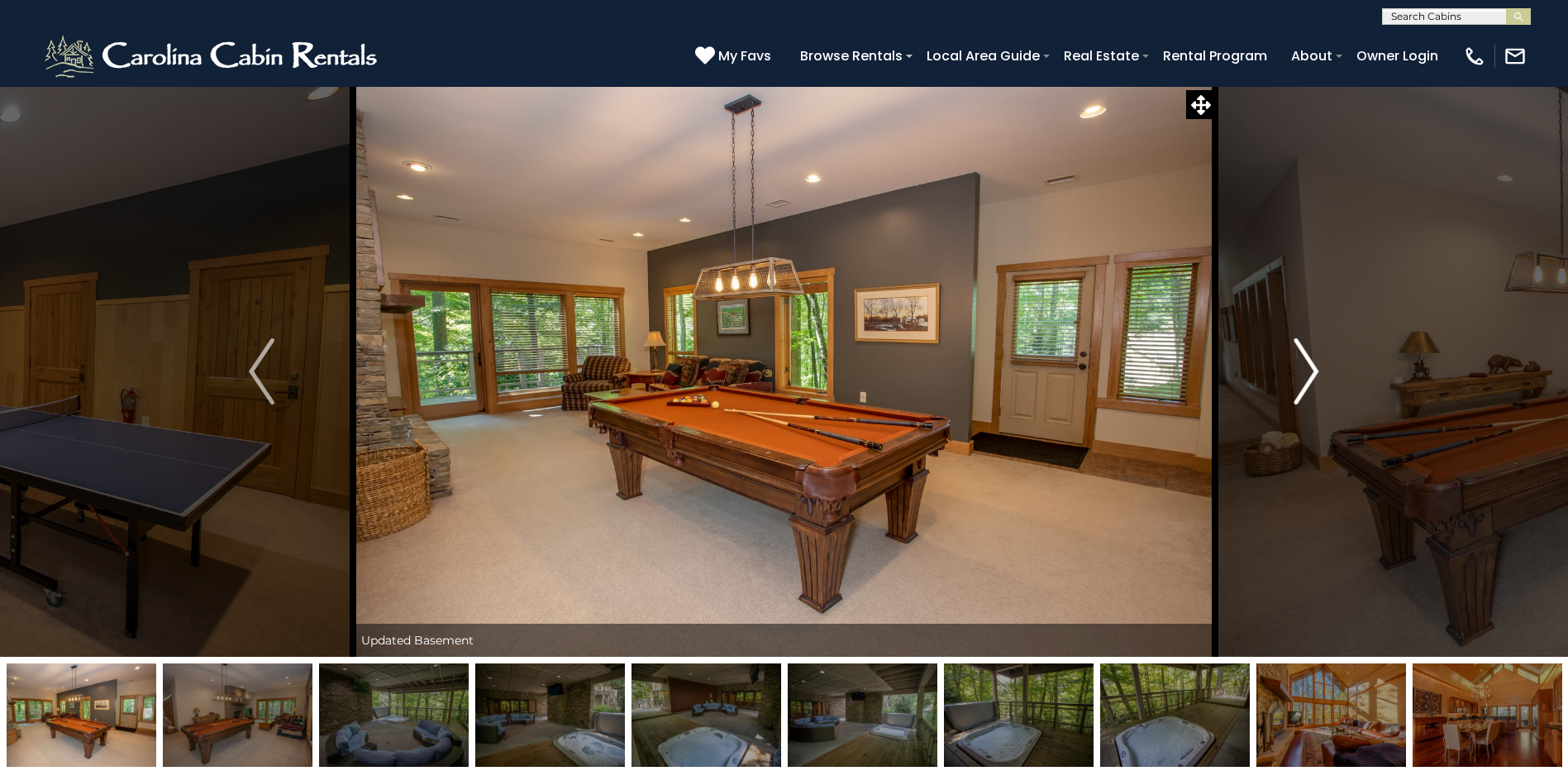
click at [1309, 366] on img "Next" at bounding box center [1306, 372] width 25 height 66
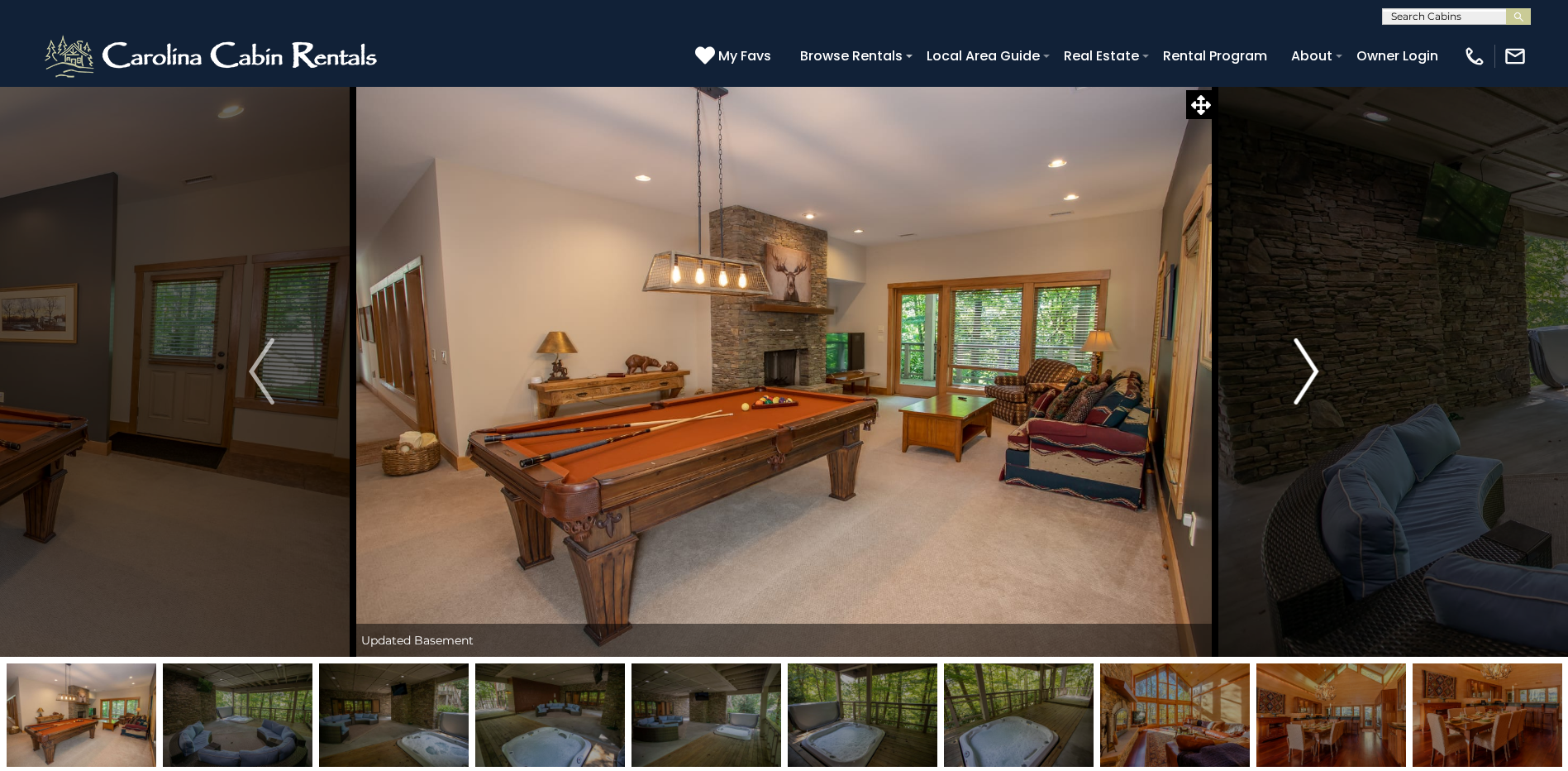
click at [1309, 366] on img "Next" at bounding box center [1306, 372] width 25 height 66
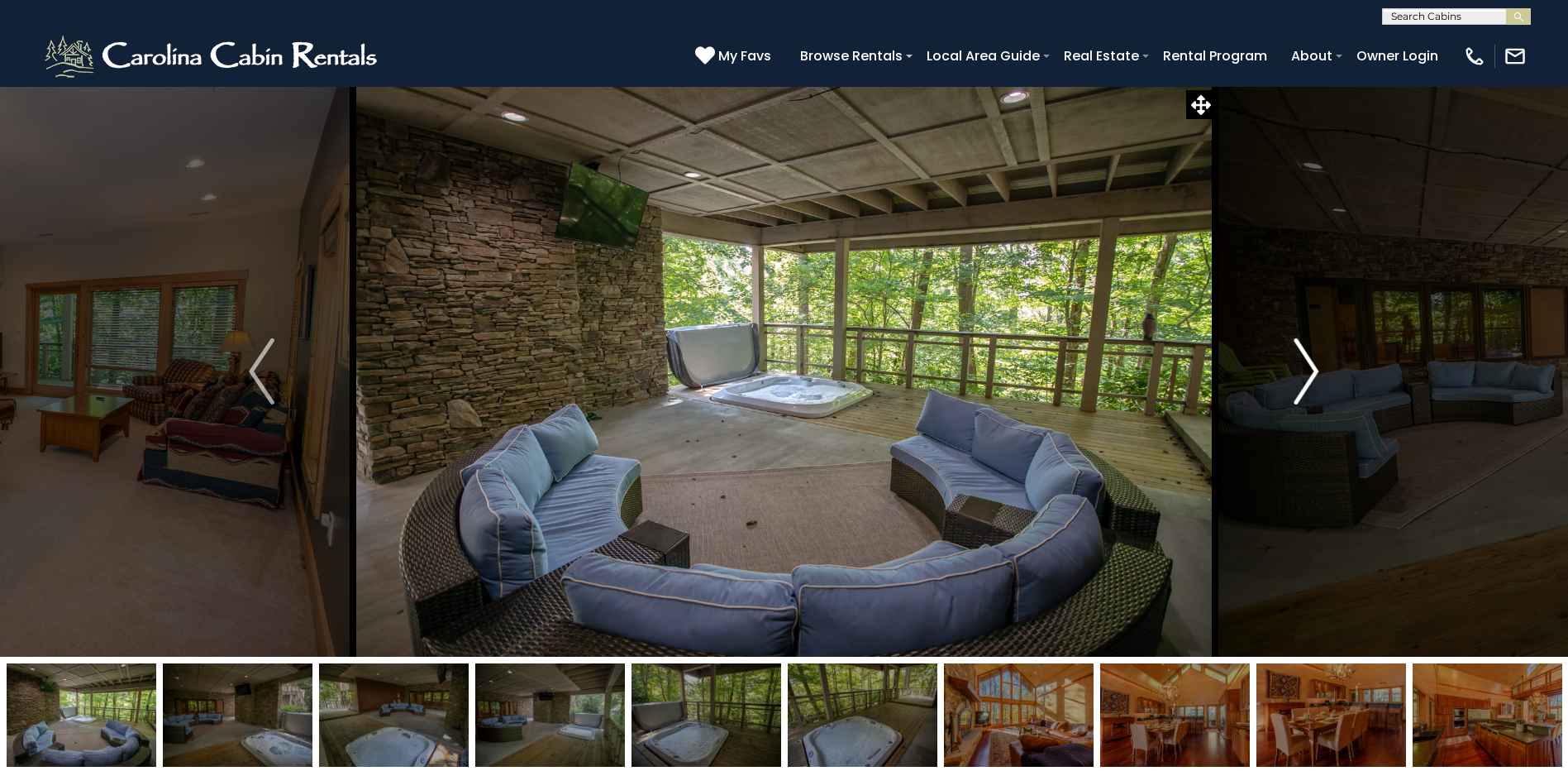
click at [1310, 369] on img "Next" at bounding box center [1306, 372] width 25 height 66
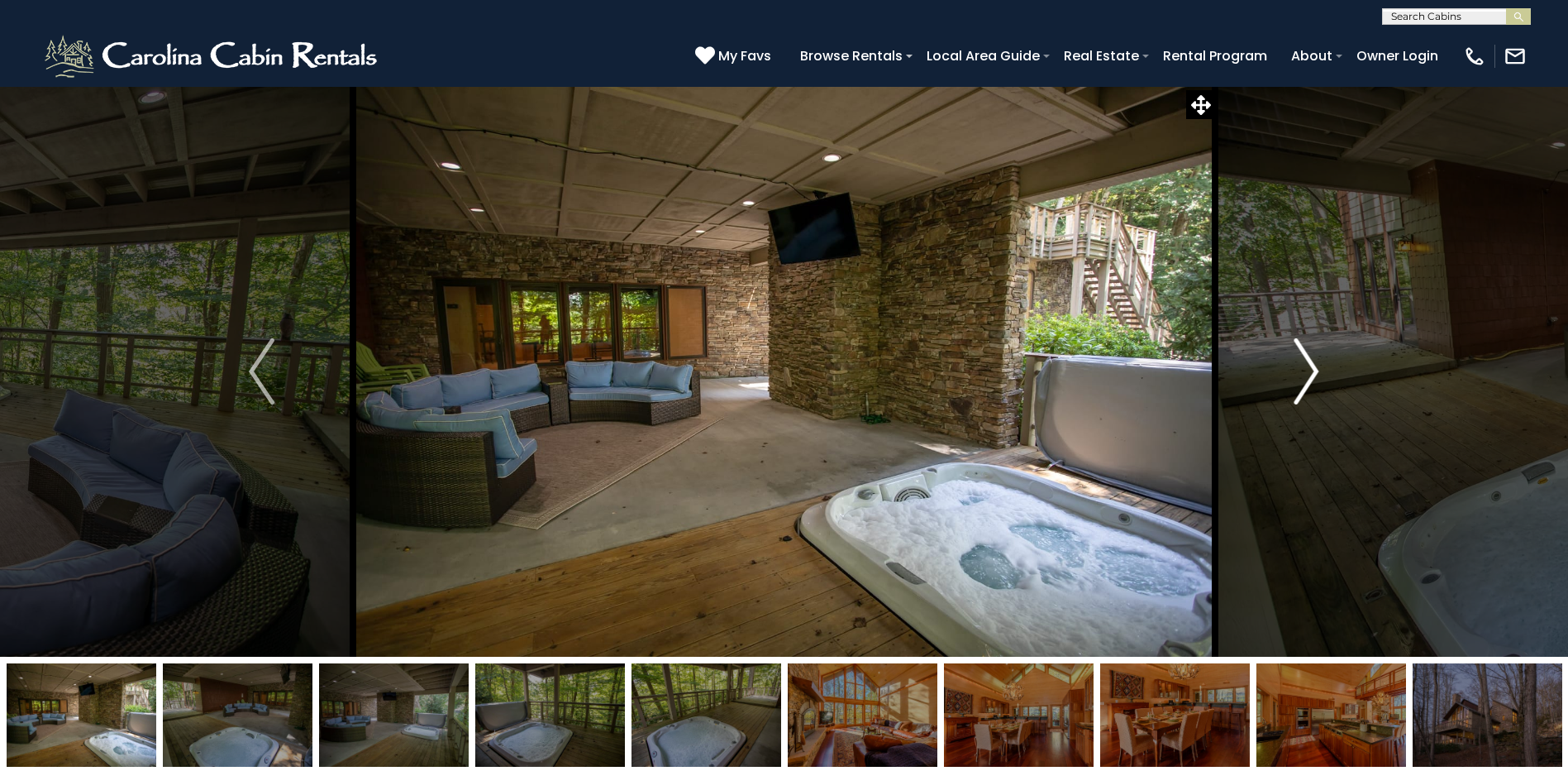
click at [1311, 372] on img "Next" at bounding box center [1306, 372] width 25 height 66
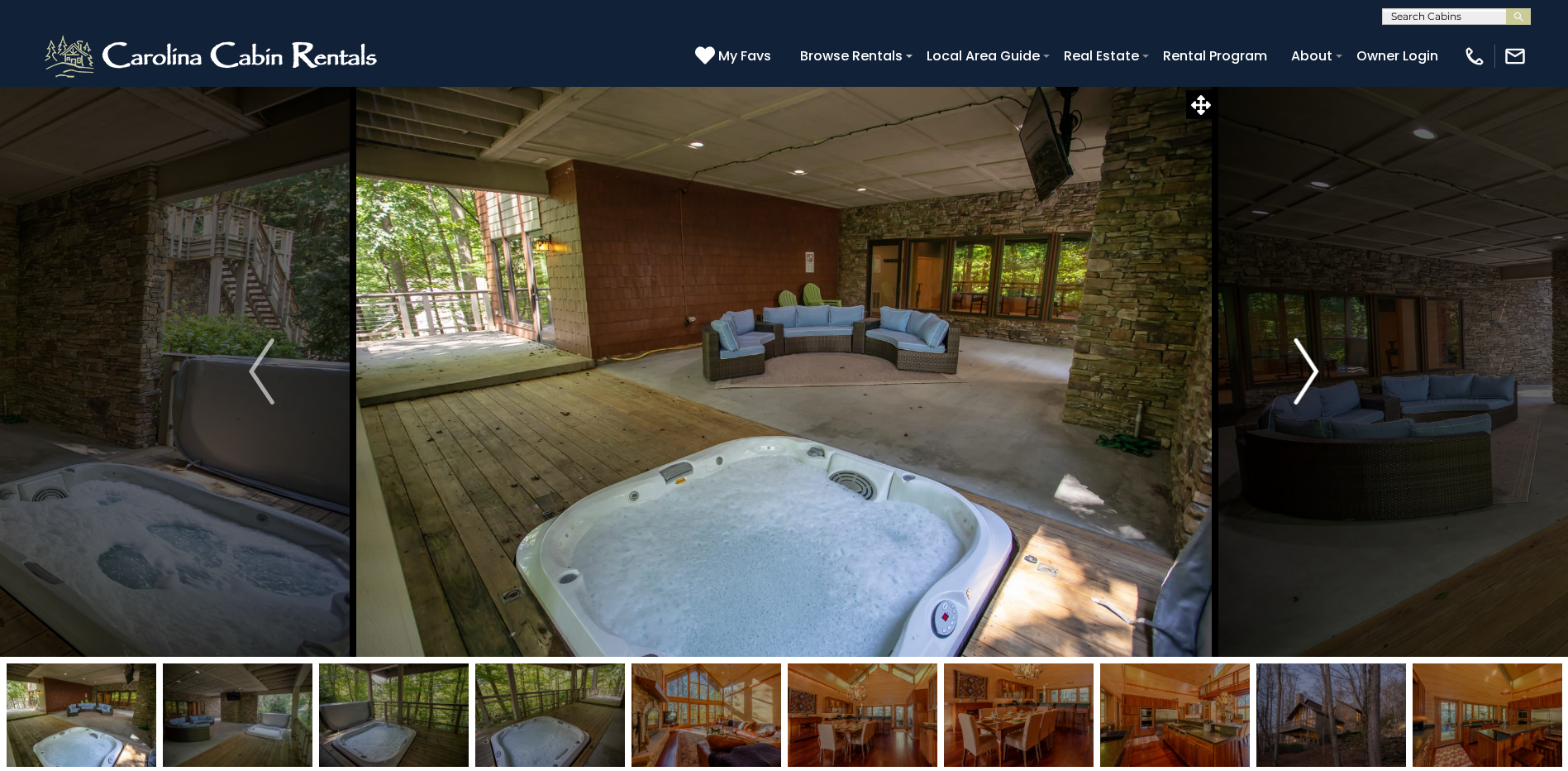
click at [1311, 372] on img "Next" at bounding box center [1306, 372] width 25 height 66
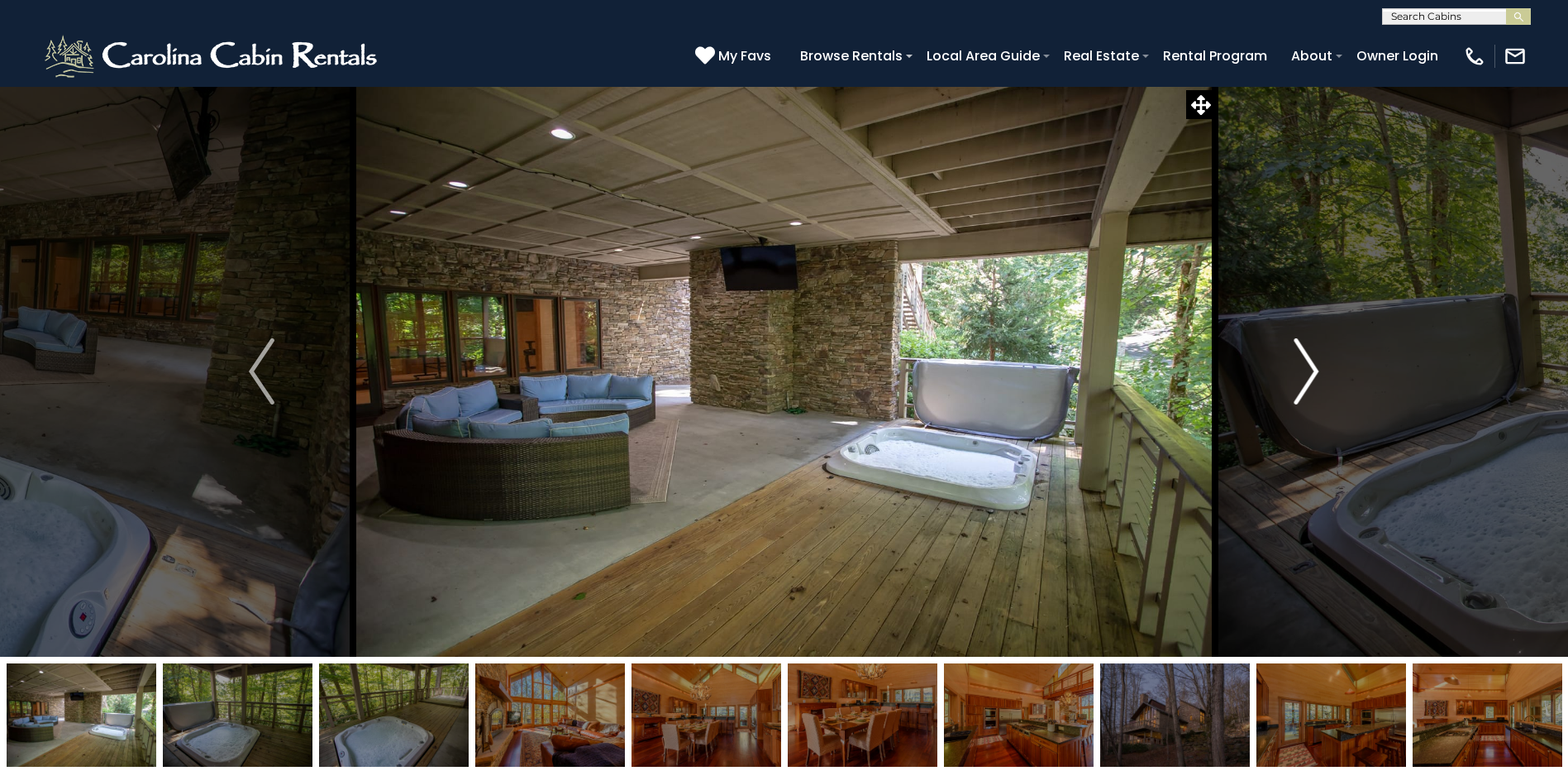
click at [1311, 373] on img "Next" at bounding box center [1306, 372] width 25 height 66
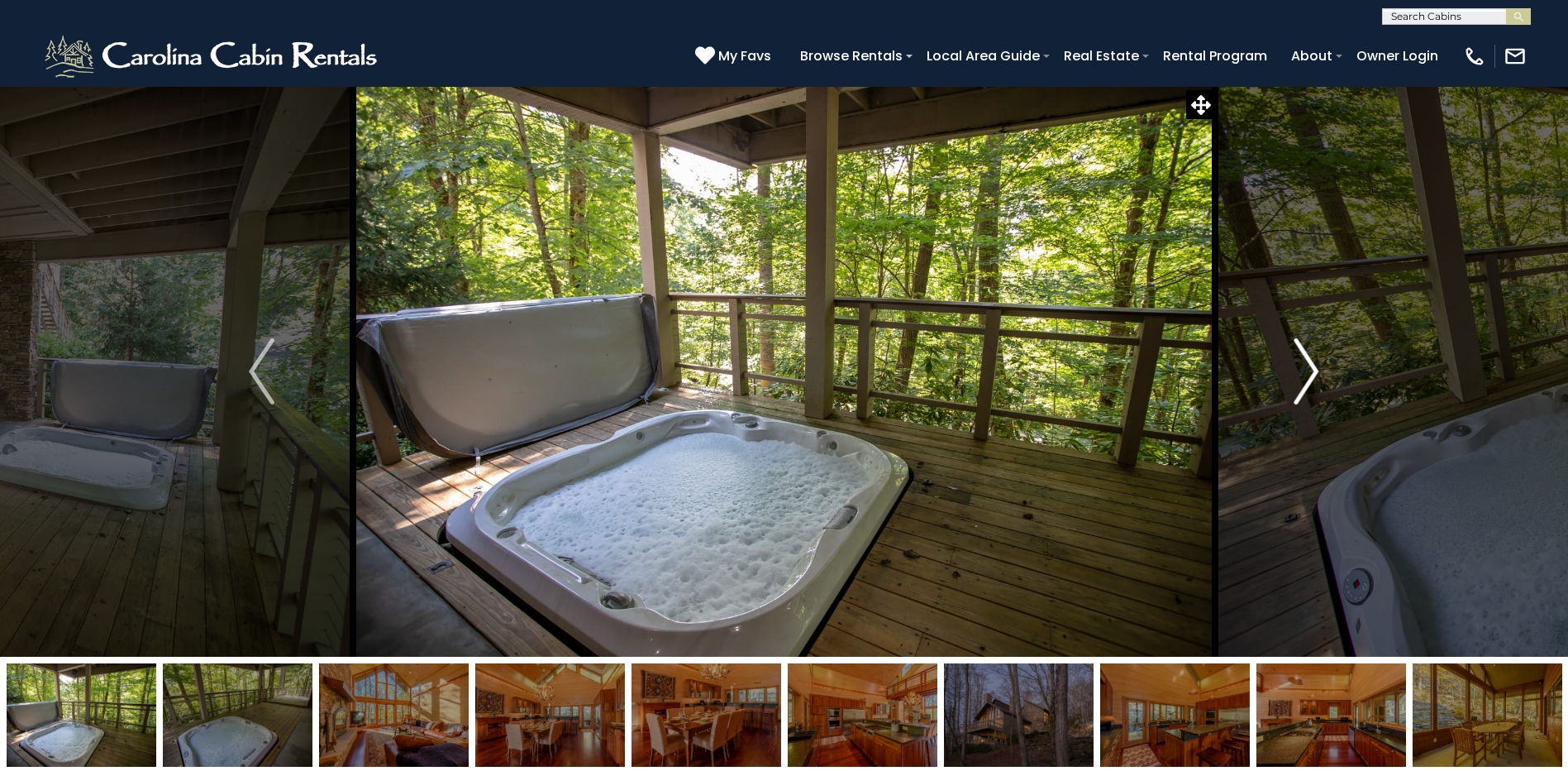
click at [1311, 373] on img "Next" at bounding box center [1306, 372] width 25 height 66
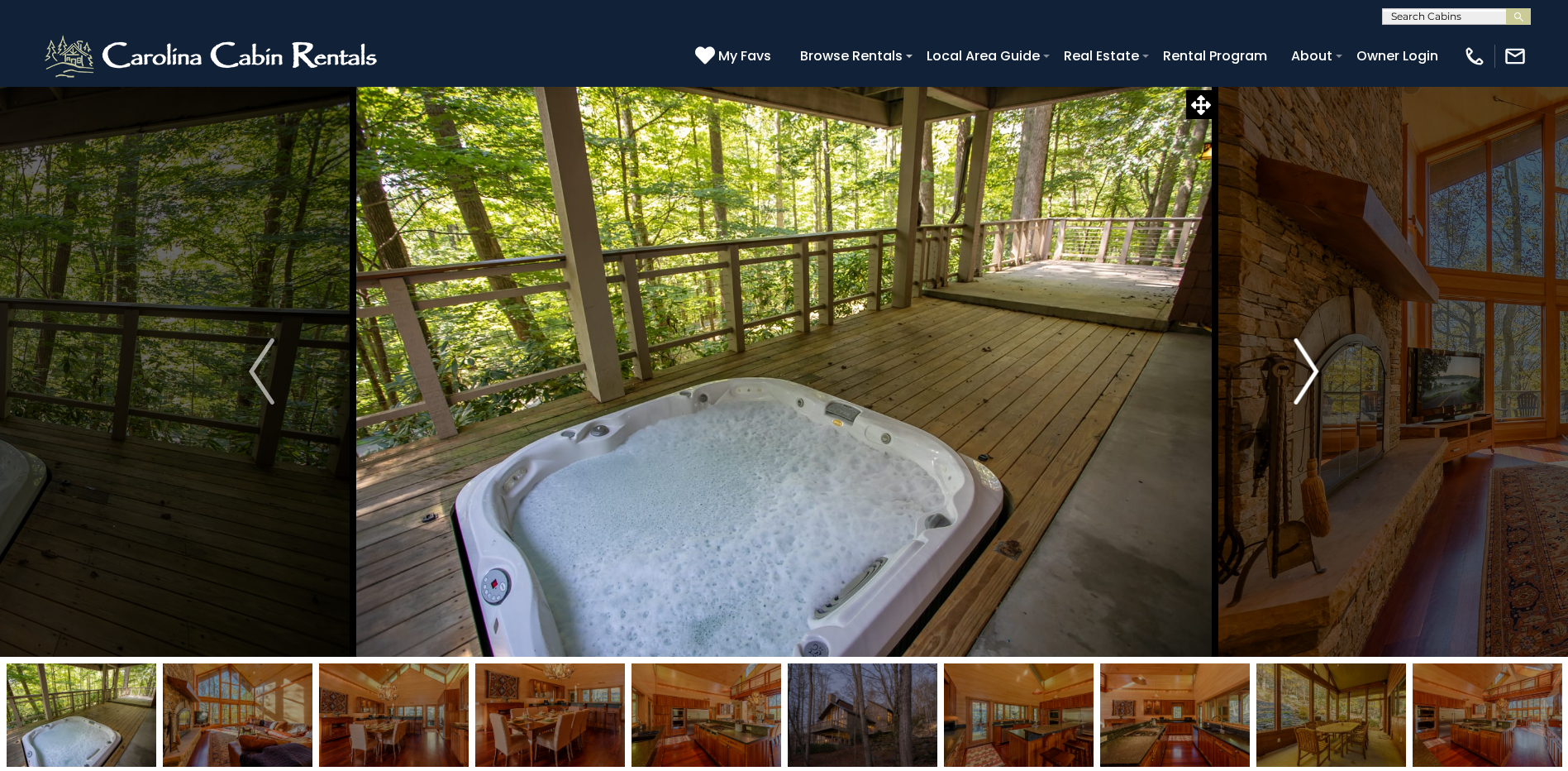
click at [1311, 373] on img "Next" at bounding box center [1306, 372] width 25 height 66
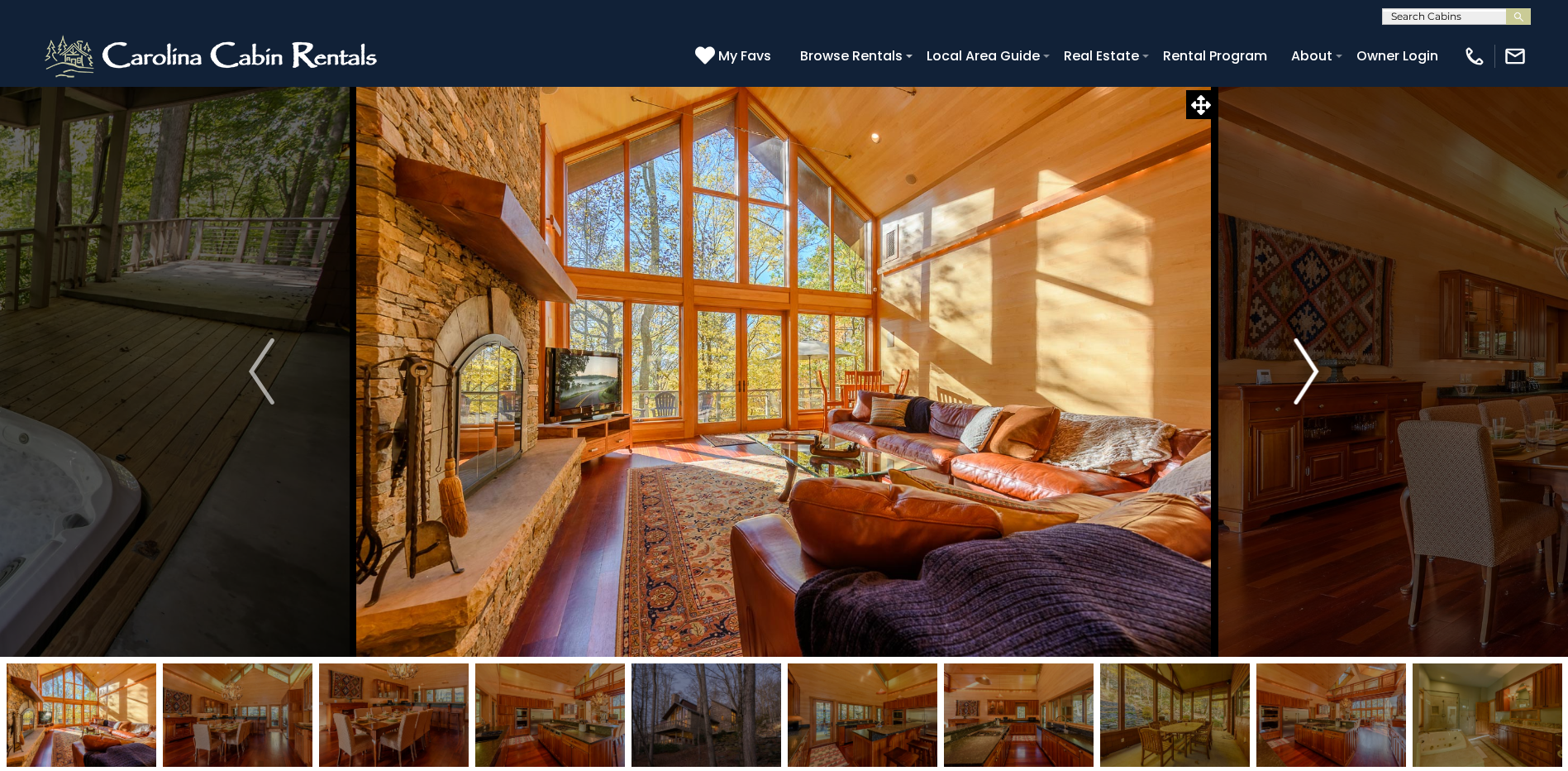
click at [1311, 374] on img "Next" at bounding box center [1306, 372] width 25 height 66
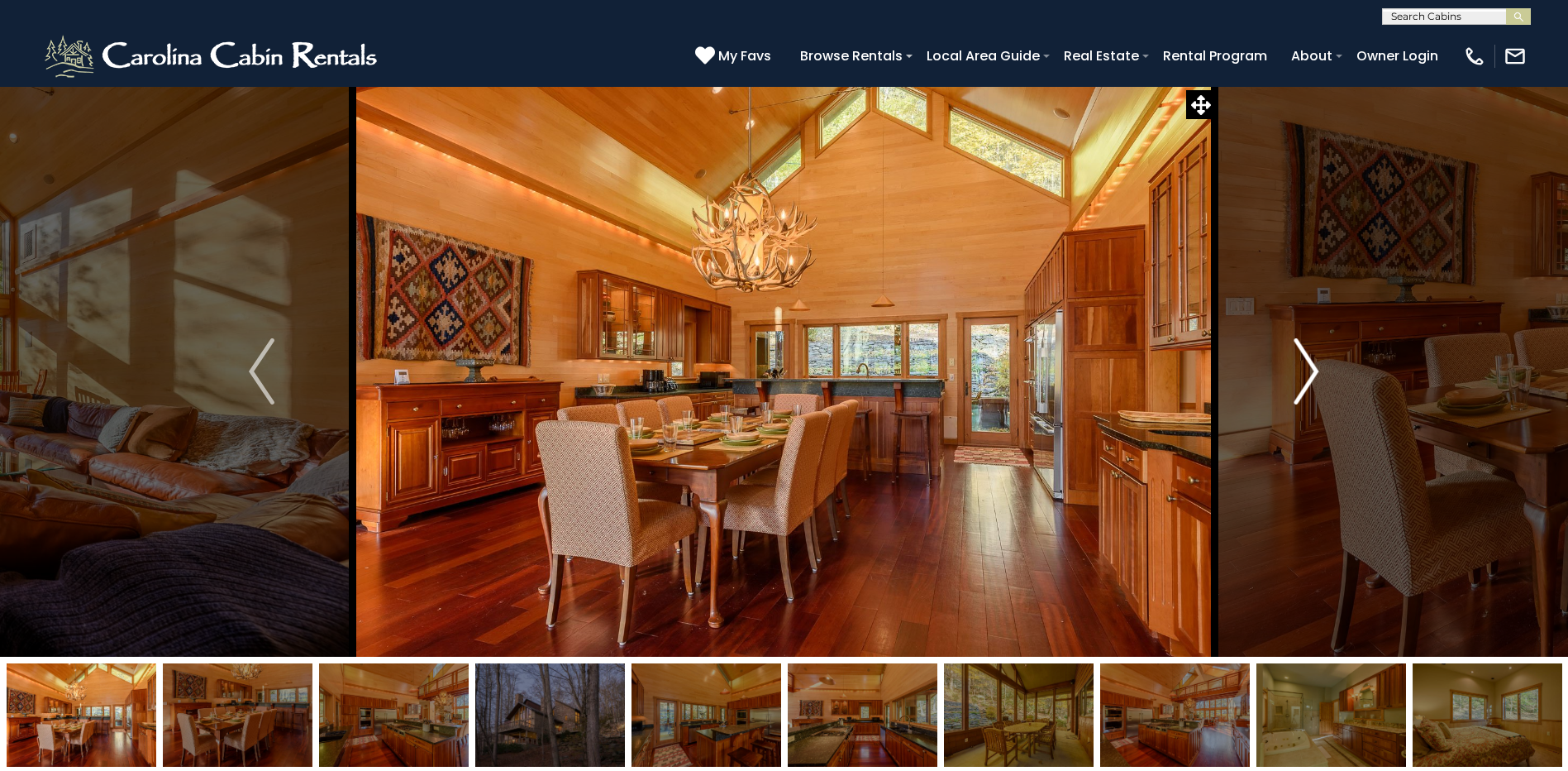
click at [1308, 367] on img "Next" at bounding box center [1306, 372] width 25 height 66
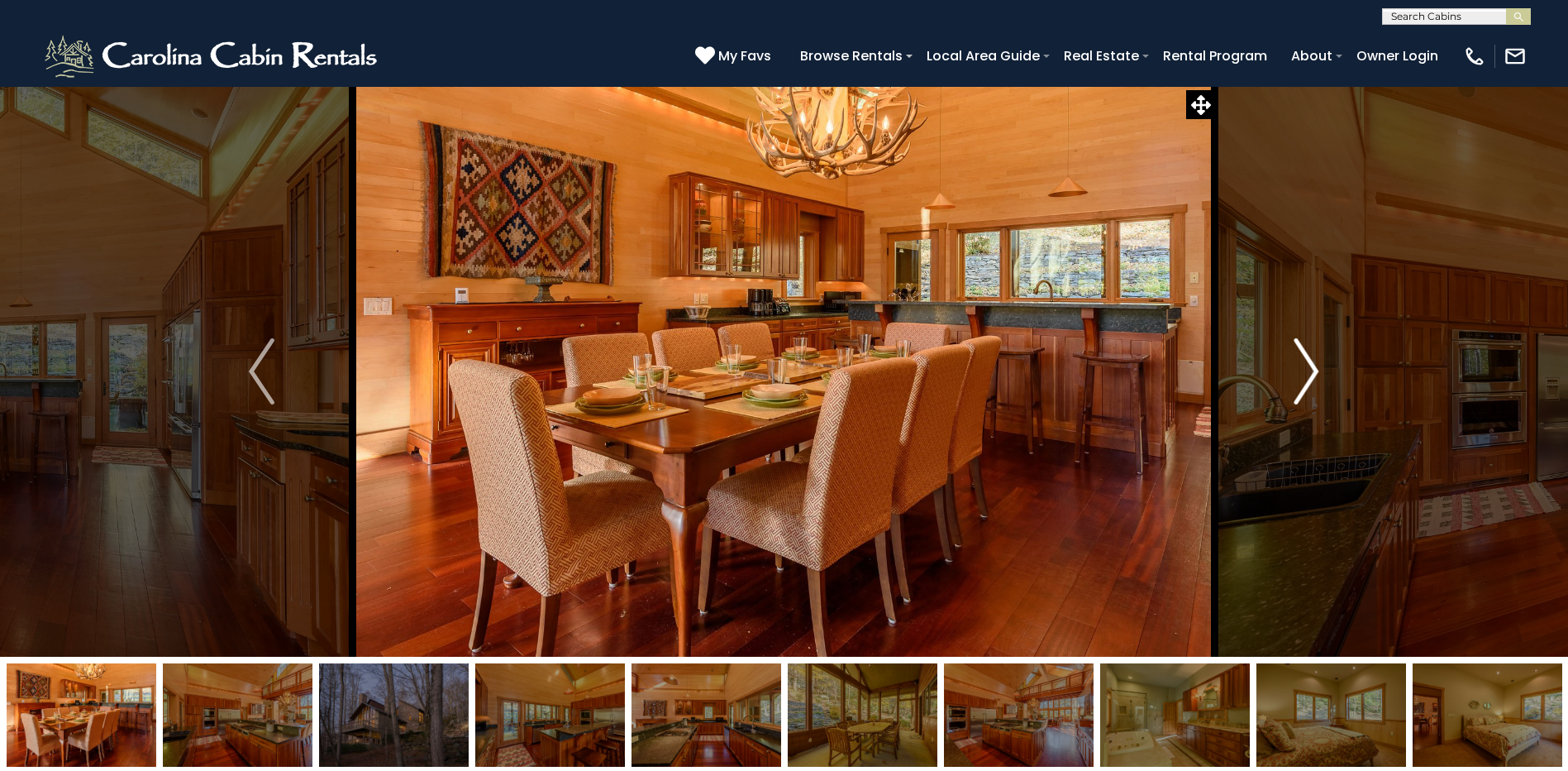
click at [1304, 363] on img "Next" at bounding box center [1306, 372] width 25 height 66
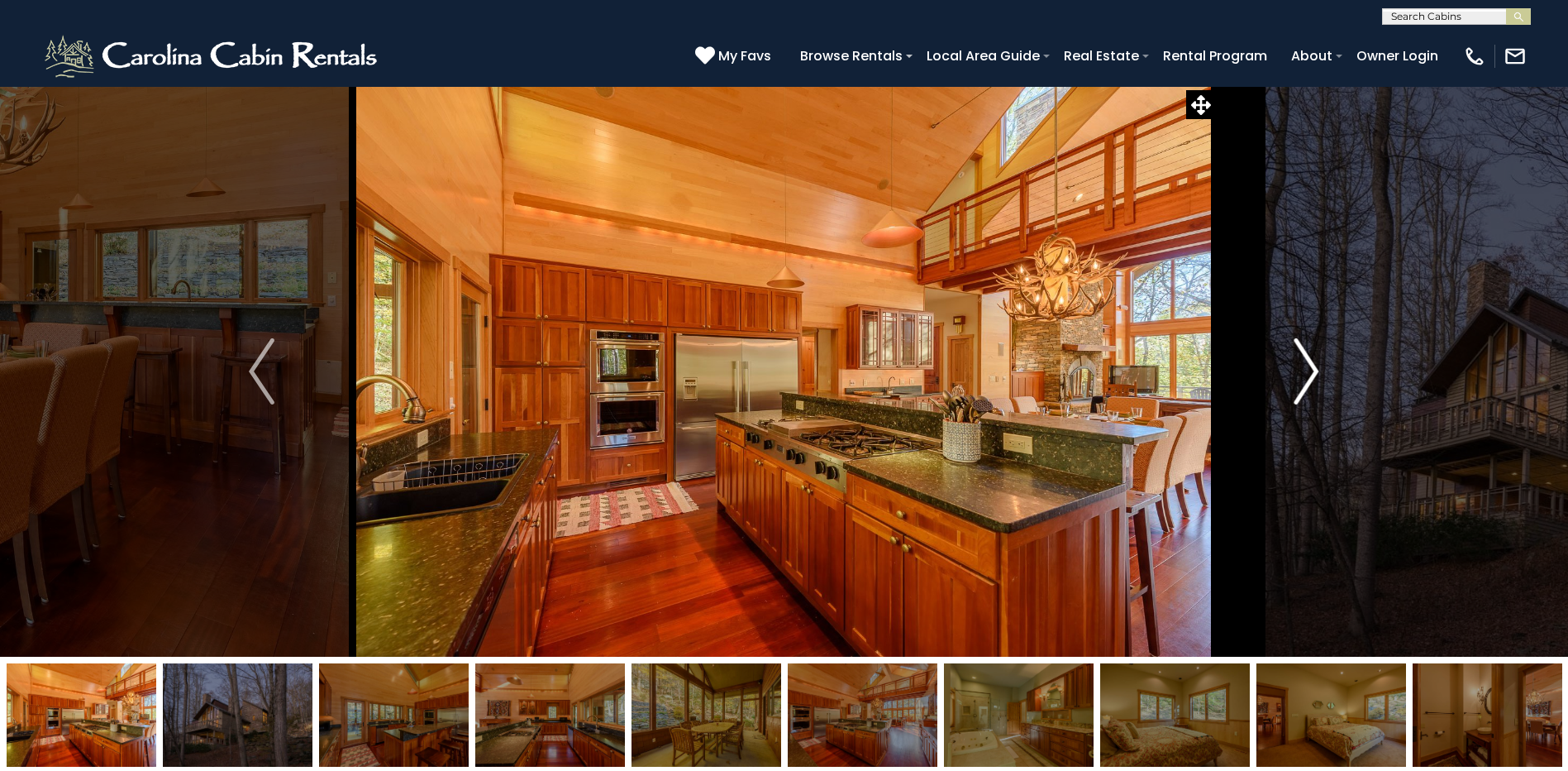
click at [1304, 365] on img "Next" at bounding box center [1306, 372] width 25 height 66
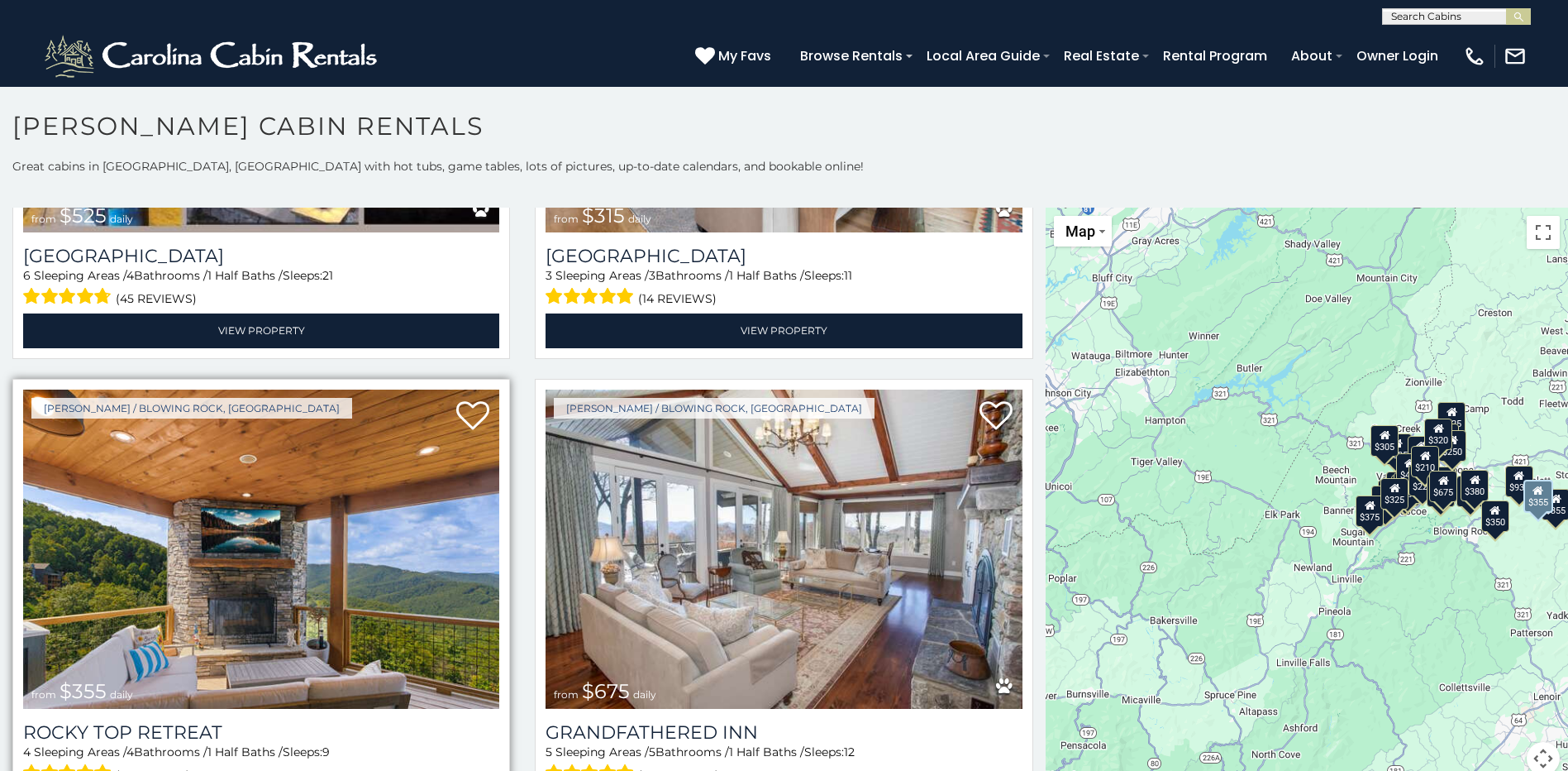
scroll to position [993, 0]
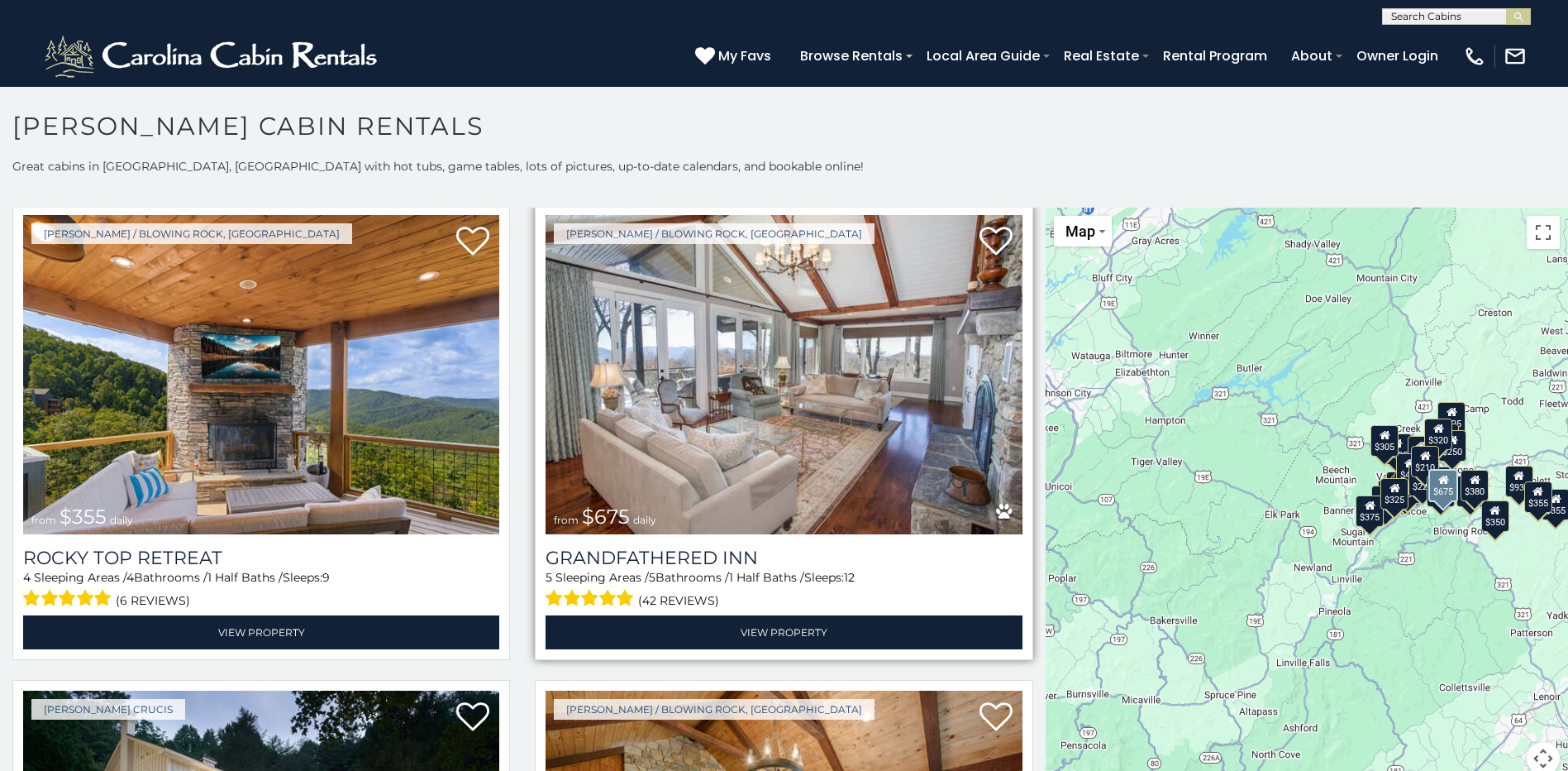
click at [633, 474] on img at bounding box center [784, 374] width 477 height 319
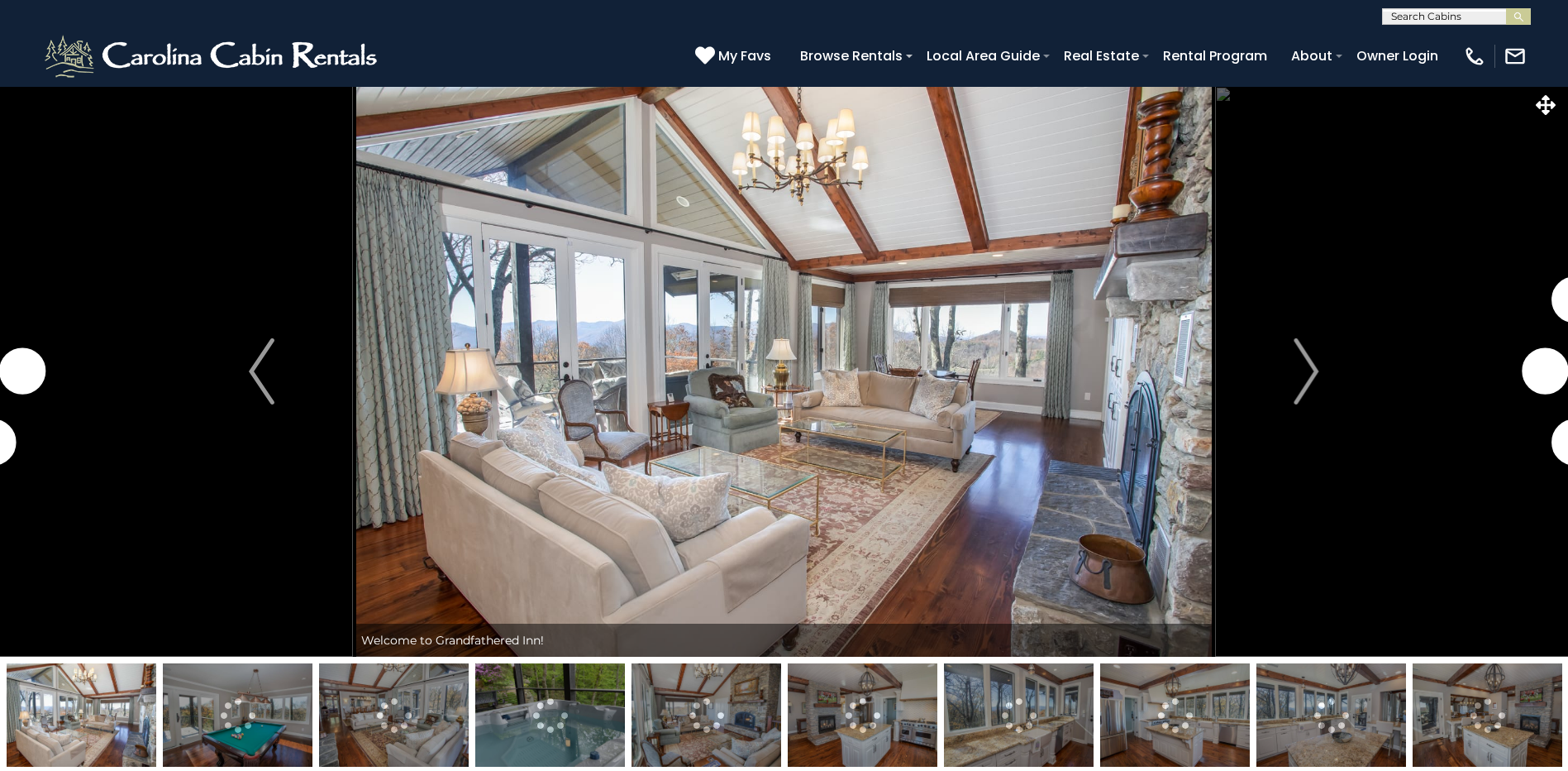
click at [857, 731] on img at bounding box center [862, 715] width 150 height 103
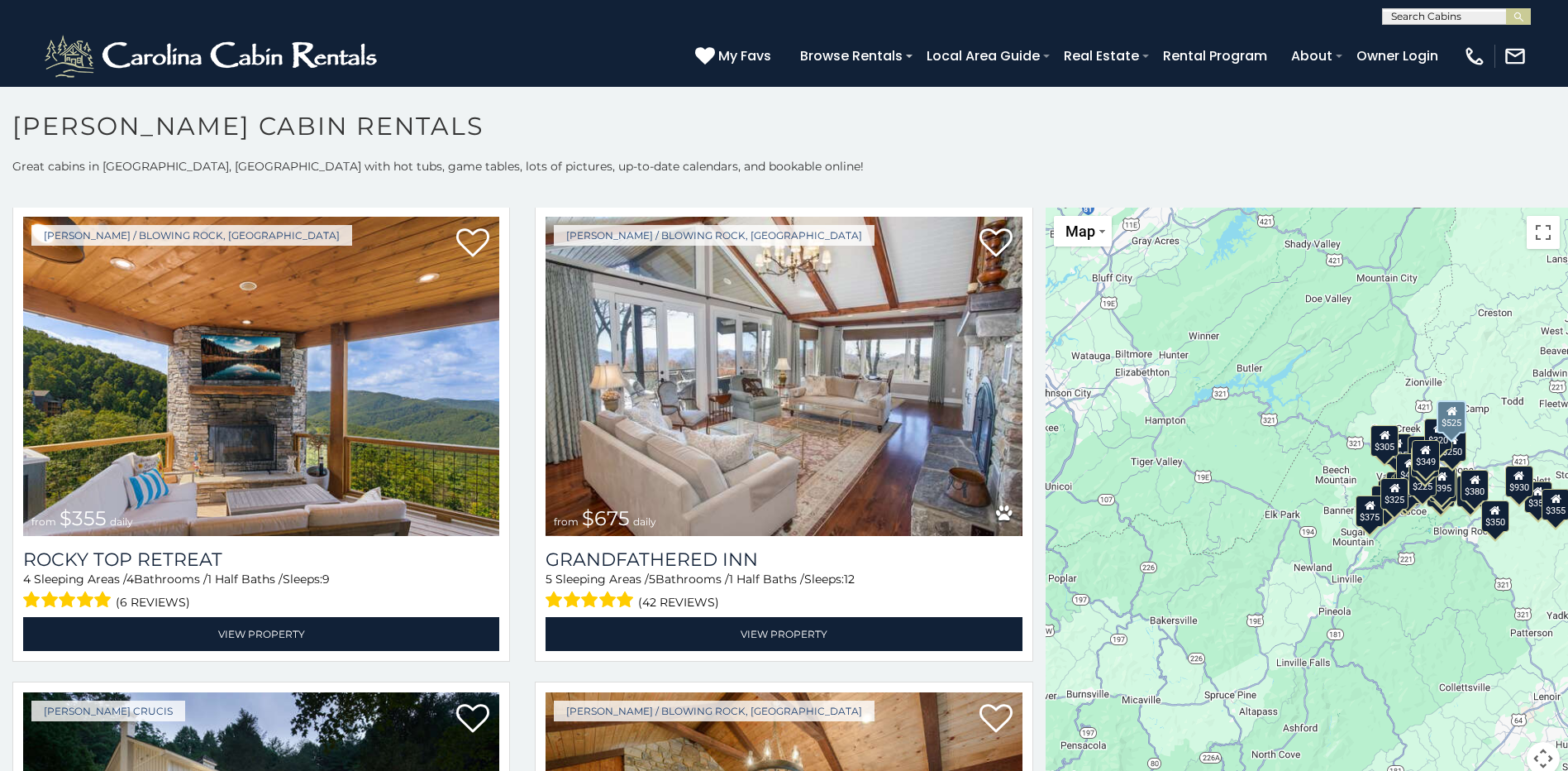
scroll to position [993, 0]
